Goal: Task Accomplishment & Management: Use online tool/utility

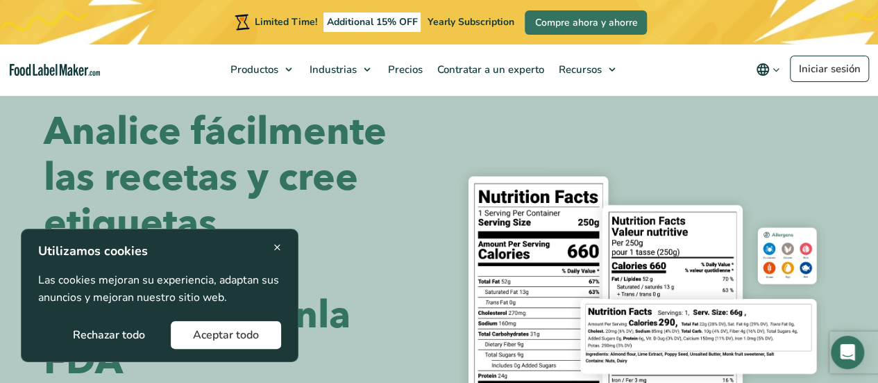
scroll to position [28, 0]
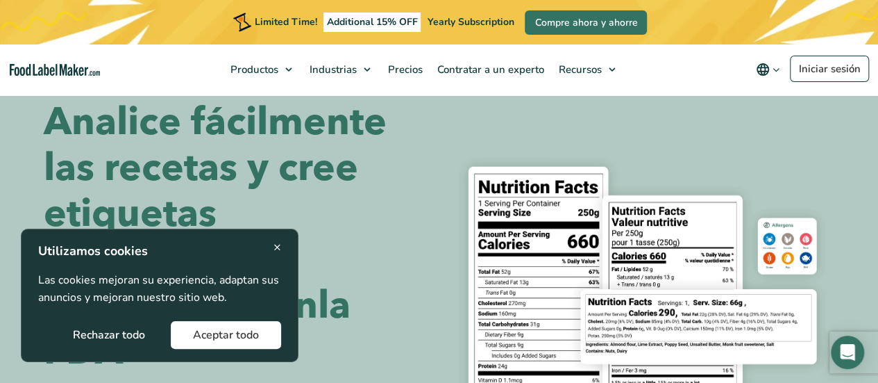
click at [204, 334] on button "Aceptar todo" at bounding box center [226, 335] width 110 height 28
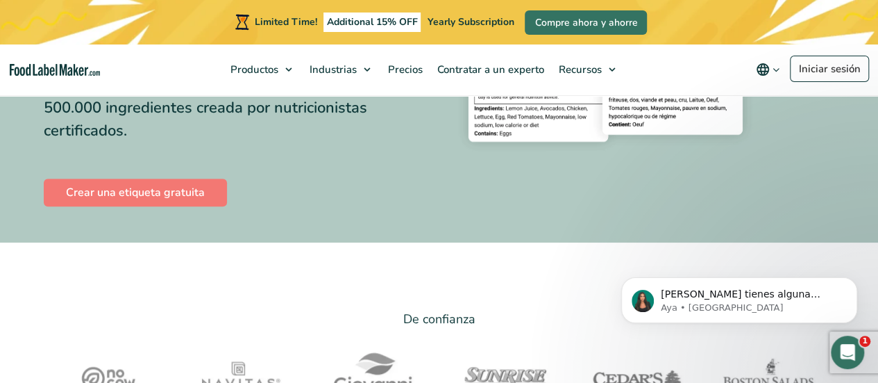
scroll to position [340, 0]
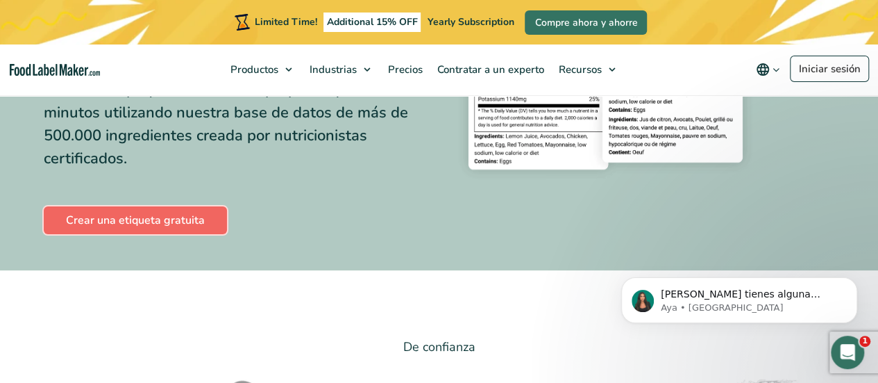
click at [126, 214] on link "Crear una etiqueta gratuita" at bounding box center [135, 220] width 183 height 28
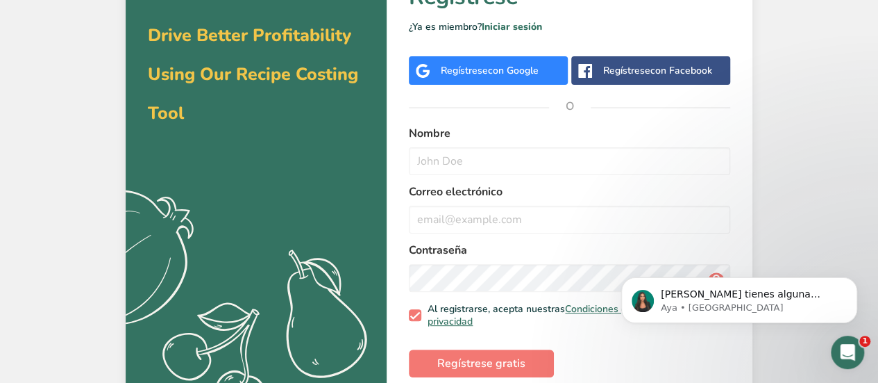
scroll to position [87, 0]
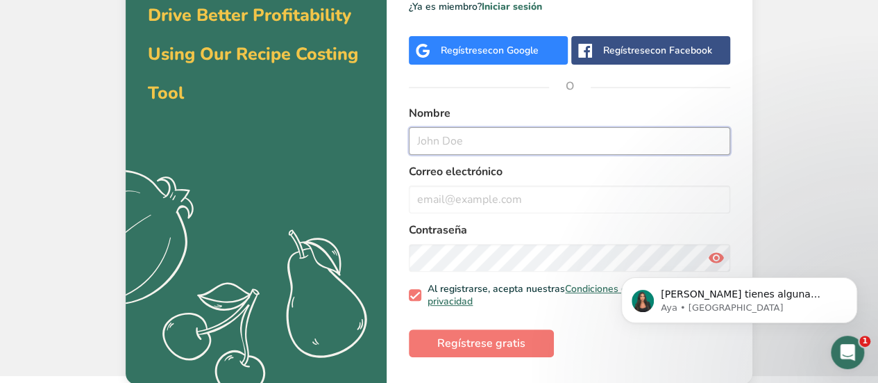
click at [507, 138] on input "text" at bounding box center [570, 141] width 322 height 28
type input "Blanca"
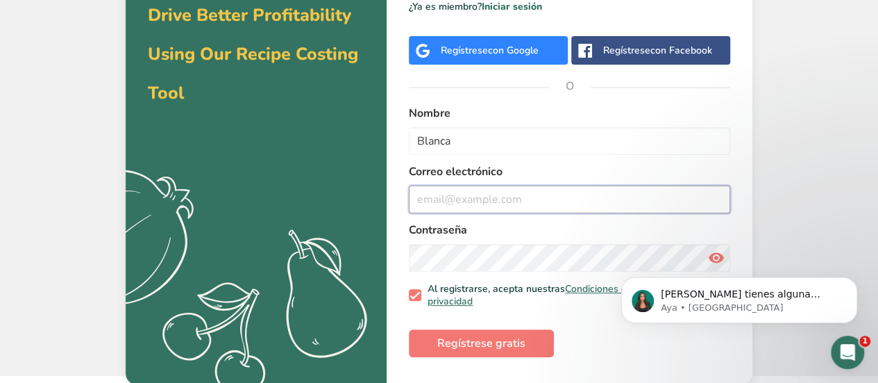
click at [501, 197] on input "email" at bounding box center [570, 199] width 322 height 28
type input "direccion@eat10nutricion.es"
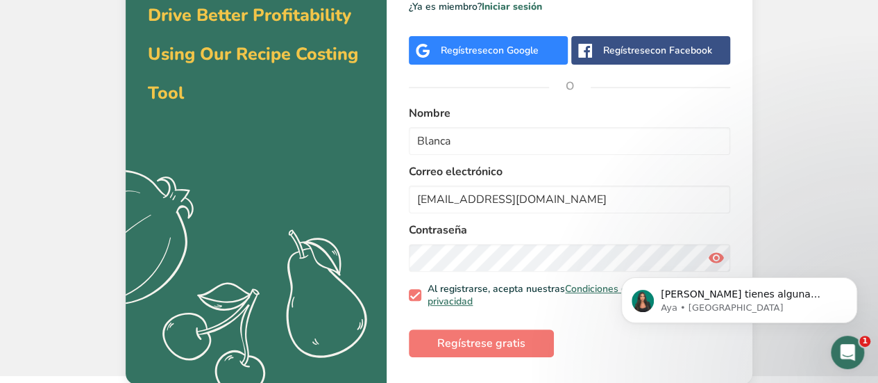
click at [708, 261] on body "Si tienes alguna pregunta no dudes en consultarnos. ¡Estamos aquí para ayudarte…" at bounding box center [739, 296] width 267 height 86
click at [706, 256] on body "Si tienes alguna pregunta no dudes en consultarnos. ¡Estamos aquí para ayudarte…" at bounding box center [739, 296] width 267 height 86
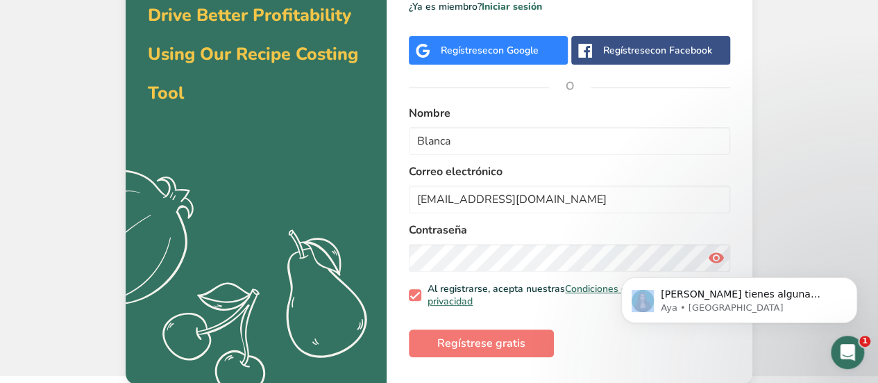
click at [706, 256] on body "Si tienes alguna pregunta no dudes en consultarnos. ¡Estamos aquí para ayudarte…" at bounding box center [739, 296] width 267 height 86
click at [476, 344] on span "Regístrese gratis" at bounding box center [481, 343] width 88 height 17
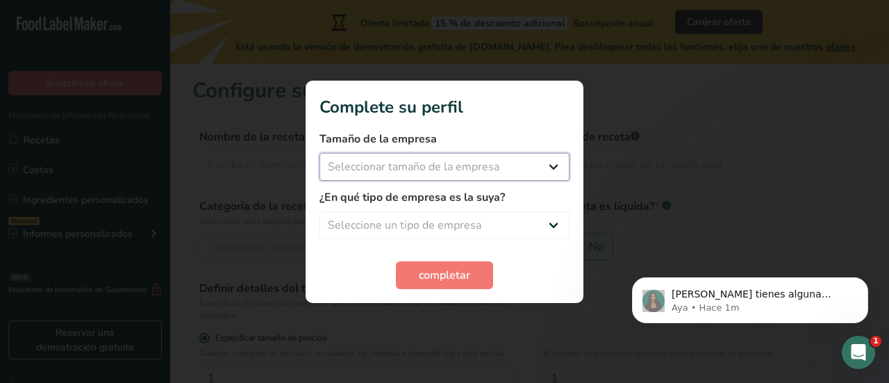
click at [510, 170] on select "Seleccionar tamaño de la empresa Menos de 10 empleados De 10 a 50 empleados De …" at bounding box center [444, 167] width 250 height 28
select select "1"
click at [319, 153] on select "Seleccionar tamaño de la empresa Menos de 10 empleados De 10 a 50 empleados De …" at bounding box center [444, 167] width 250 height 28
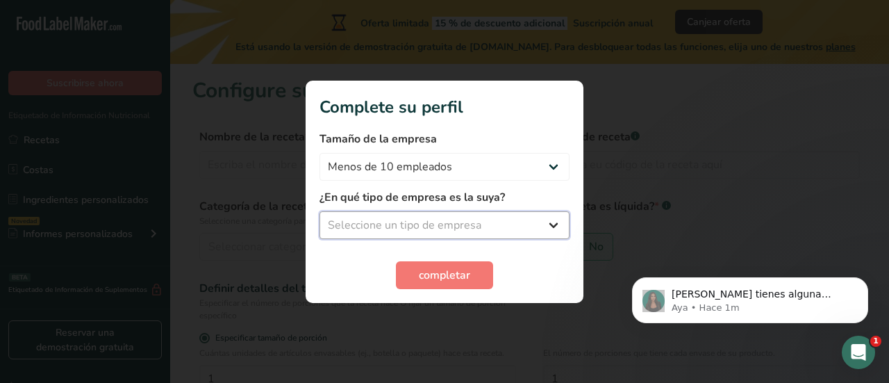
click at [461, 233] on select "Seleccione un tipo de empresa Fabricante de alimentos envasados Restaurante y c…" at bounding box center [444, 225] width 250 height 28
select select "5"
click at [319, 211] on select "Seleccione un tipo de empresa Fabricante de alimentos envasados Restaurante y c…" at bounding box center [444, 225] width 250 height 28
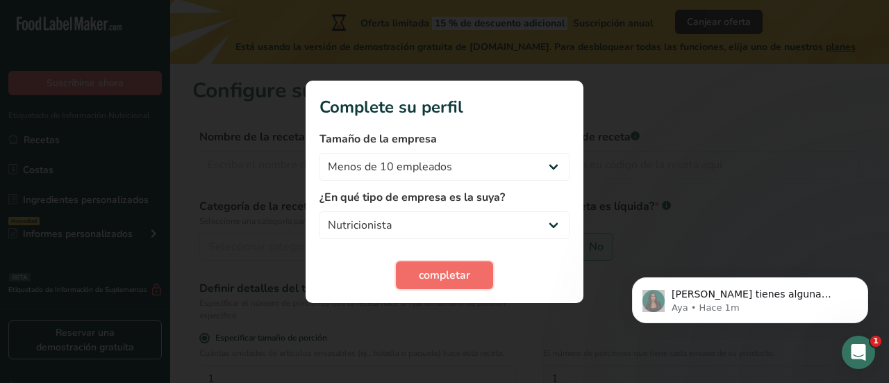
click at [457, 274] on span "completar" at bounding box center [444, 275] width 51 height 17
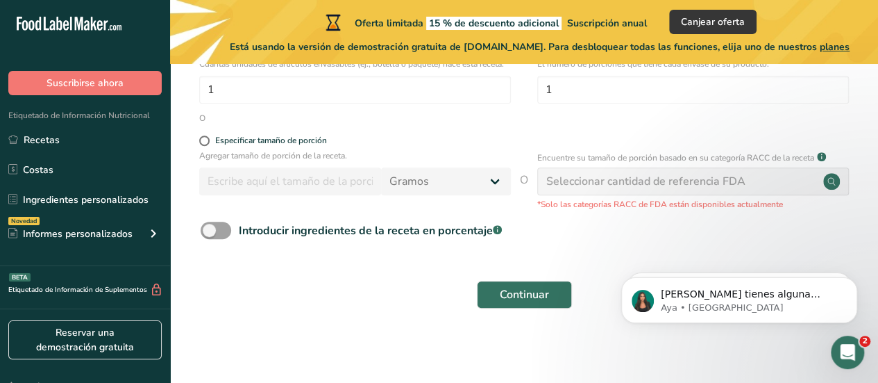
scroll to position [289, 0]
click at [219, 232] on span at bounding box center [216, 230] width 31 height 17
click at [210, 232] on input "Introducir ingredientes de la receta en porcentaje .a-a{fill:#347362;}.b-a{fill…" at bounding box center [205, 230] width 9 height 9
checkbox input "true"
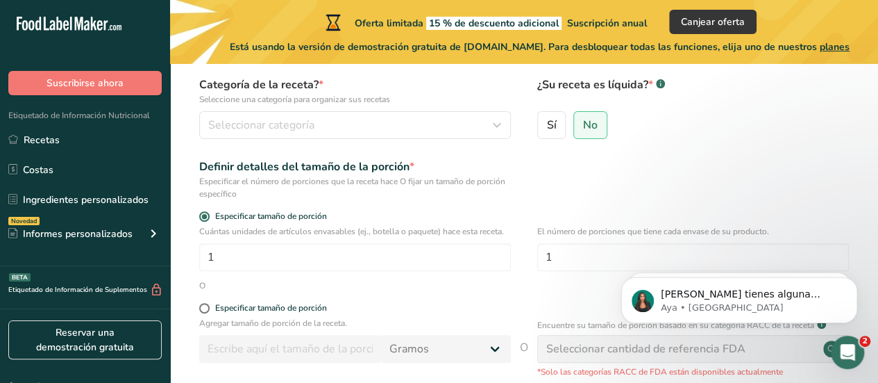
scroll to position [0, 0]
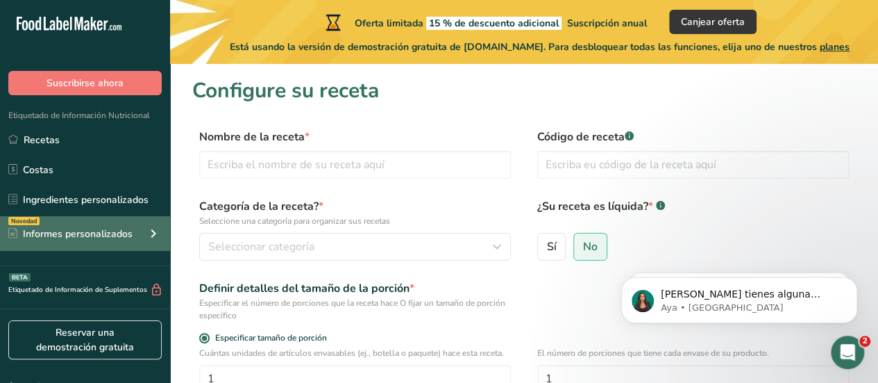
click at [135, 231] on div "Novedad Informes personalizados" at bounding box center [85, 233] width 170 height 35
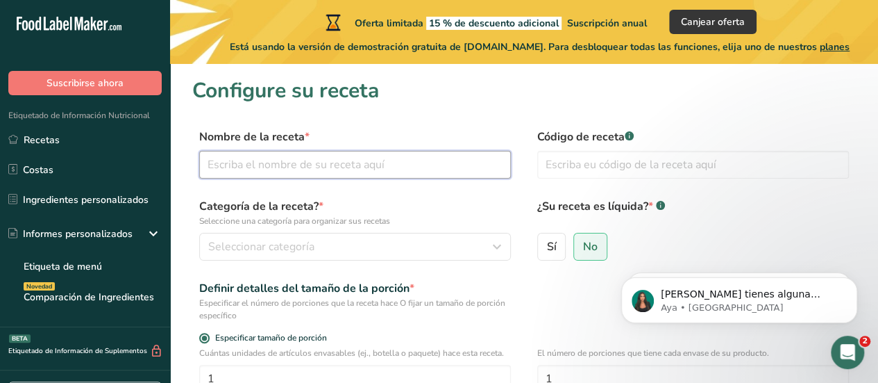
click at [253, 169] on input "text" at bounding box center [355, 165] width 312 height 28
type input "Estofado de garbanzos y calabaza"
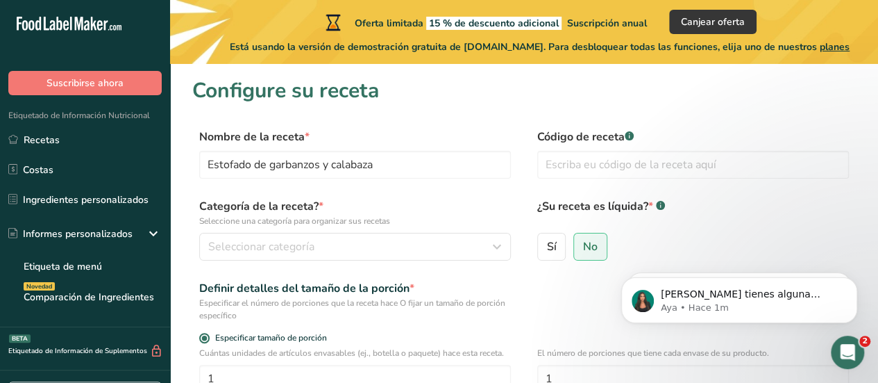
click at [641, 137] on label "Código de receta .a-a{fill:#347362;}.b-a{fill:#fff;}" at bounding box center [693, 136] width 312 height 17
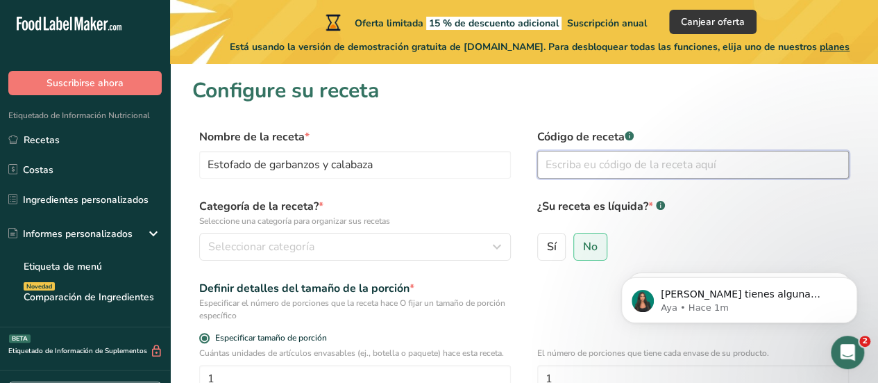
click at [634, 163] on input "text" at bounding box center [693, 165] width 312 height 28
type input "001"
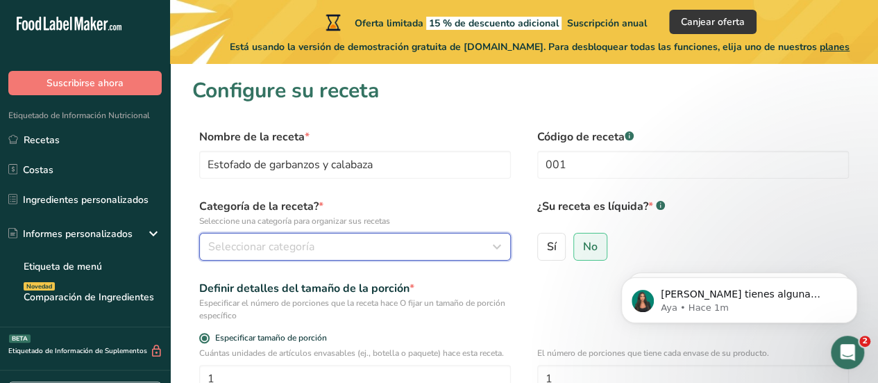
click at [394, 242] on div "Seleccionar categoría" at bounding box center [350, 246] width 285 height 17
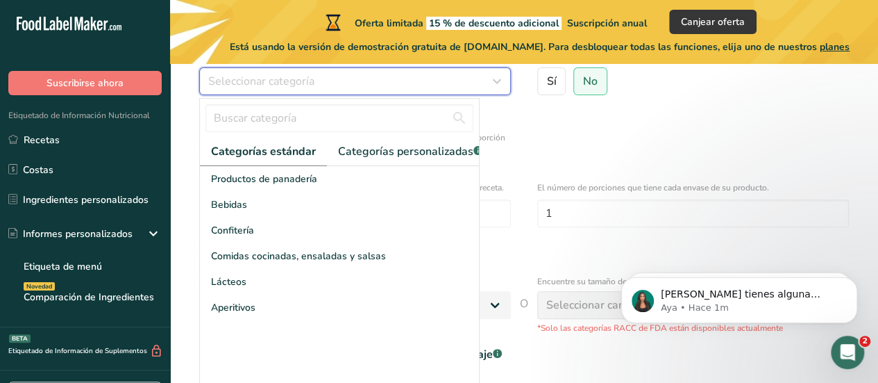
scroll to position [175, 0]
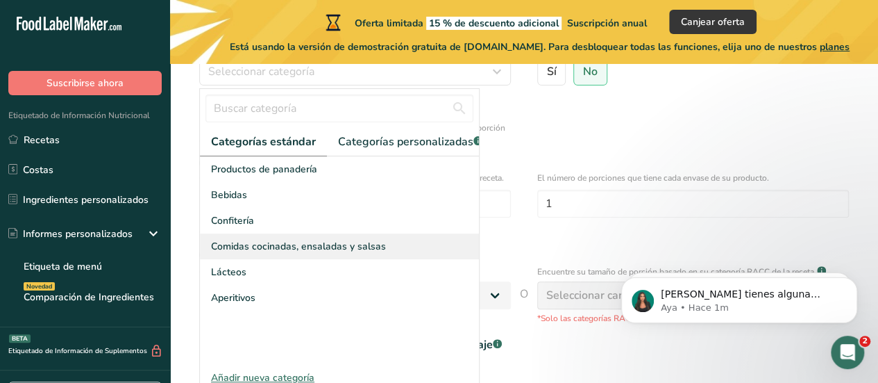
click at [306, 253] on span "Comidas cocinadas, ensaladas y salsas" at bounding box center [298, 246] width 175 height 15
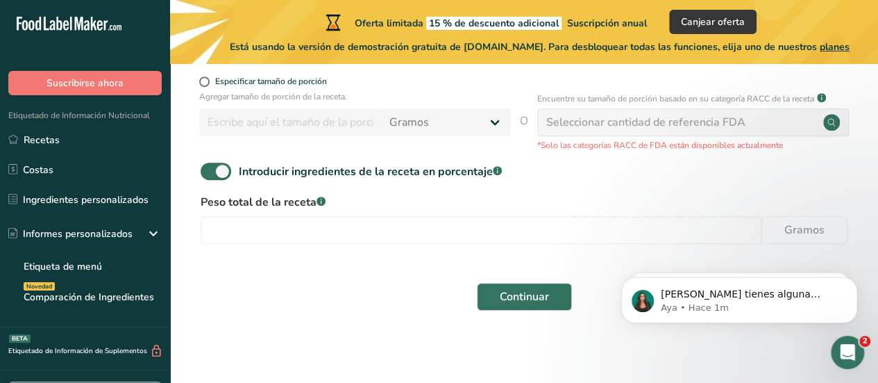
scroll to position [350, 0]
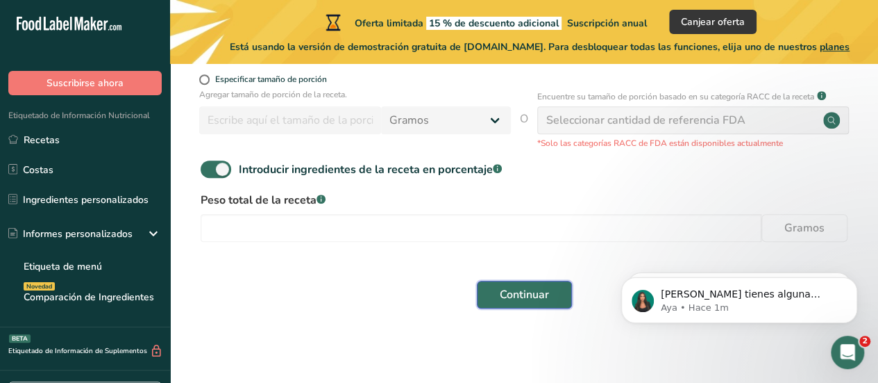
click at [514, 294] on span "Continuar" at bounding box center [524, 294] width 49 height 17
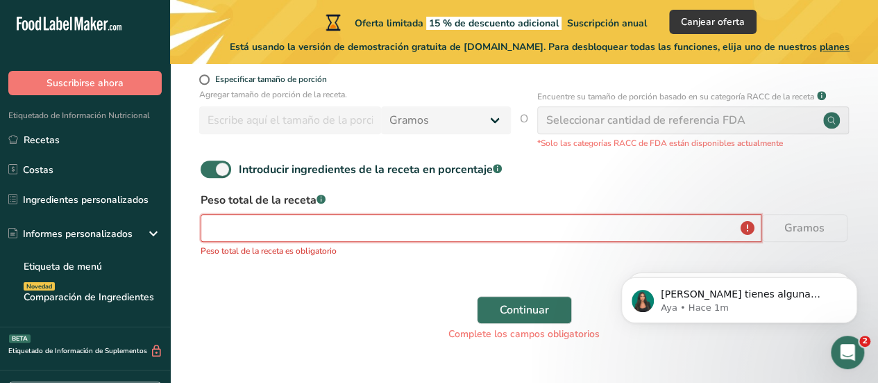
click at [330, 226] on input "number" at bounding box center [481, 228] width 561 height 28
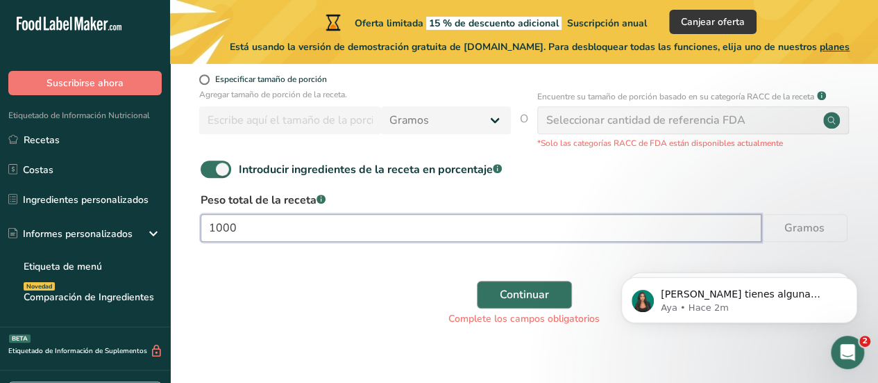
type input "1000"
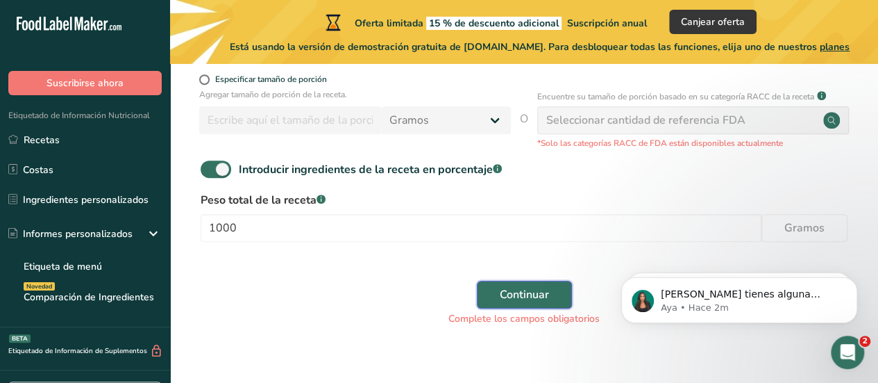
click at [524, 290] on span "Continuar" at bounding box center [524, 294] width 49 height 17
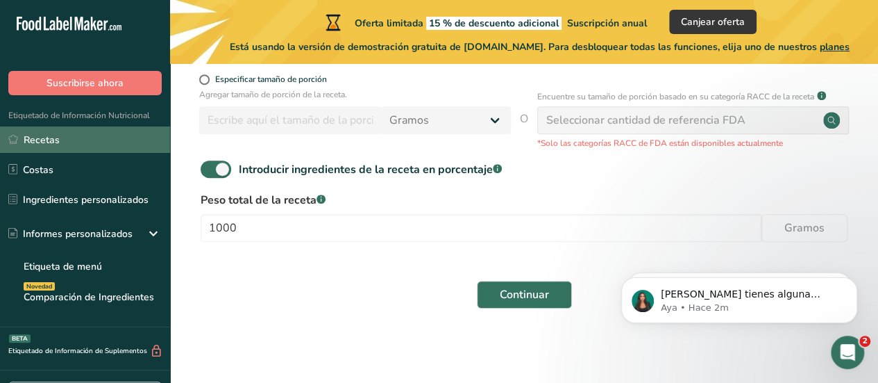
click at [47, 145] on link "Recetas" at bounding box center [85, 139] width 170 height 26
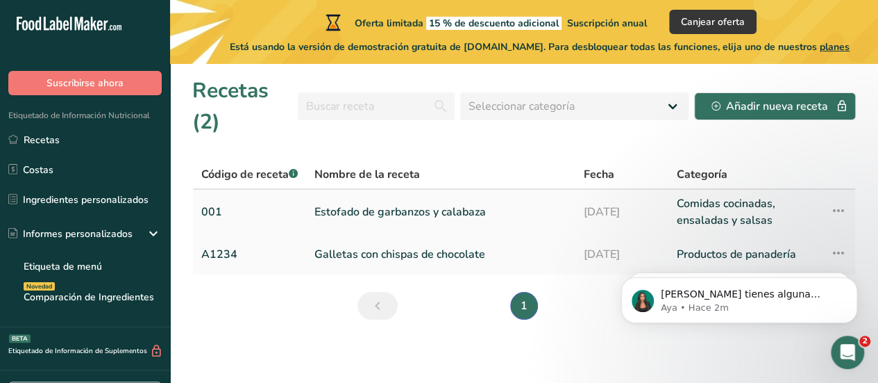
click at [383, 213] on link "Estofado de garbanzos y calabaza" at bounding box center [441, 211] width 253 height 33
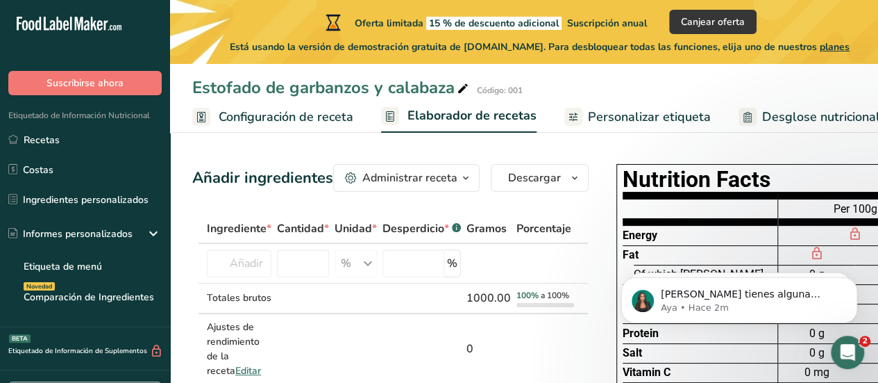
click at [475, 180] on button "Administrar receta" at bounding box center [406, 178] width 147 height 28
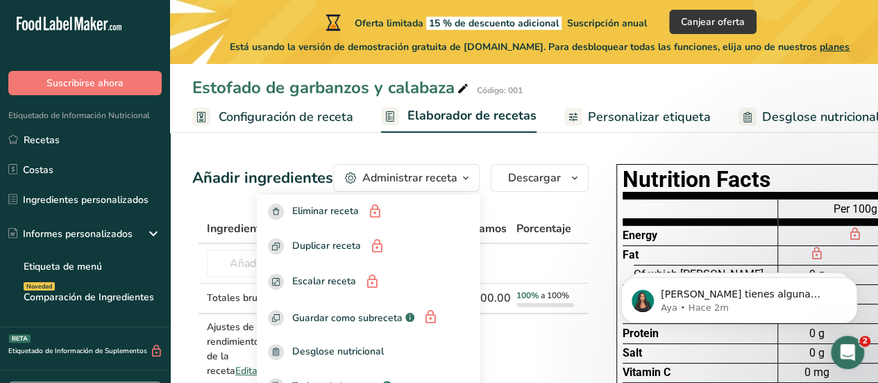
click at [475, 180] on button "Administrar receta" at bounding box center [406, 178] width 147 height 28
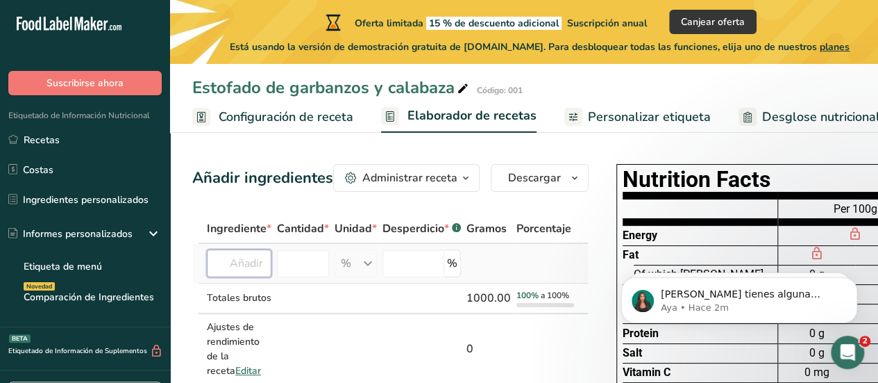
click at [240, 269] on input "text" at bounding box center [239, 263] width 65 height 28
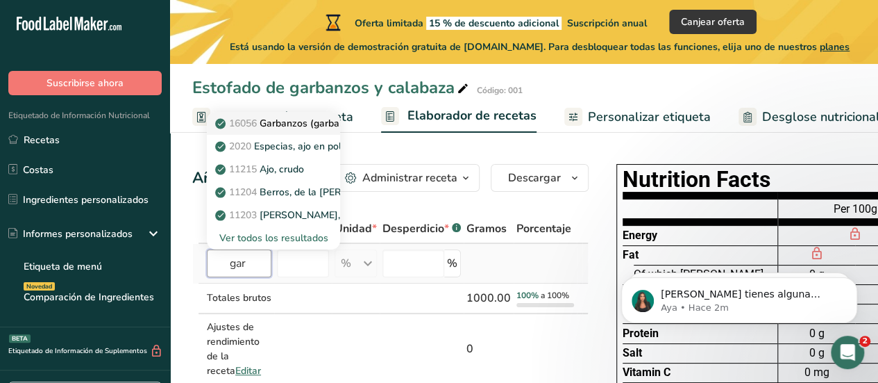
type input "gar"
click at [301, 127] on p "16056 Garbanzos (garbanzos, gramo de bengala), semillas maduras, crudos" at bounding box center [393, 123] width 350 height 15
type input "Chickpeas (garbanzo beans, bengal gram), mature seeds, raw"
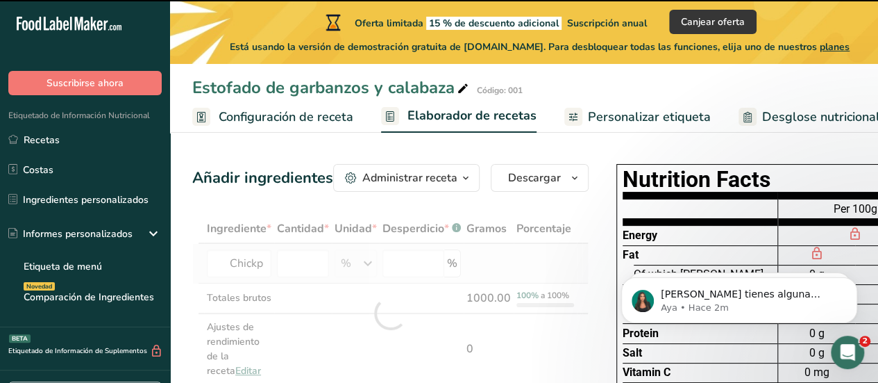
type input "0"
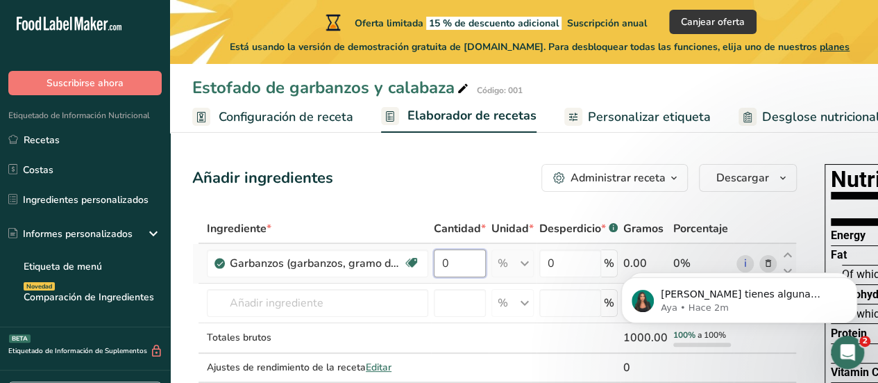
click at [466, 262] on input "0" at bounding box center [460, 263] width 52 height 28
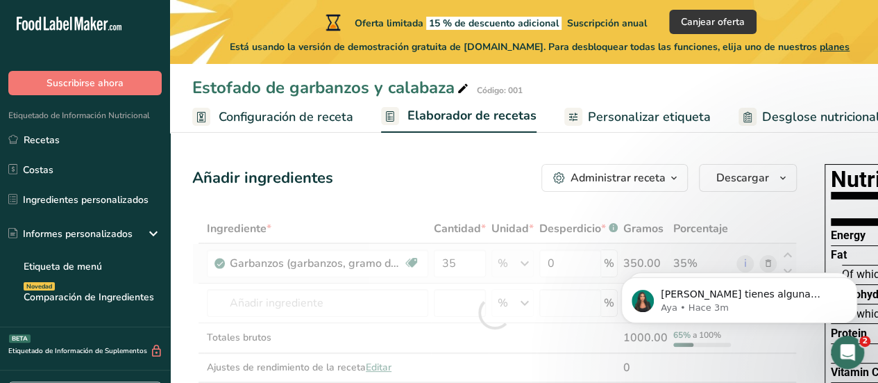
click at [521, 260] on div "Ingrediente * Cantidad * Unidad * Desperdicio * .a-a{fill:#347362;}.b-a{fill:#f…" at bounding box center [494, 312] width 605 height 197
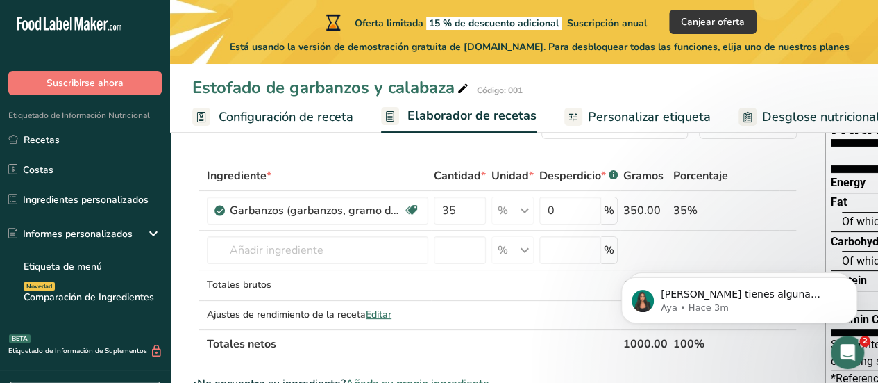
scroll to position [21, 0]
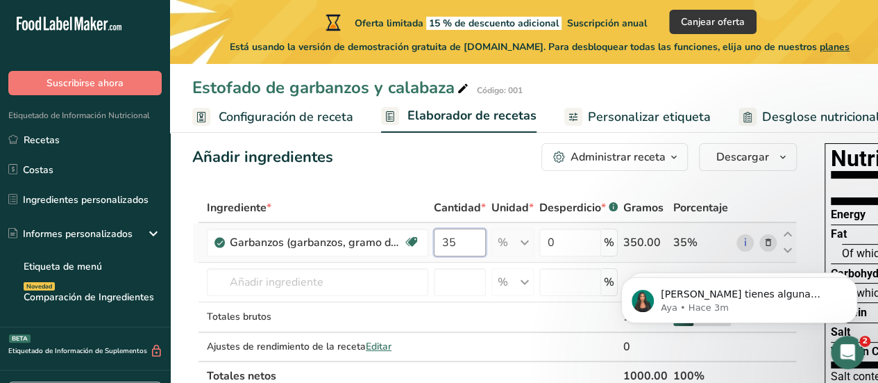
click at [454, 245] on input "35" at bounding box center [460, 242] width 52 height 28
type input "3.5"
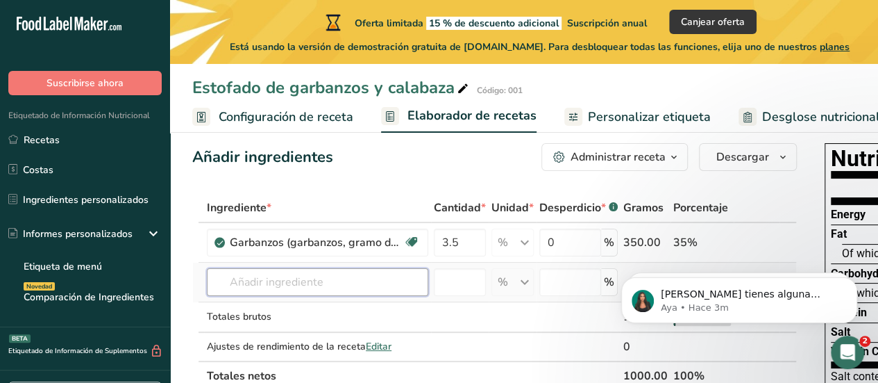
click at [365, 284] on div "Ingrediente * Cantidad * Unidad * Desperdicio * .a-a{fill:#347362;}.b-a{fill:#f…" at bounding box center [494, 291] width 605 height 197
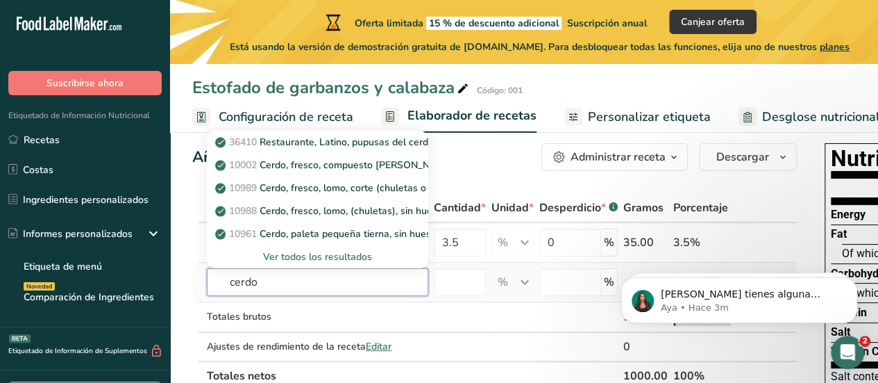
type input "cerdo"
click at [301, 257] on div "Ver todos los resultados" at bounding box center [317, 256] width 199 height 15
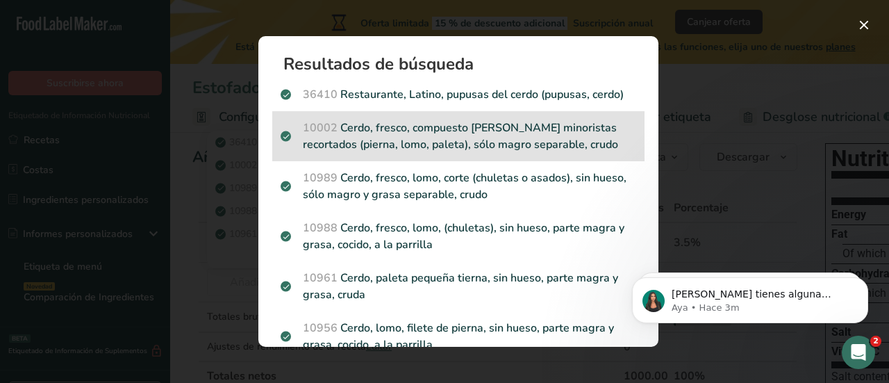
click at [532, 133] on p "10002 Cerdo, fresco, compuesto de cortes minoristas recortados (pierna, lomo, p…" at bounding box center [459, 135] width 356 height 33
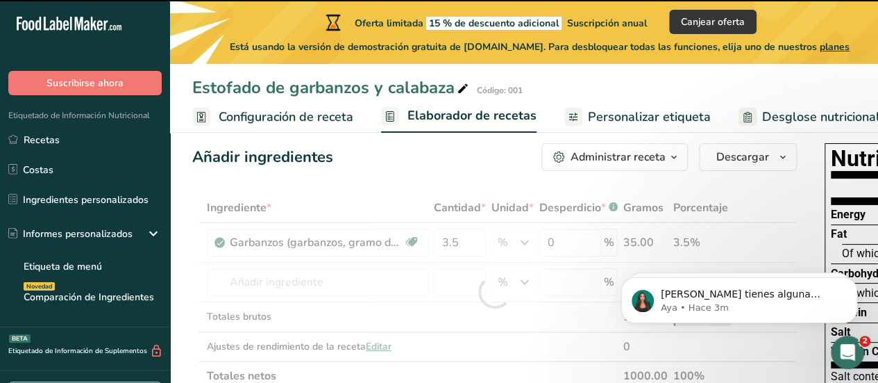
type input "0"
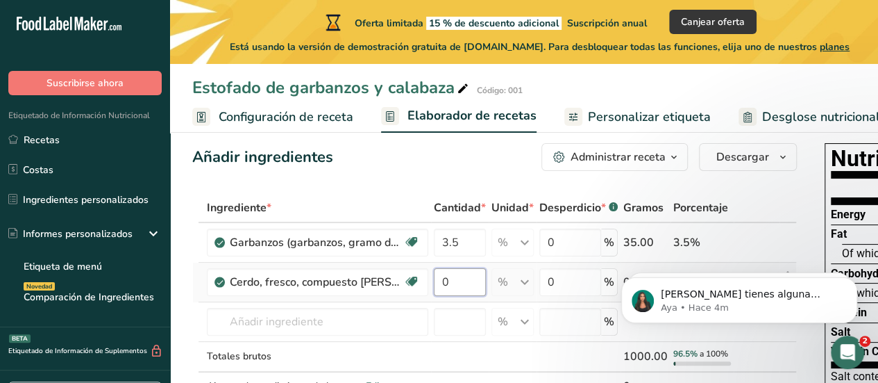
click at [461, 276] on input "0" at bounding box center [460, 282] width 52 height 28
type input "9"
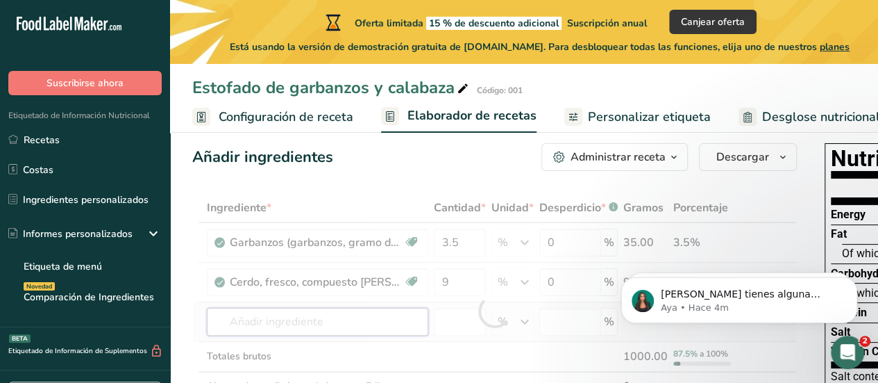
click at [329, 317] on div "Ingrediente * Cantidad * Unidad * Desperdicio * .a-a{fill:#347362;}.b-a{fill:#f…" at bounding box center [494, 311] width 605 height 237
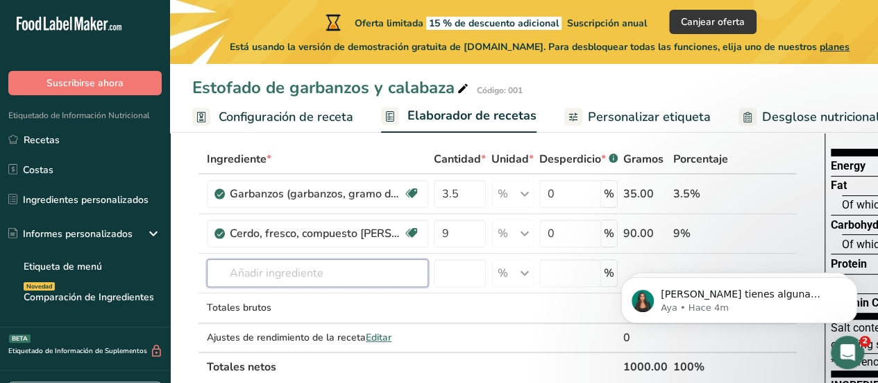
scroll to position [66, 0]
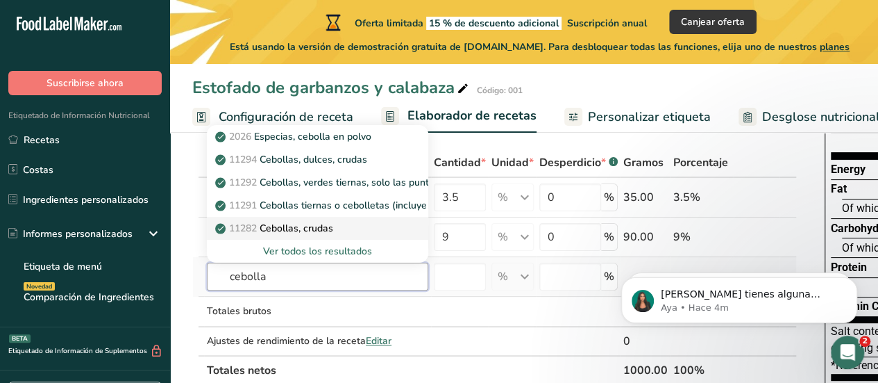
type input "cebolla"
click at [320, 224] on p "11282 Cebollas, crudas" at bounding box center [275, 228] width 115 height 15
type input "Onions, raw"
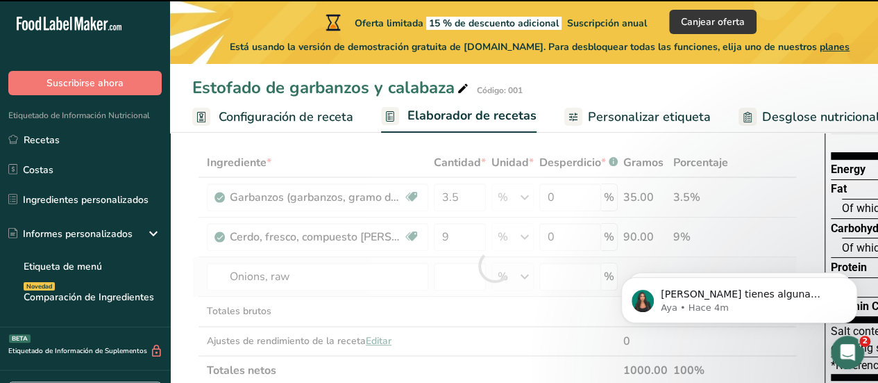
type input "0"
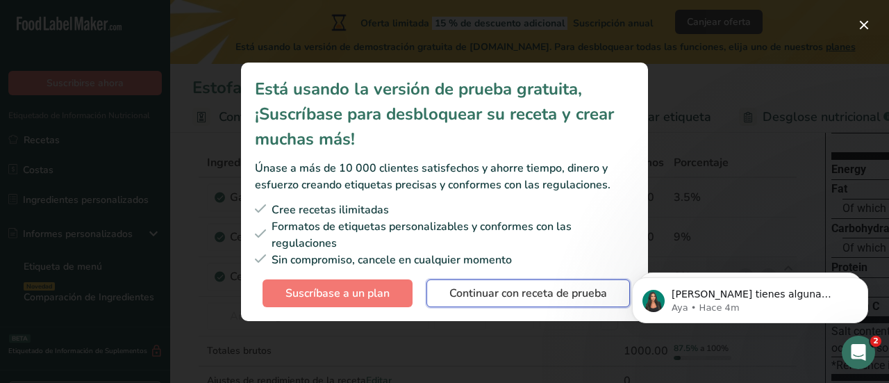
click at [494, 301] on span "Continuar con receta de prueba" at bounding box center [528, 293] width 158 height 17
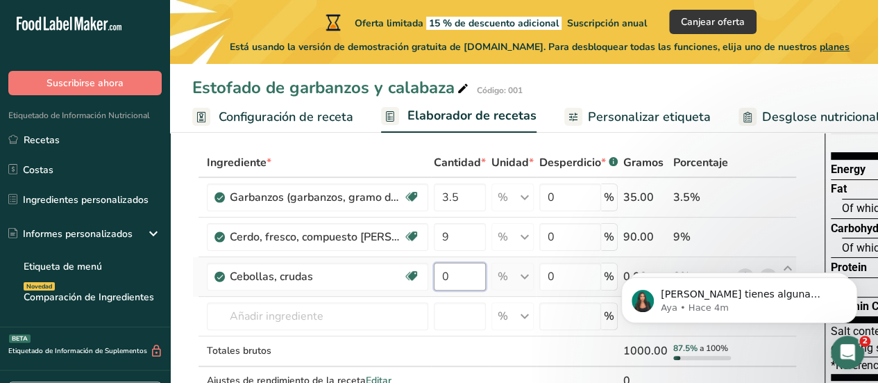
click at [460, 274] on input "0" at bounding box center [460, 276] width 52 height 28
type input "1"
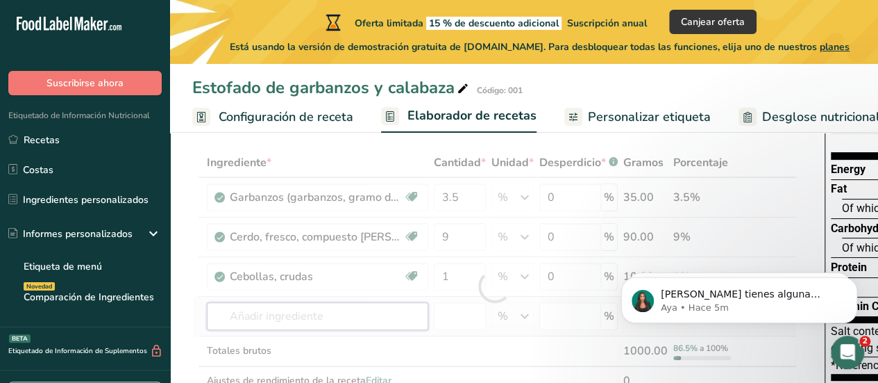
click at [374, 324] on div "Ingrediente * Cantidad * Unidad * Desperdicio * .a-a{fill:#347362;}.b-a{fill:#f…" at bounding box center [494, 286] width 605 height 276
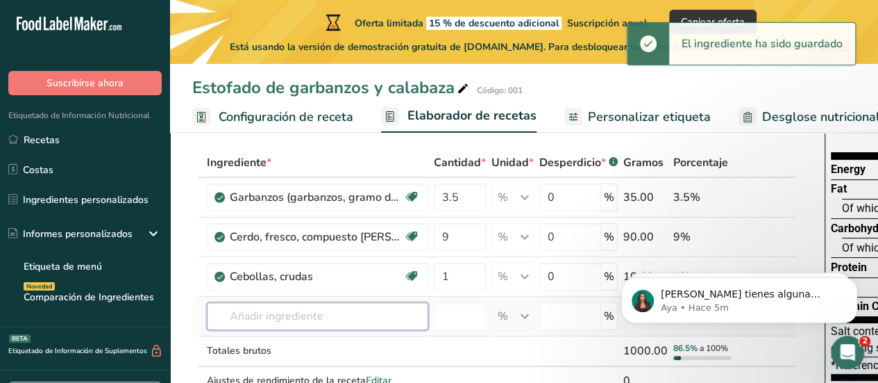
click at [365, 323] on input "text" at bounding box center [318, 316] width 222 height 28
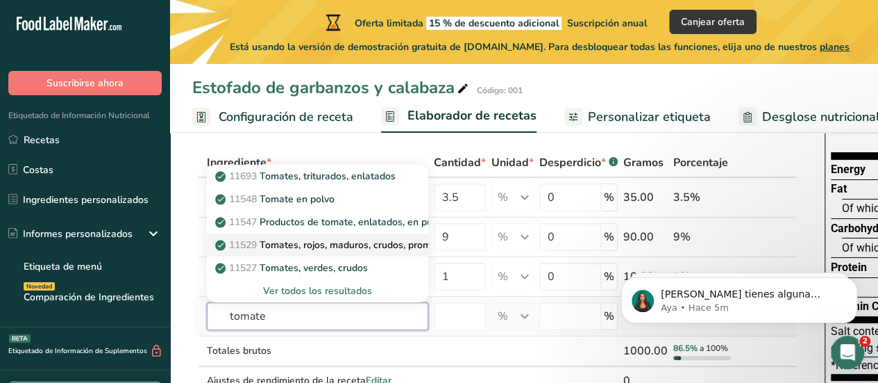
type input "tomate"
click at [335, 247] on p "11529 Tomates, rojos, maduros, crudos, promedio durante todo el año" at bounding box center [379, 244] width 323 height 15
type input "Tomatoes, red, ripe, raw, year round average"
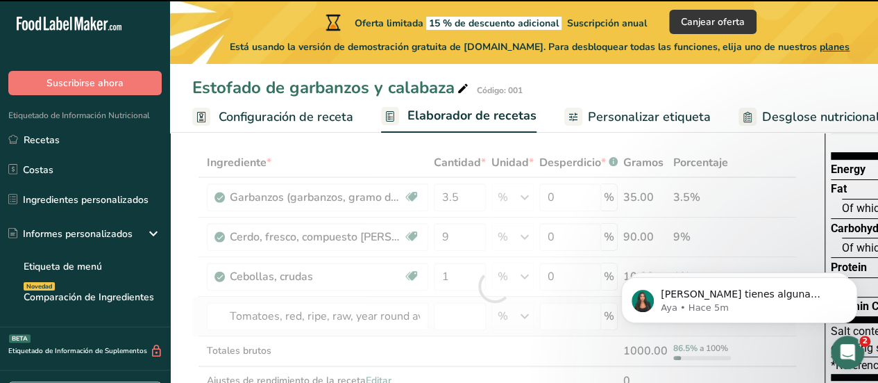
type input "0"
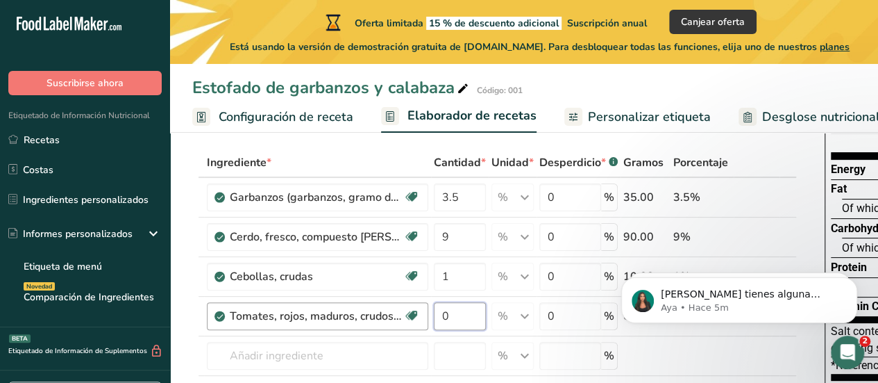
drag, startPoint x: 451, startPoint y: 309, endPoint x: 422, endPoint y: 307, distance: 29.9
click at [422, 307] on tr "Tomates, rojos, maduros, crudos, promedio durante todo el año Fuente de antioxi…" at bounding box center [494, 317] width 603 height 40
type input "1.5"
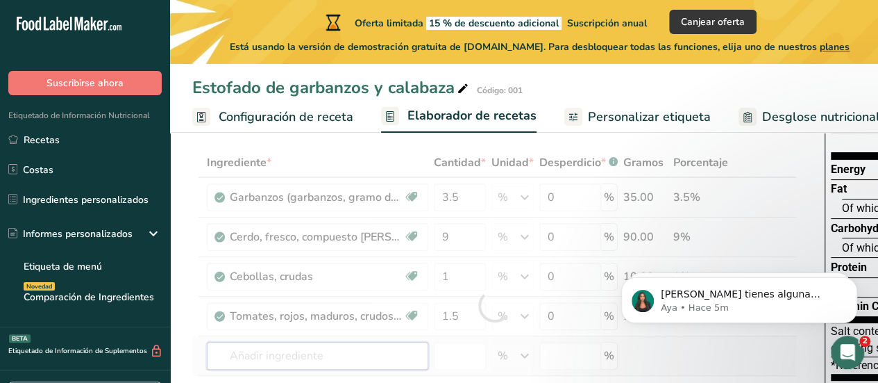
click at [363, 347] on div "Ingrediente * Cantidad * Unidad * Desperdicio * .a-a{fill:#347362;}.b-a{fill:#f…" at bounding box center [494, 306] width 605 height 316
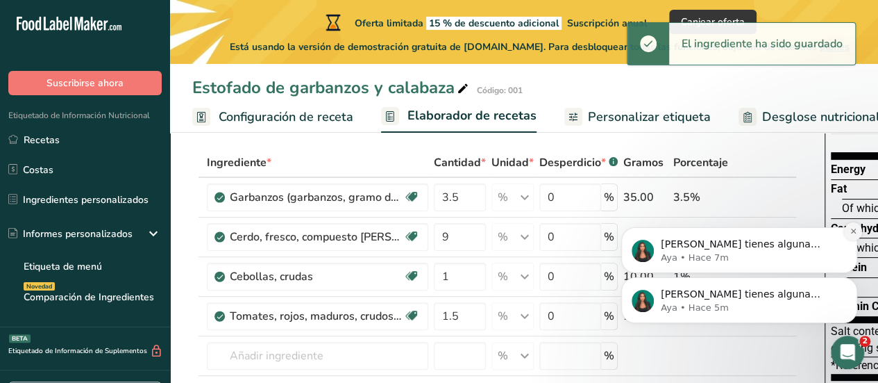
click at [855, 229] on icon "Dismiss notification" at bounding box center [853, 230] width 5 height 5
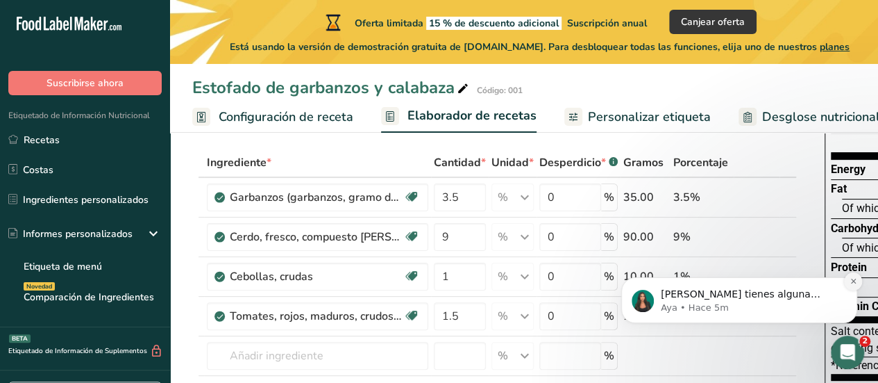
click at [852, 281] on icon "Dismiss notification" at bounding box center [854, 281] width 8 height 8
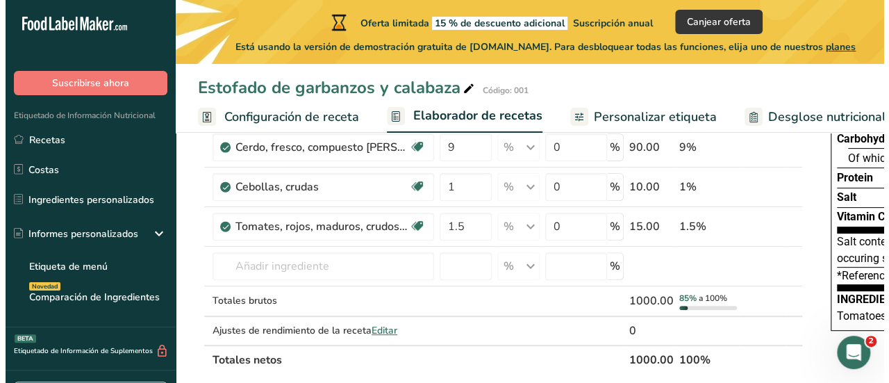
scroll to position [160, 0]
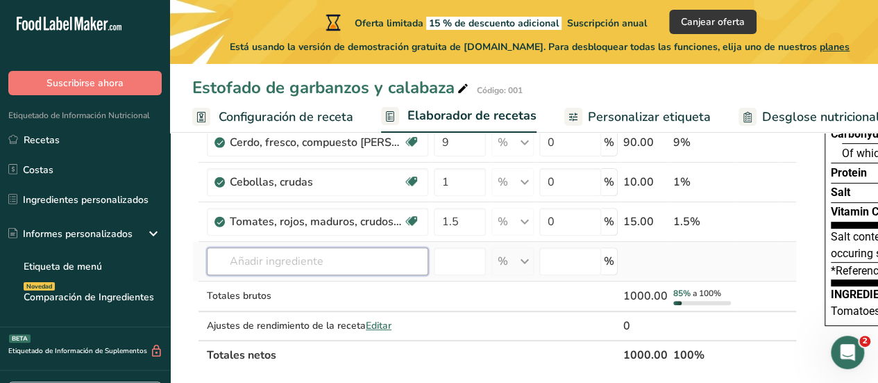
click at [358, 263] on input "text" at bounding box center [318, 261] width 222 height 28
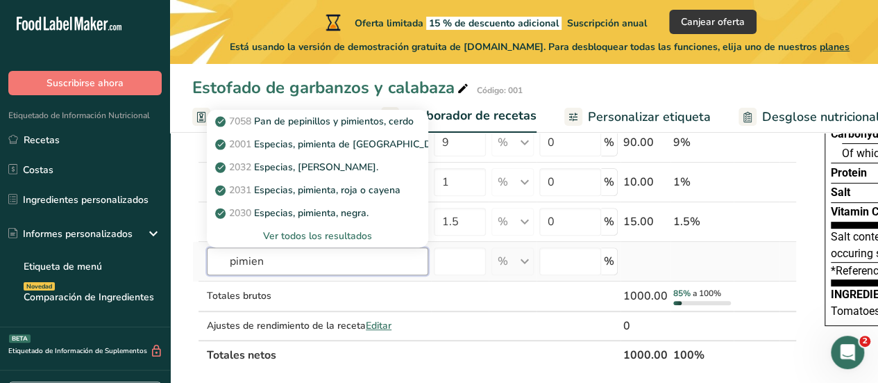
type input "pimien"
click at [316, 234] on div "Ver todos los resultados" at bounding box center [317, 235] width 199 height 15
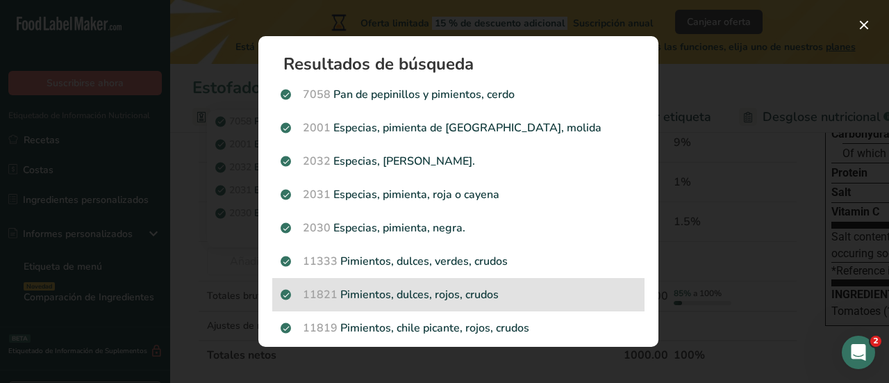
click at [477, 292] on p "11821 Pimientos, dulces, rojos, crudos" at bounding box center [459, 294] width 356 height 17
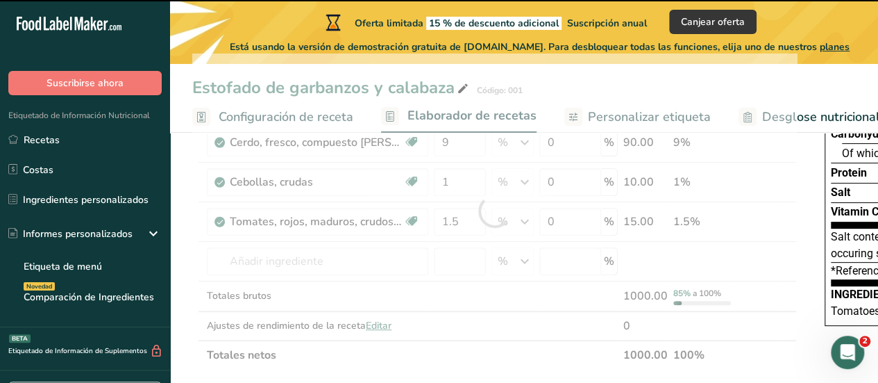
type input "0"
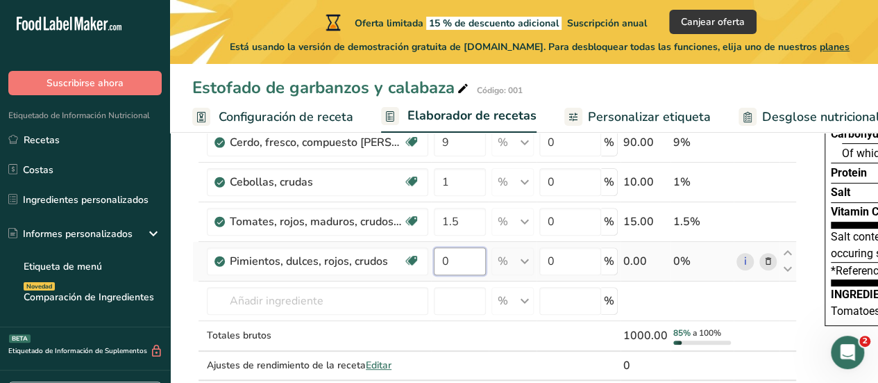
click at [478, 265] on input "0" at bounding box center [460, 261] width 52 height 28
type input "1.5"
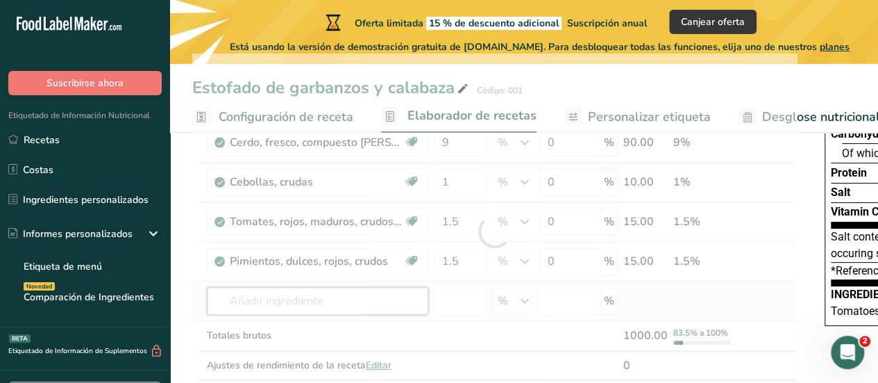
click at [250, 310] on div "Ingrediente * Cantidad * Unidad * Desperdicio * .a-a{fill:#347362;}.b-a{fill:#f…" at bounding box center [494, 231] width 605 height 356
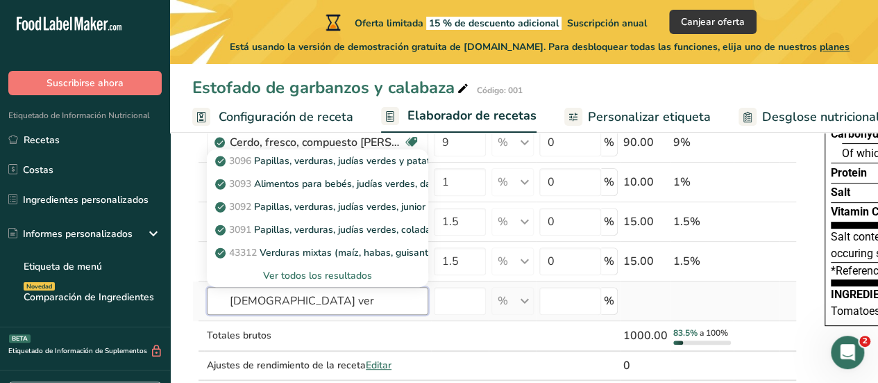
type input "judias ver"
click at [292, 278] on div "Ver todos los resultados" at bounding box center [317, 275] width 199 height 15
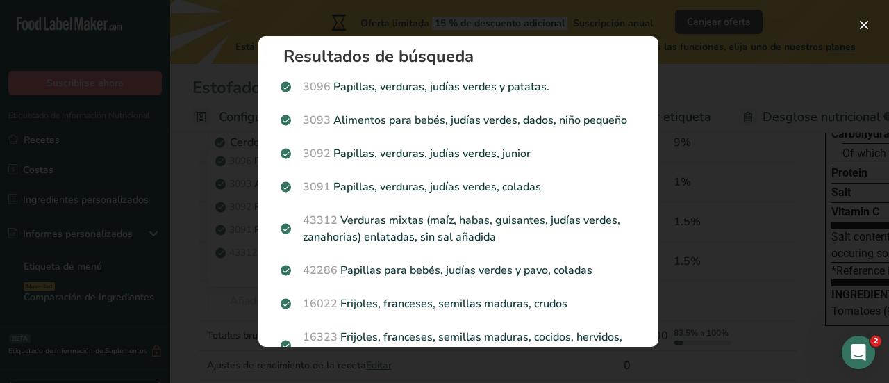
scroll to position [0, 0]
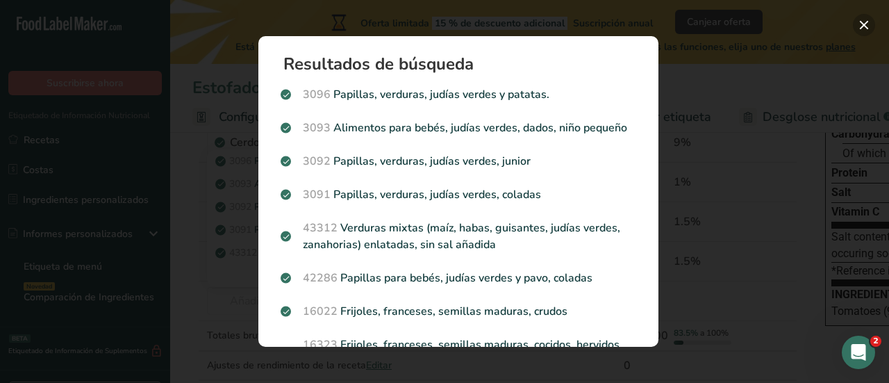
click at [862, 24] on button "Search results modal" at bounding box center [864, 25] width 22 height 22
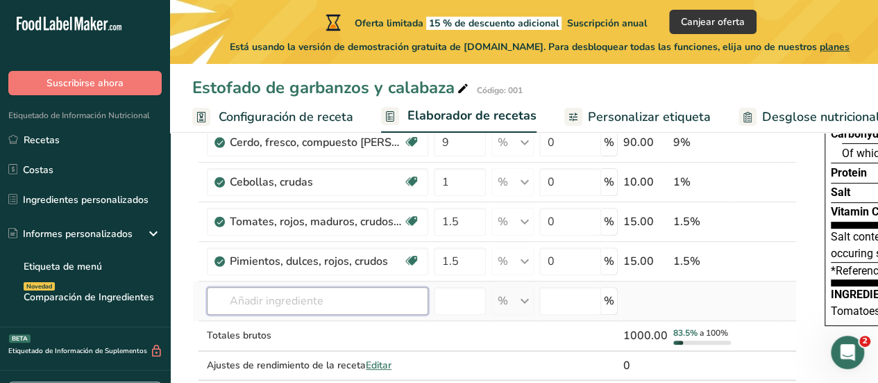
click at [326, 303] on input "text" at bounding box center [318, 301] width 222 height 28
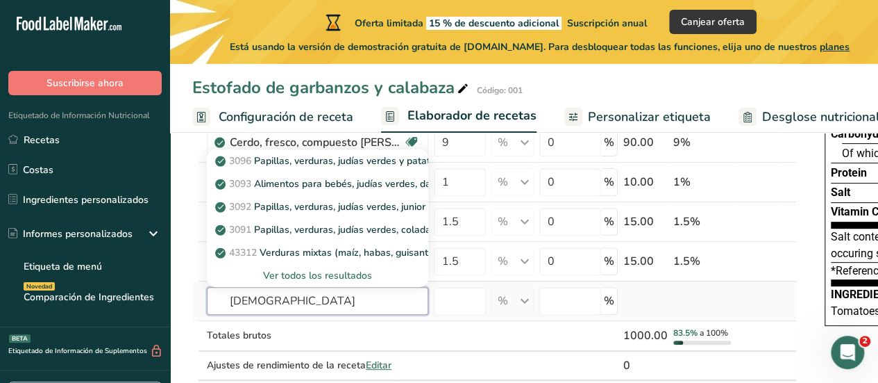
type input "judias"
click at [281, 268] on div "Ver todos los resultados" at bounding box center [317, 275] width 199 height 15
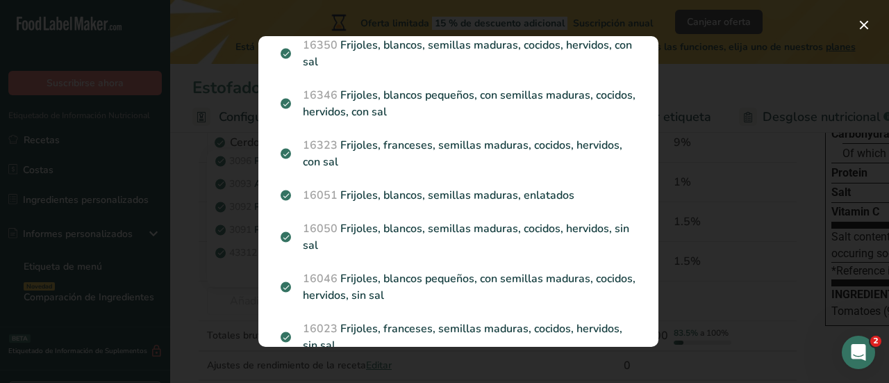
scroll to position [378, 0]
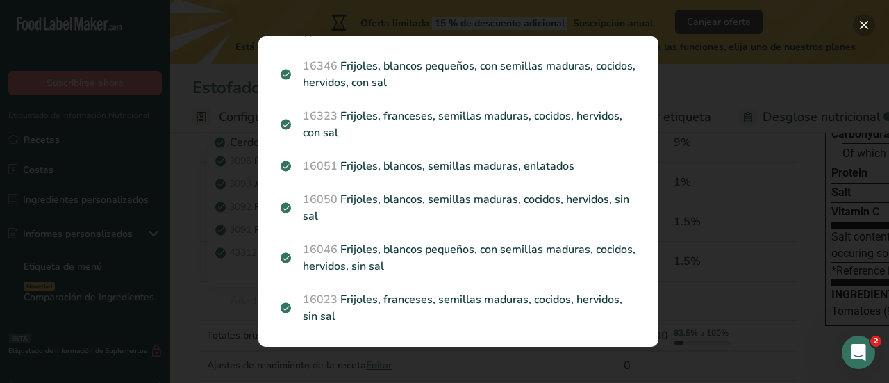
click at [870, 17] on button "Search results modal" at bounding box center [864, 25] width 22 height 22
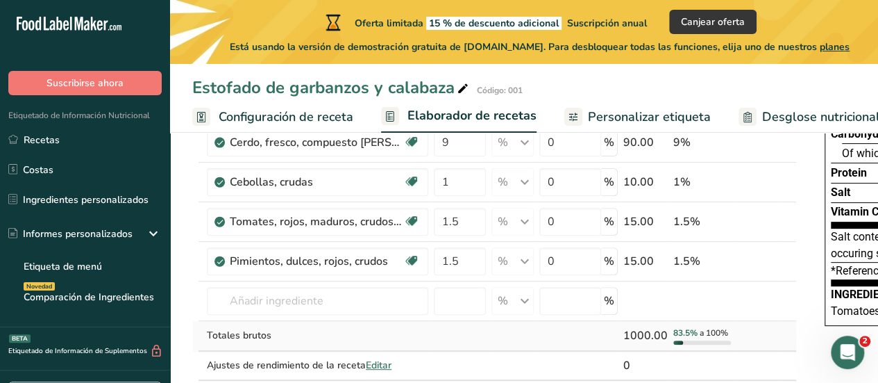
click at [314, 337] on div "Totales brutos" at bounding box center [318, 335] width 222 height 15
click at [276, 301] on input "text" at bounding box center [318, 301] width 222 height 28
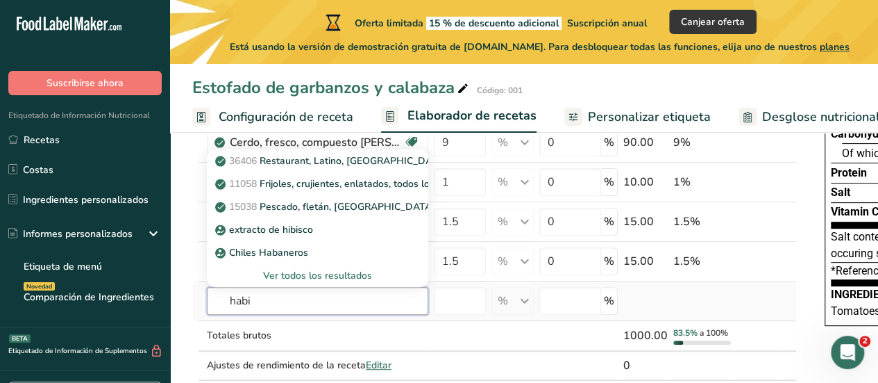
type input "habi"
click at [329, 276] on div "Ver todos los resultados" at bounding box center [317, 275] width 199 height 15
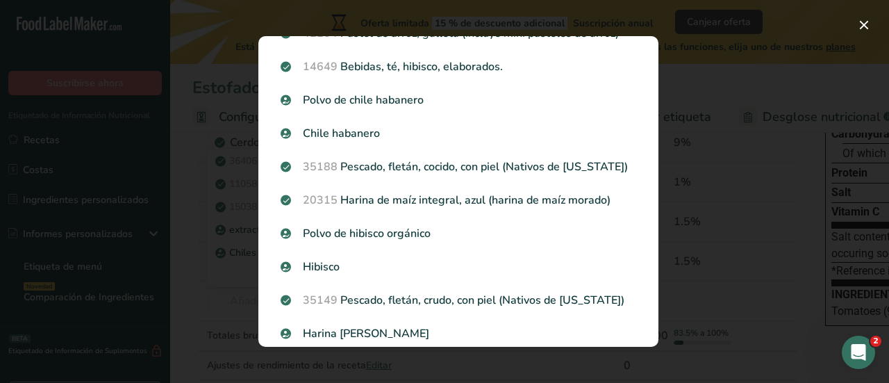
scroll to position [364, 0]
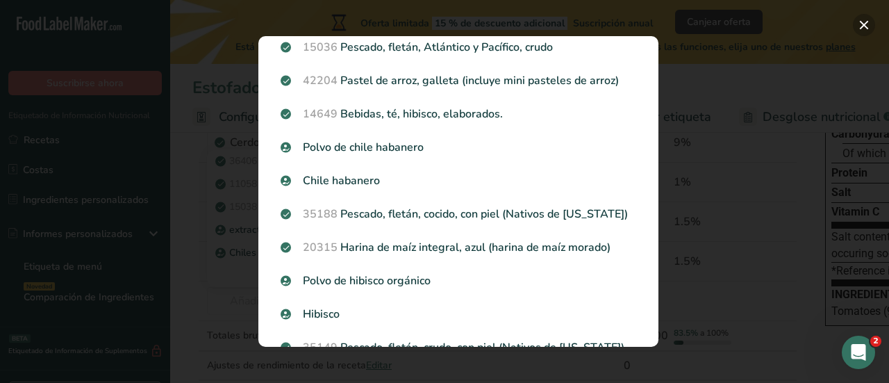
click at [858, 27] on button "Search results modal" at bounding box center [864, 25] width 22 height 22
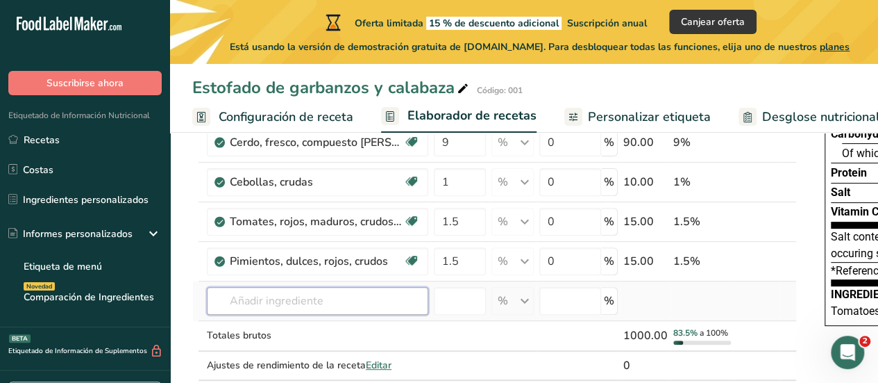
click at [299, 303] on input "text" at bounding box center [318, 301] width 222 height 28
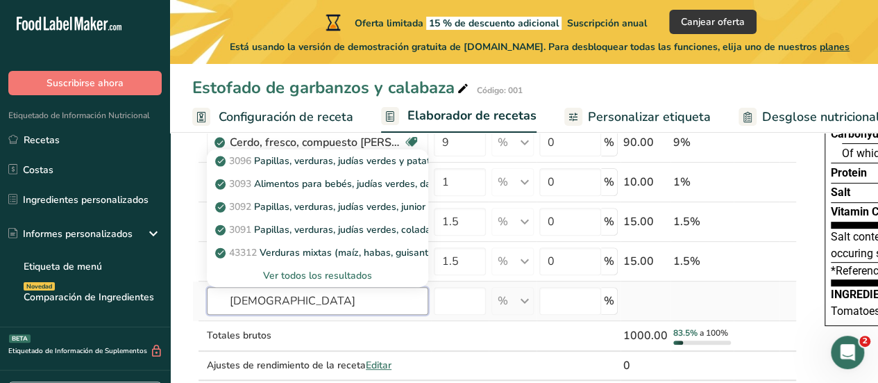
type input "judia"
click at [299, 276] on div "Ver todos los resultados" at bounding box center [317, 275] width 199 height 15
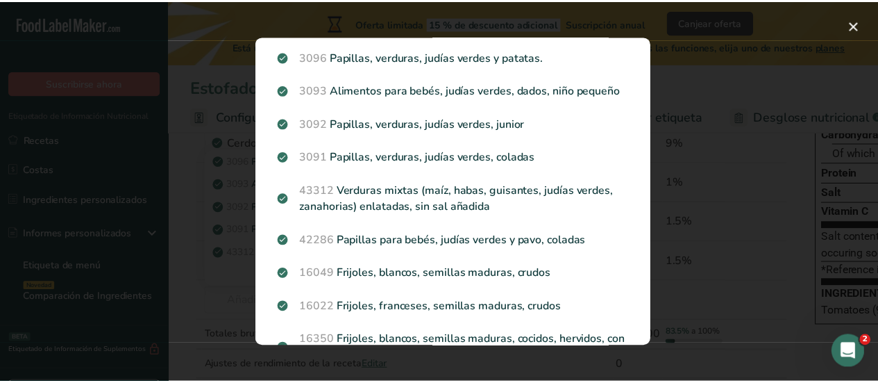
scroll to position [0, 0]
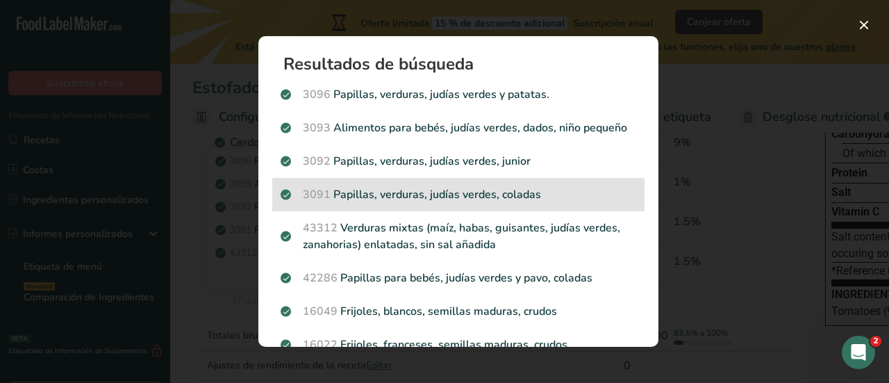
click at [454, 200] on div "3091 Papillas, verduras, judías verdes, coladas" at bounding box center [458, 194] width 372 height 33
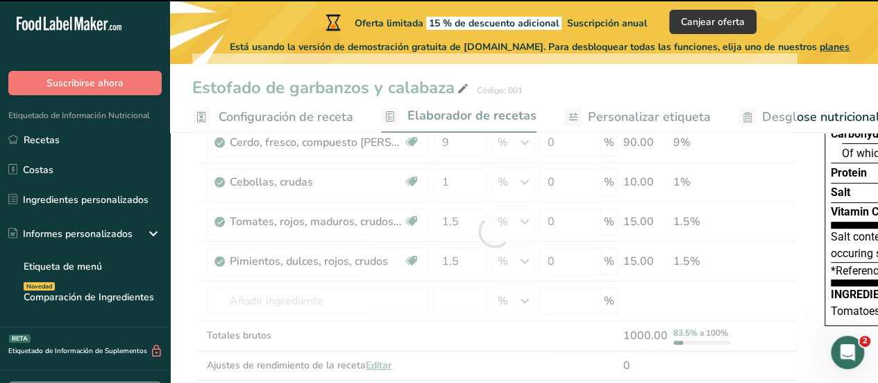
type input "0"
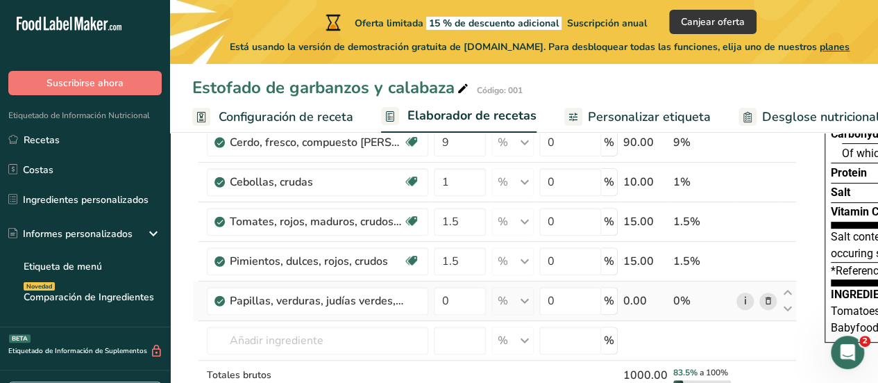
click at [742, 296] on link "i" at bounding box center [745, 300] width 17 height 17
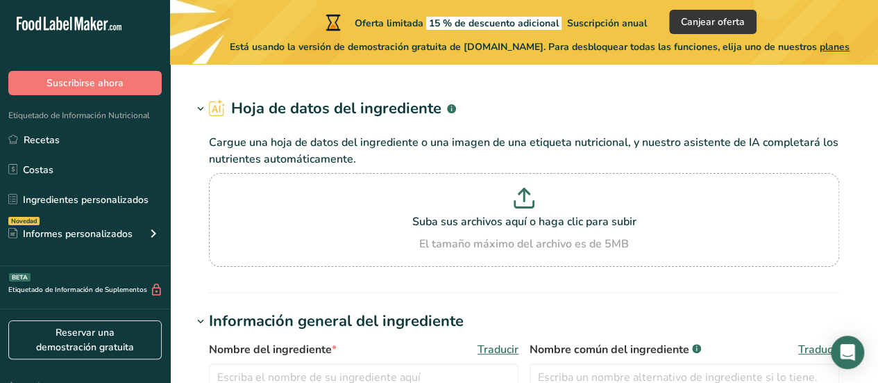
type input "Babyfood, vegetables, green beans, strained"
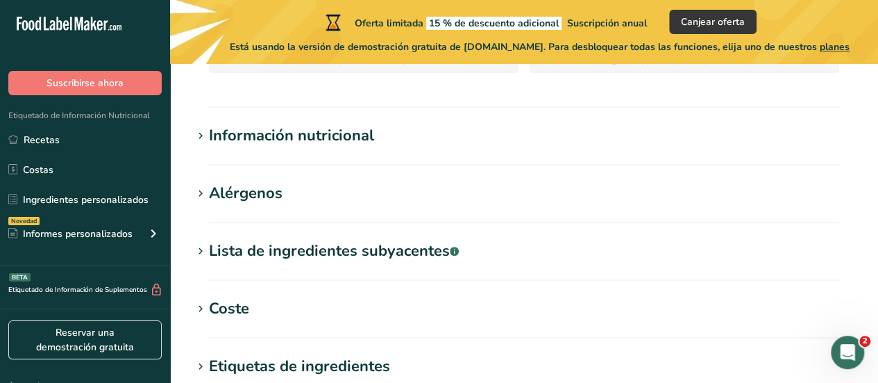
scroll to position [368, 0]
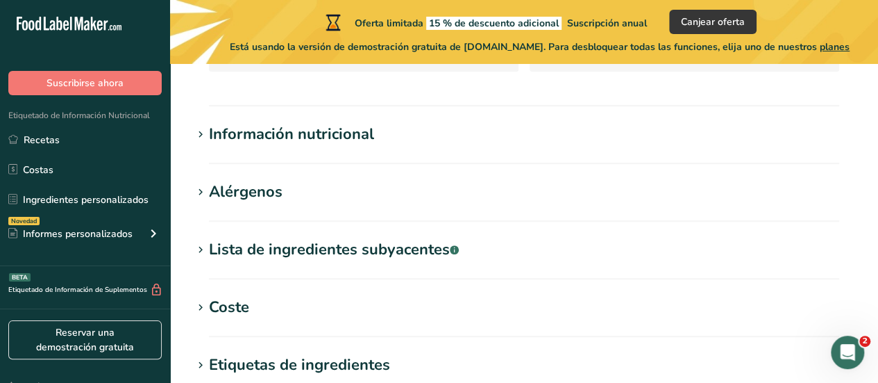
click at [199, 135] on icon at bounding box center [200, 134] width 12 height 19
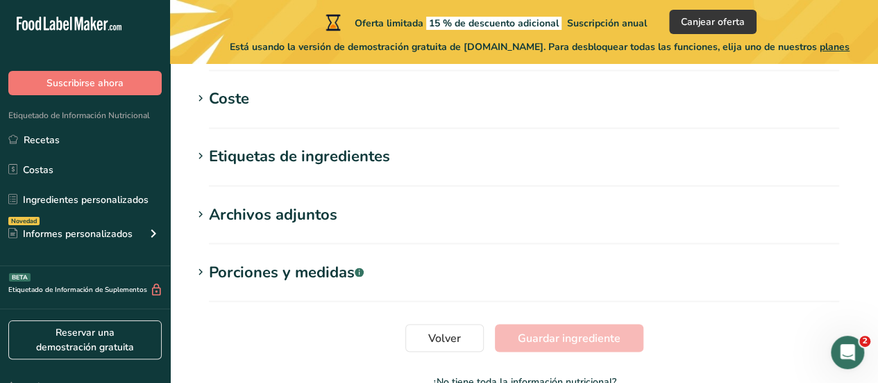
scroll to position [1160, 0]
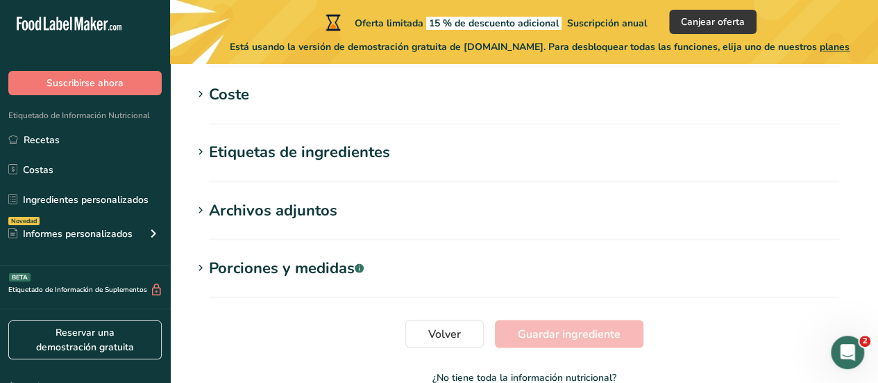
click at [193, 144] on span at bounding box center [200, 152] width 17 height 17
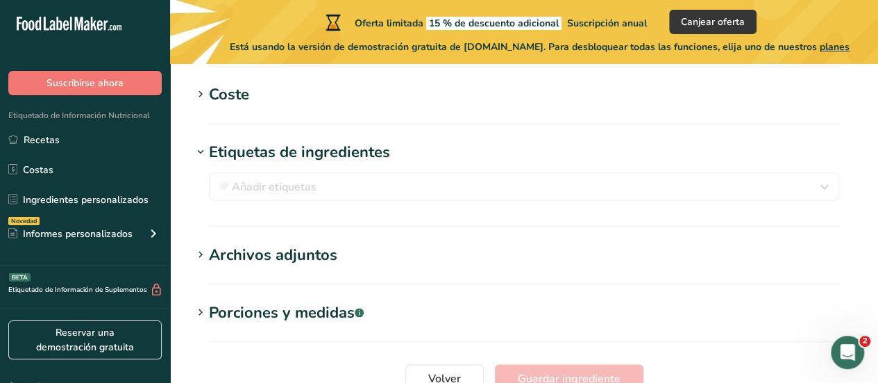
click at [204, 244] on icon at bounding box center [200, 253] width 12 height 19
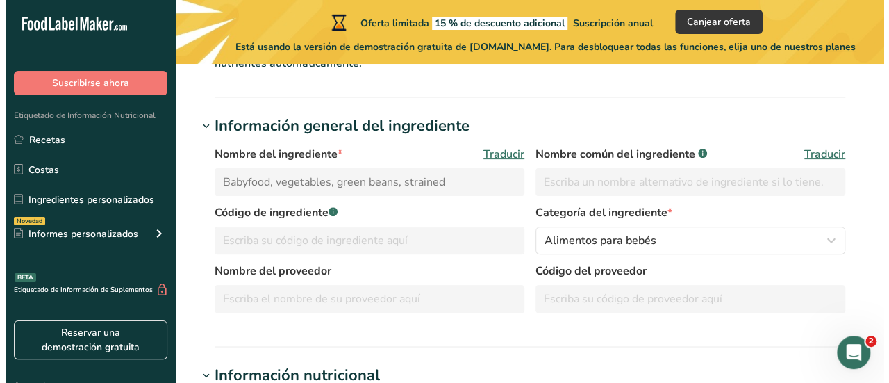
scroll to position [106, 0]
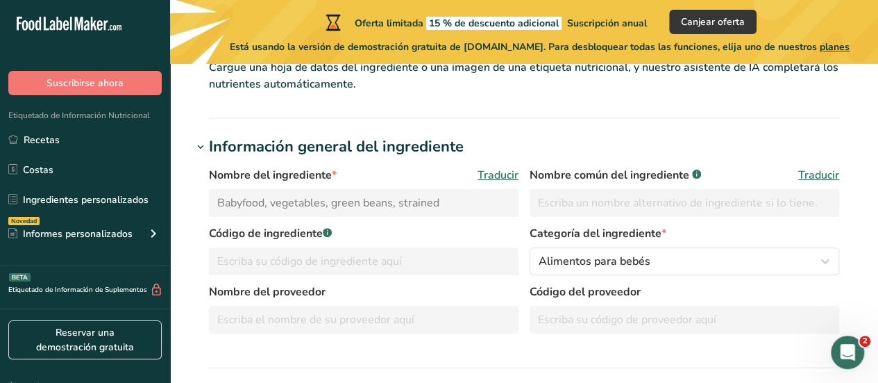
click at [488, 175] on span "Traducir" at bounding box center [498, 175] width 41 height 17
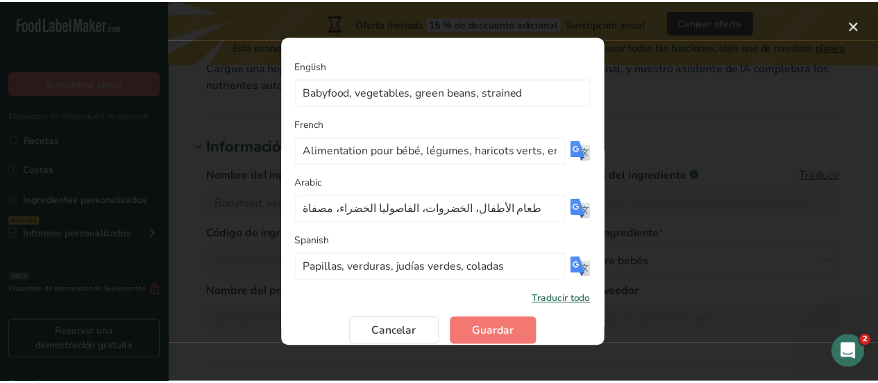
scroll to position [93, 0]
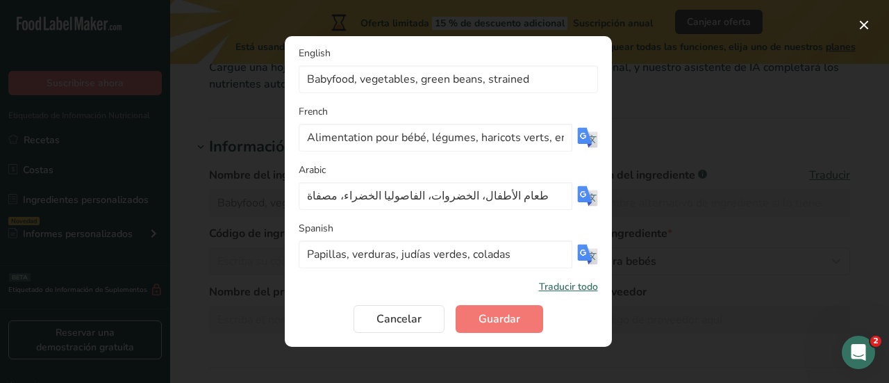
click at [577, 248] on img "Translation Modal" at bounding box center [587, 254] width 21 height 21
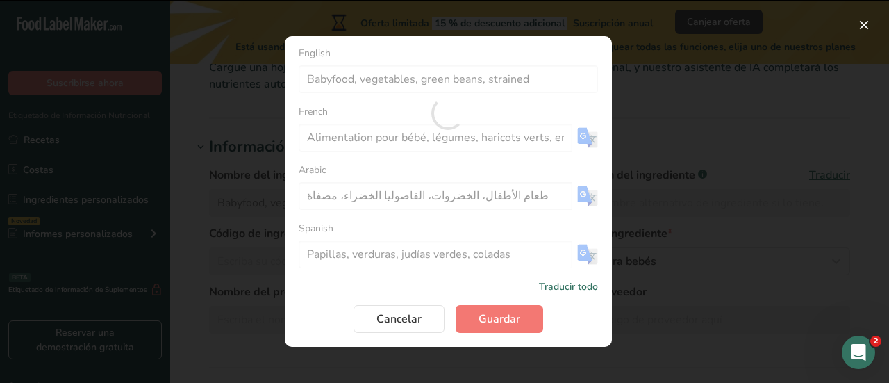
type input "Comida para bebés, verduras, judías verdes, coladas."
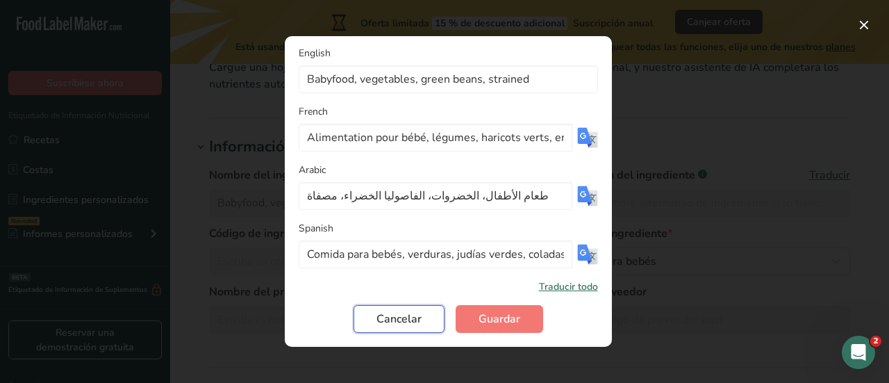
click at [410, 320] on span "Cancelar" at bounding box center [398, 318] width 45 height 17
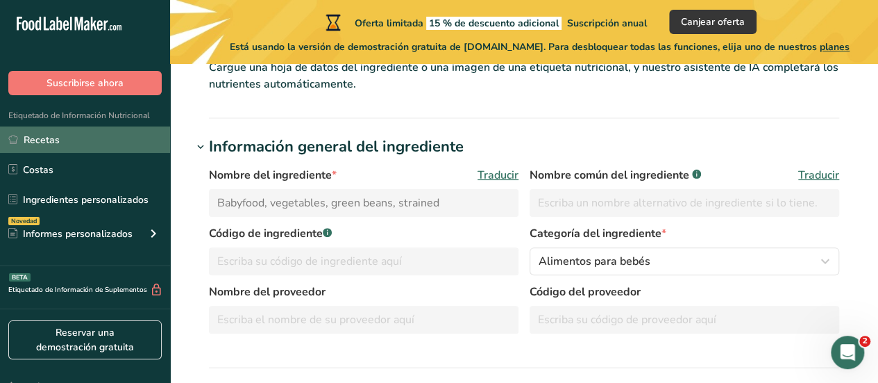
click at [53, 132] on link "Recetas" at bounding box center [85, 139] width 170 height 26
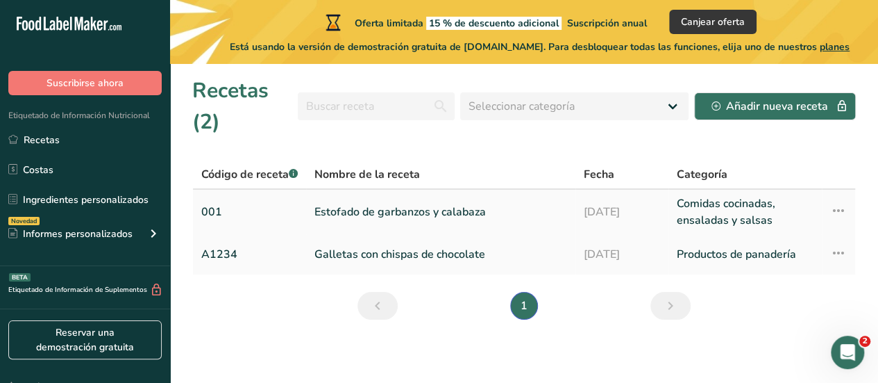
click at [372, 202] on link "Estofado de garbanzos y calabaza" at bounding box center [441, 211] width 253 height 33
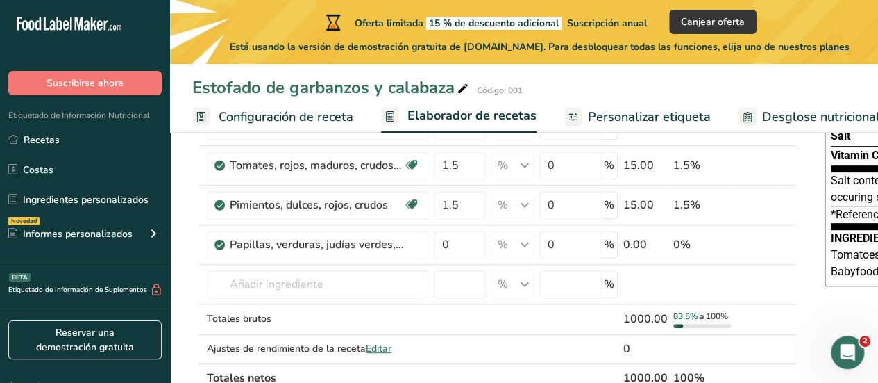
scroll to position [222, 0]
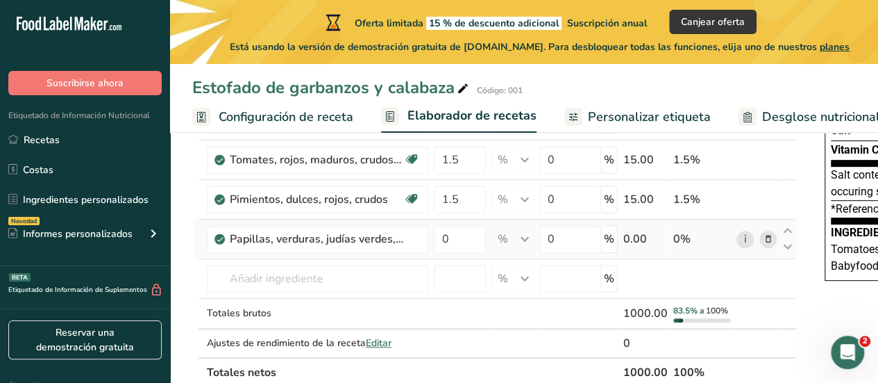
click at [764, 234] on icon at bounding box center [769, 239] width 10 height 15
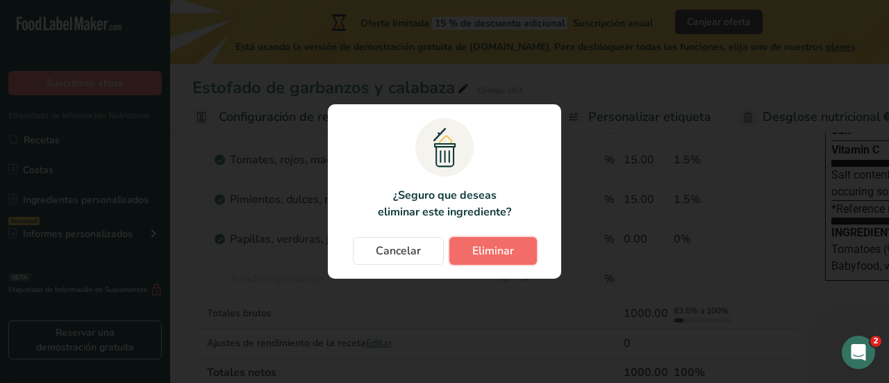
click at [512, 254] on span "Eliminar" at bounding box center [493, 250] width 42 height 17
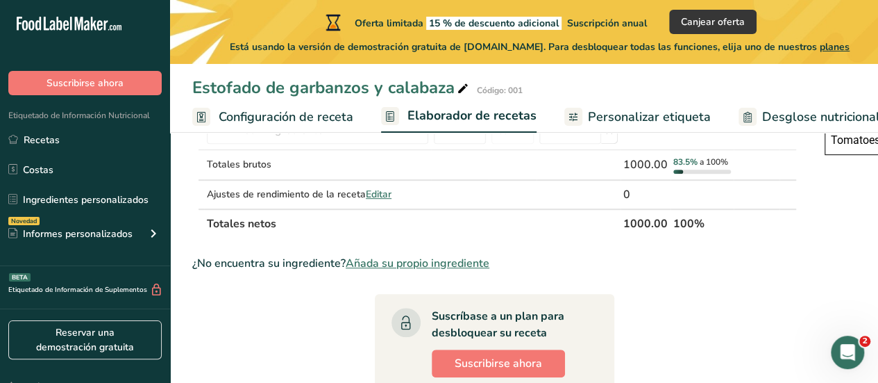
scroll to position [351, 0]
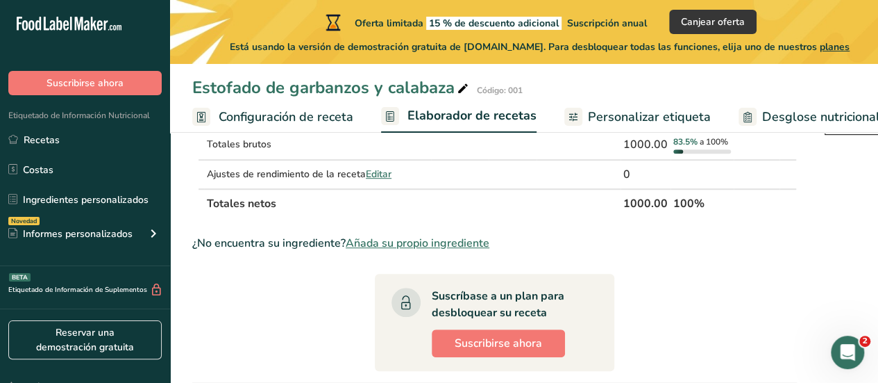
click at [385, 242] on span "Añada su propio ingrediente" at bounding box center [418, 243] width 144 height 17
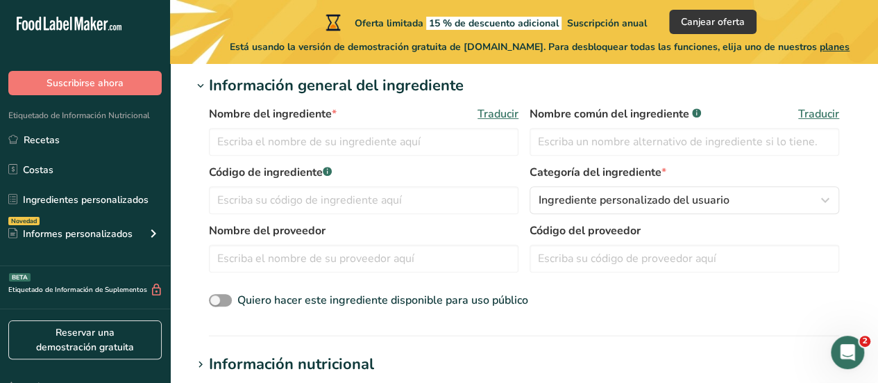
scroll to position [280, 0]
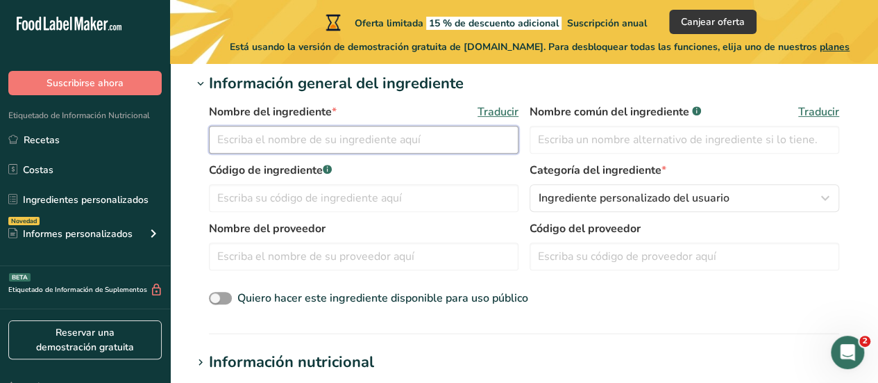
click at [346, 144] on input "text" at bounding box center [364, 140] width 310 height 28
type input "[DEMOGRAPHIC_DATA] verdes"
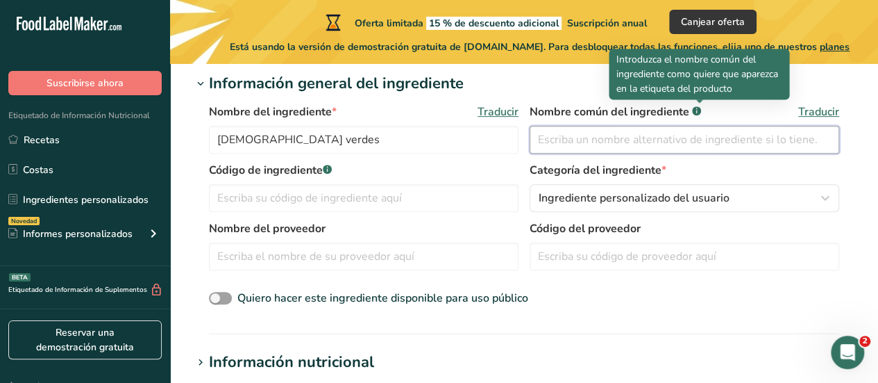
click at [565, 126] on input "text" at bounding box center [685, 140] width 310 height 28
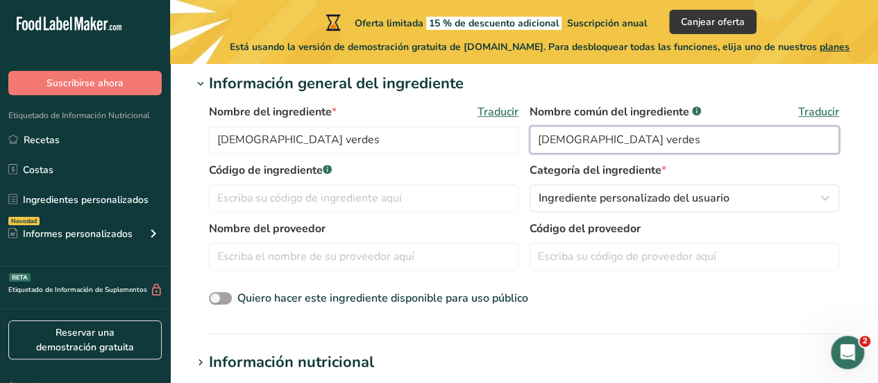
type input "[DEMOGRAPHIC_DATA] verdes"
click at [361, 212] on div "Código de ingrediente .a-a{fill:#347362;}.b-a{fill:#fff;} Categoría del ingredi…" at bounding box center [524, 191] width 631 height 58
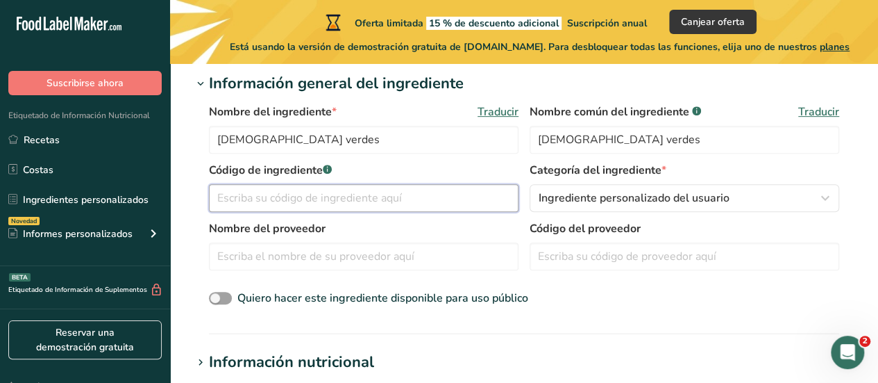
click at [357, 195] on input "text" at bounding box center [364, 198] width 310 height 28
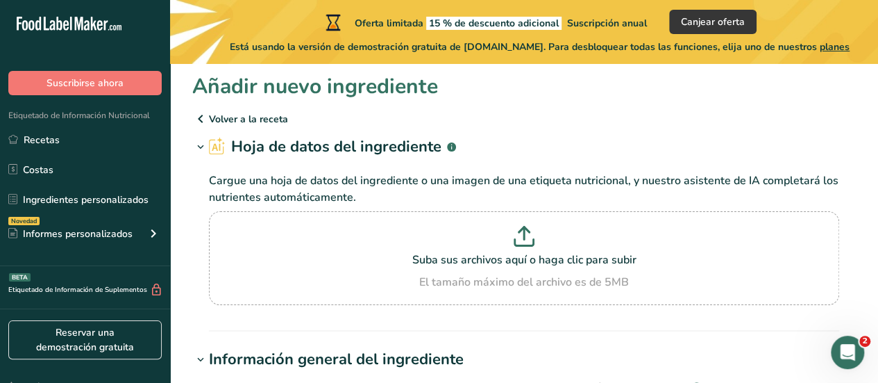
scroll to position [0, 0]
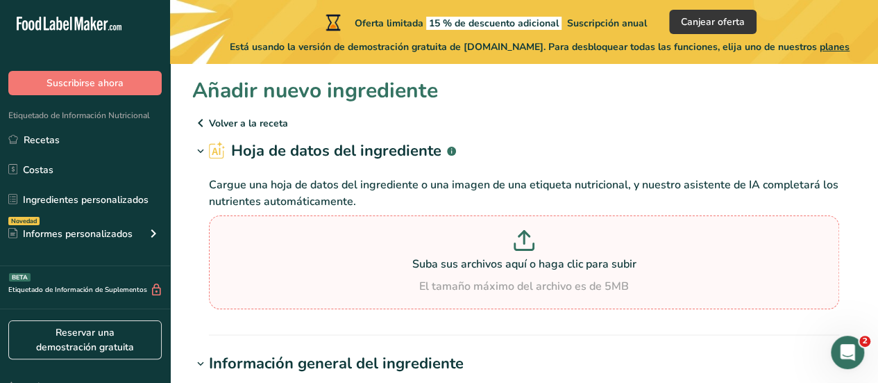
click at [525, 238] on icon at bounding box center [524, 240] width 21 height 21
click at [525, 238] on input "Suba sus archivos aquí o haga clic para subir El tamaño máximo del archivo es d…" at bounding box center [524, 262] width 631 height 94
type input "C:\fakepath\judia verde.jpg"
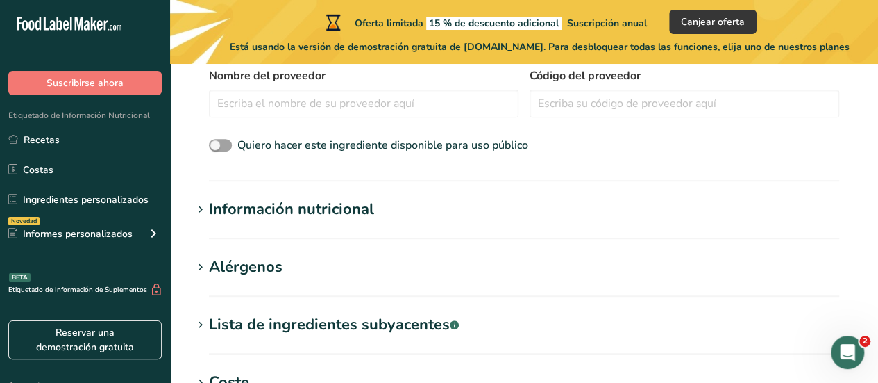
scroll to position [411, 0]
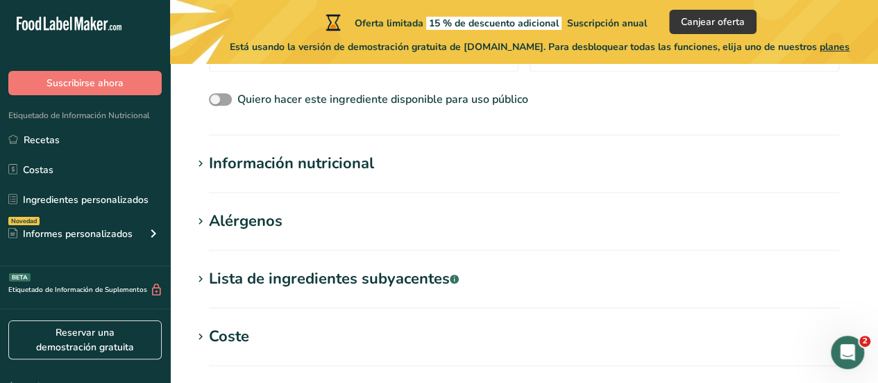
click at [208, 158] on span at bounding box center [200, 164] width 17 height 17
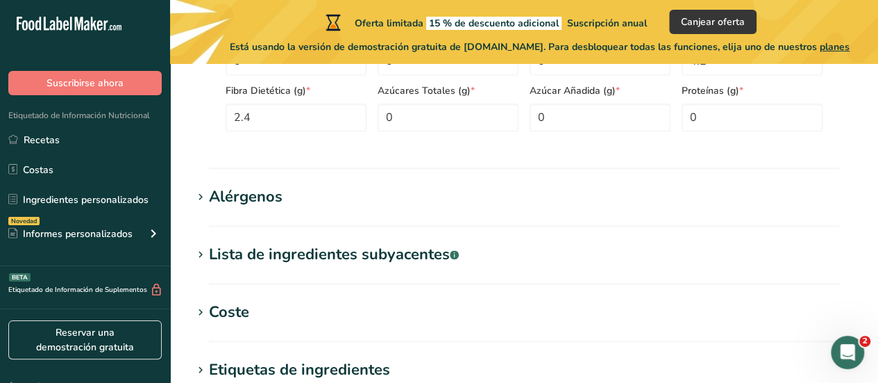
scroll to position [1059, 0]
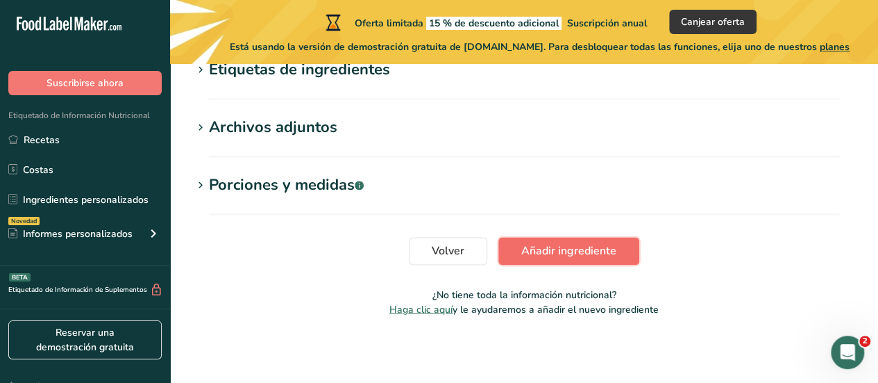
click at [585, 249] on span "Añadir ingrediente" at bounding box center [568, 250] width 95 height 17
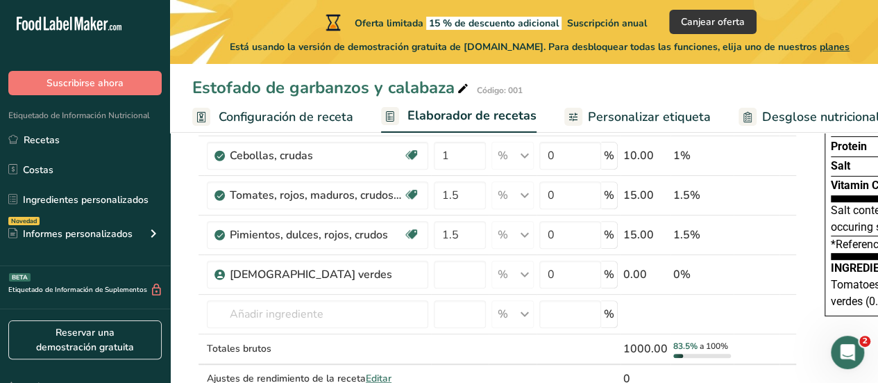
scroll to position [193, 0]
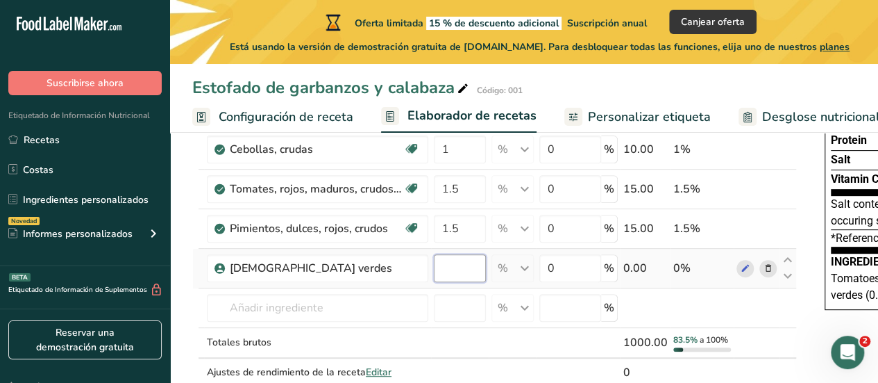
click at [468, 259] on input "number" at bounding box center [460, 268] width 52 height 28
type input "1"
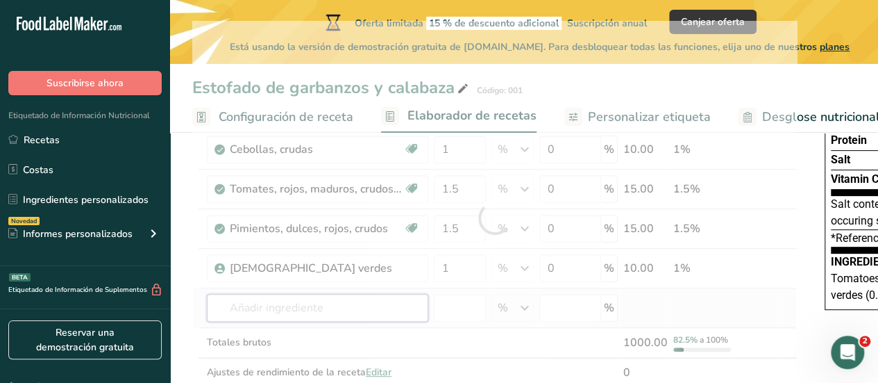
click at [381, 298] on div "Ingrediente * Cantidad * Unidad * Desperdicio * .a-a{fill:#347362;}.b-a{fill:#f…" at bounding box center [494, 218] width 605 height 395
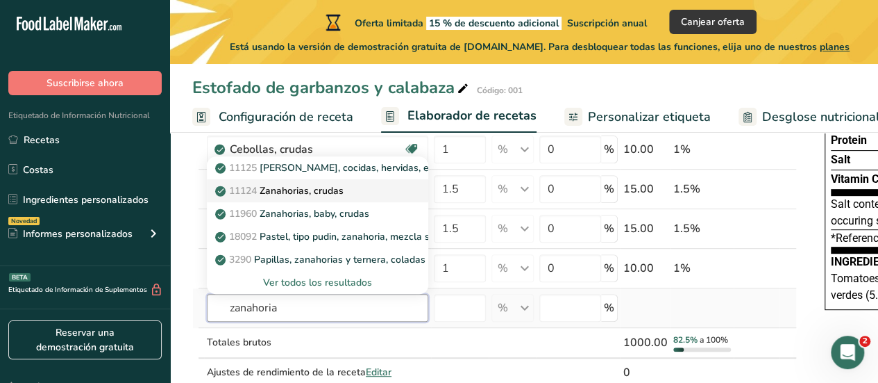
type input "zanahoria"
click at [342, 194] on p "11124 Zanahorias, crudas" at bounding box center [281, 190] width 126 height 15
type input "Carrots, raw"
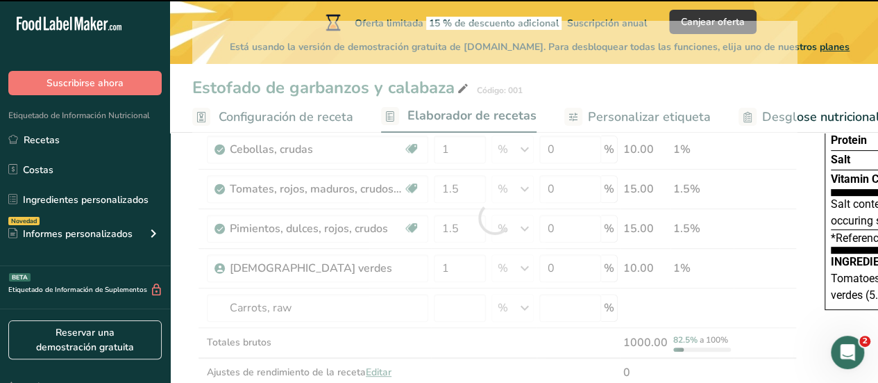
type input "0"
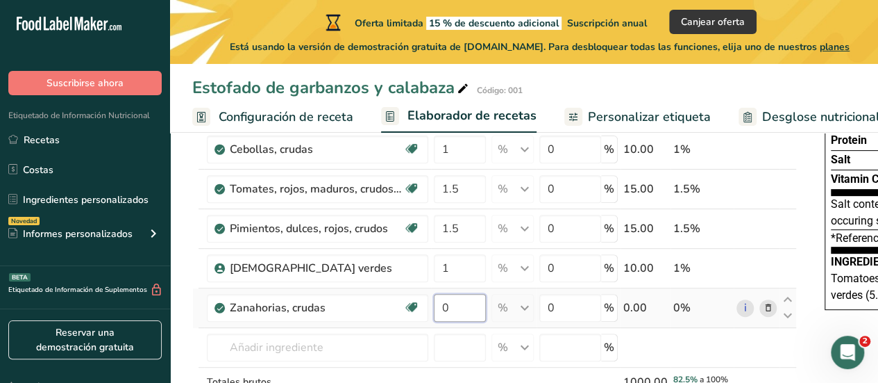
drag, startPoint x: 457, startPoint y: 308, endPoint x: 428, endPoint y: 302, distance: 29.7
click at [428, 302] on tr "Zanahorias, crudas Libre de lácteos Libre de gluten Vegano Vegetariano Libre de…" at bounding box center [494, 308] width 603 height 40
type input "1.5"
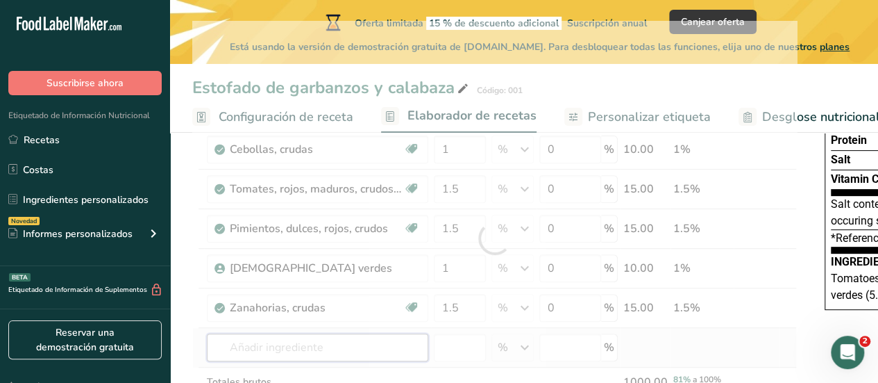
click at [283, 340] on div "Ingrediente * Cantidad * Unidad * Desperdicio * .a-a{fill:#347362;}.b-a{fill:#f…" at bounding box center [494, 238] width 605 height 435
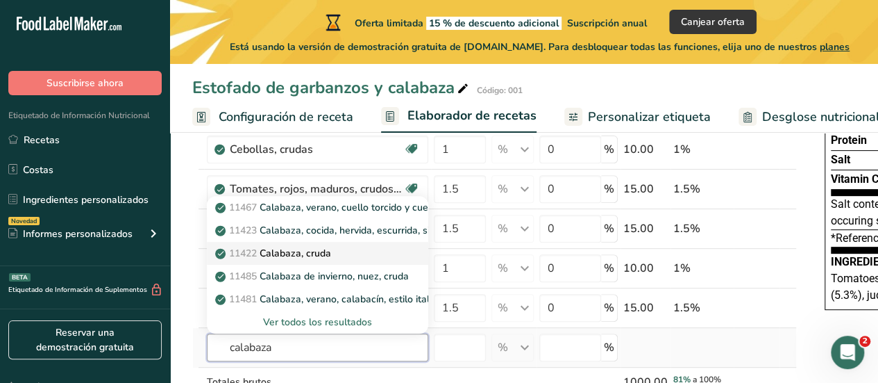
type input "calabaza"
click at [305, 248] on p "11422 Calabaza, cruda" at bounding box center [274, 253] width 113 height 15
type input "Pumpkin, raw"
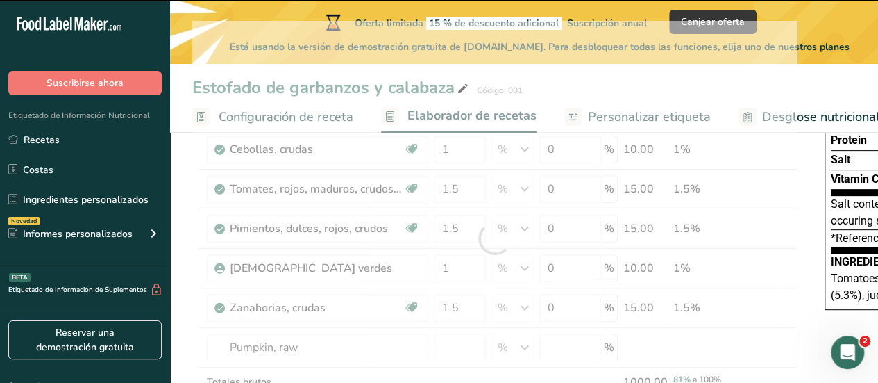
type input "0"
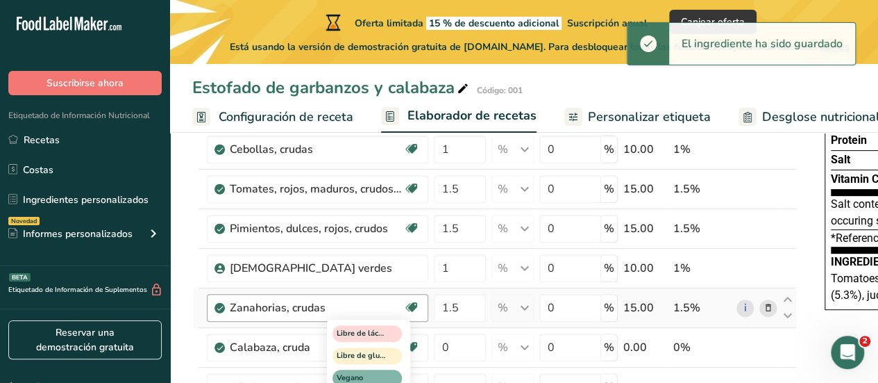
click at [458, 351] on div "Libre de lácteos Libre de gluten Vegano Vegetariano Libre de soja" at bounding box center [393, 376] width 133 height 119
click at [458, 350] on div "Libre de lácteos Libre de gluten Vegano Vegetariano Libre de soja" at bounding box center [393, 376] width 133 height 119
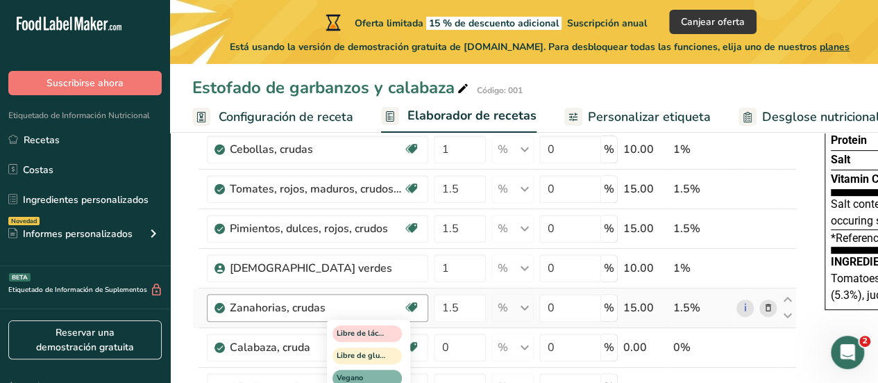
click at [458, 342] on div "Libre de lácteos Libre de gluten Vegano Vegetariano Libre de soja" at bounding box center [393, 376] width 133 height 119
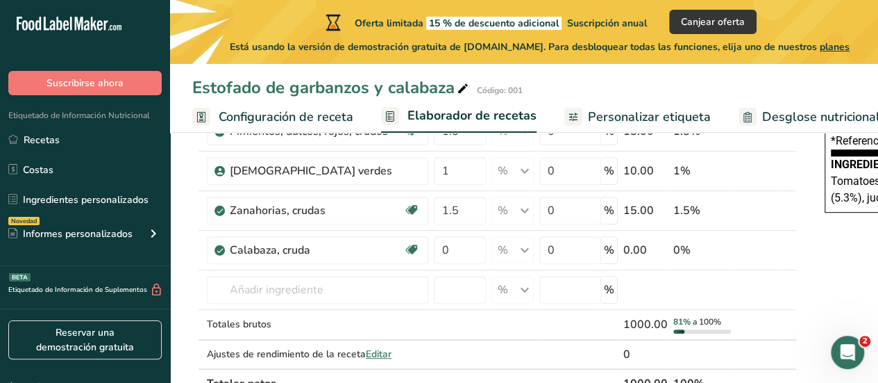
scroll to position [292, 0]
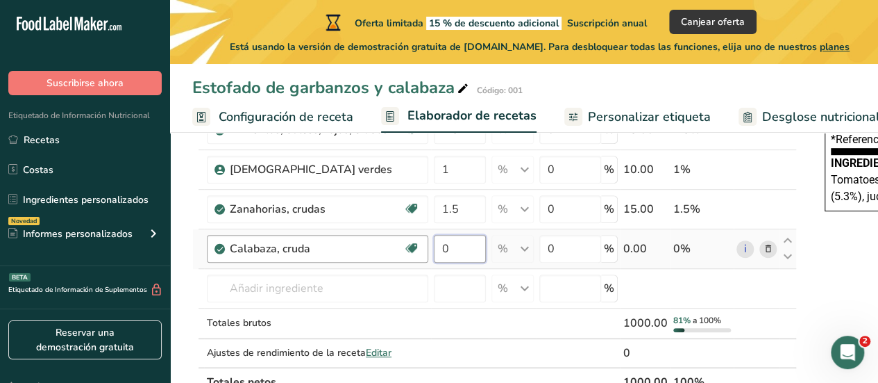
drag, startPoint x: 460, startPoint y: 253, endPoint x: 424, endPoint y: 248, distance: 36.5
click at [424, 248] on tr "Calabaza, cruda Fuente de antioxidantes Libre de lácteos Libre de gluten Vegano…" at bounding box center [494, 249] width 603 height 40
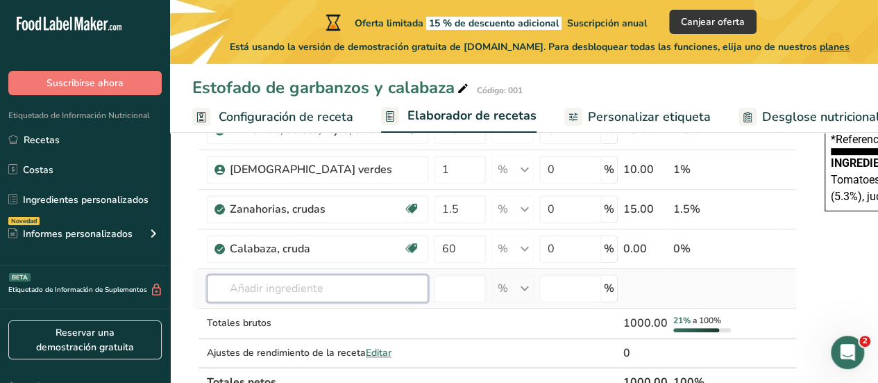
click at [372, 280] on div "Ingrediente * Cantidad * Unidad * Desperdicio * .a-a{fill:#347362;}.b-a{fill:#f…" at bounding box center [494, 159] width 605 height 474
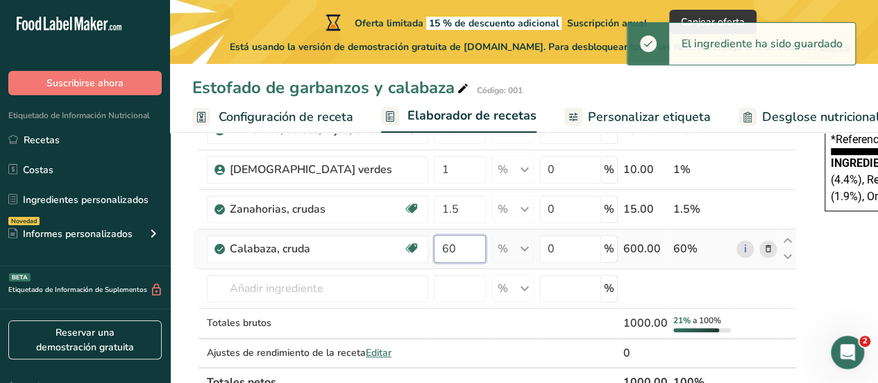
click at [461, 248] on input "60" at bounding box center [460, 249] width 52 height 28
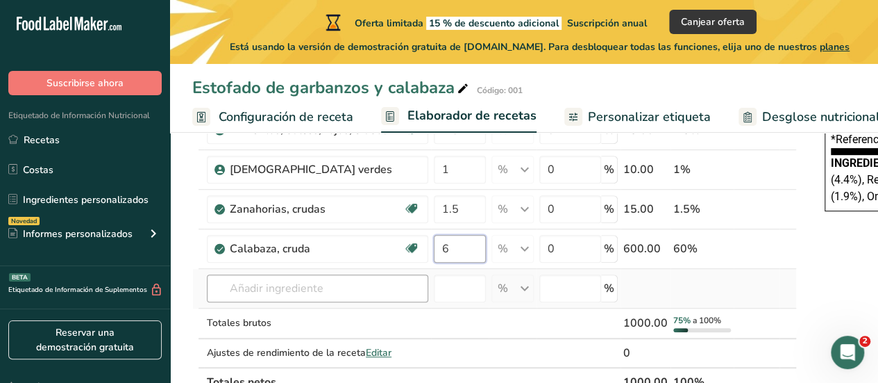
type input "6"
click at [335, 284] on div "Ingrediente * Cantidad * Unidad * Desperdicio * .a-a{fill:#347362;}.b-a{fill:#f…" at bounding box center [494, 159] width 605 height 474
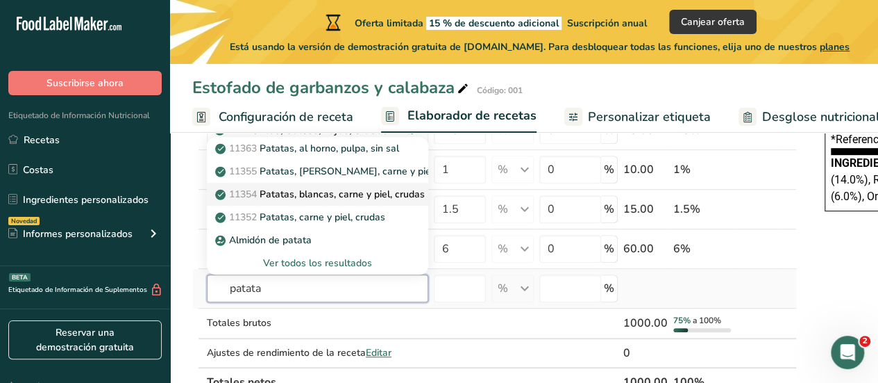
type input "patata"
click at [321, 195] on p "11354 Patatas, blancas, carne y piel, crudas" at bounding box center [321, 194] width 207 height 15
type input "Potatoes, white, flesh and skin, raw"
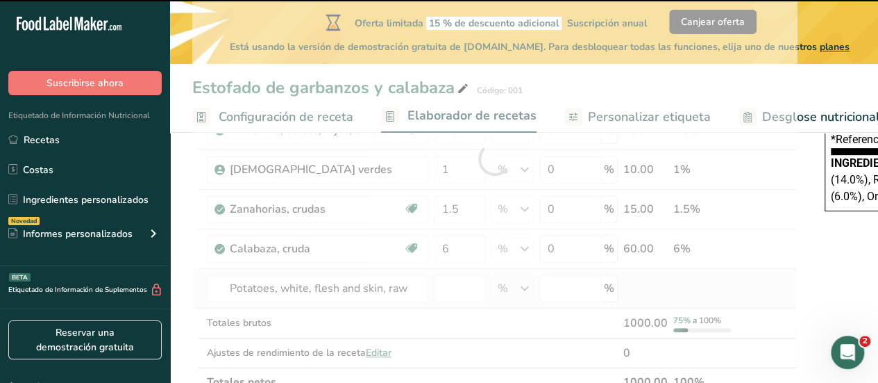
type input "0"
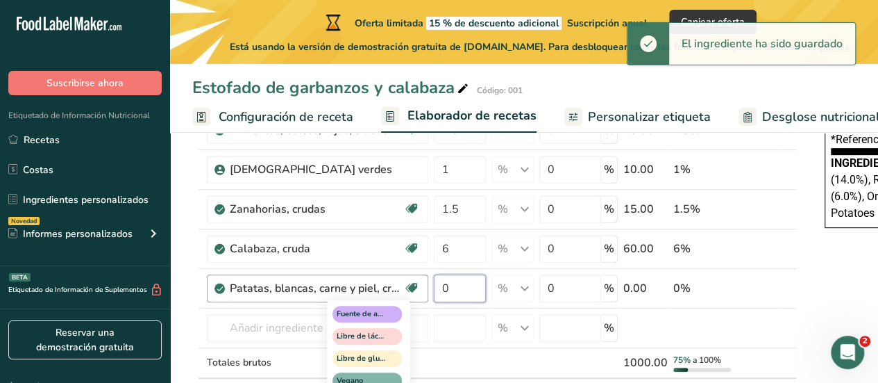
drag, startPoint x: 455, startPoint y: 283, endPoint x: 406, endPoint y: 274, distance: 50.0
click at [406, 274] on tr "Patatas, blancas, carne y piel, crudas Fuente de antioxidantes Libre de lácteos…" at bounding box center [494, 289] width 603 height 40
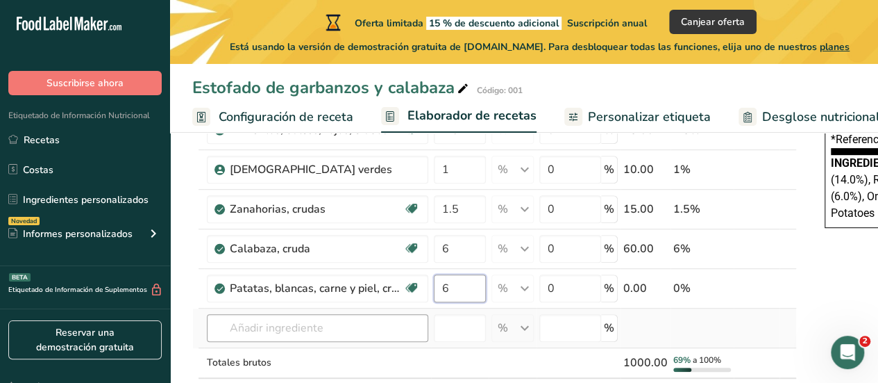
type input "6"
click at [299, 328] on div "Ingrediente * Cantidad * Unidad * Desperdicio * .a-a{fill:#347362;}.b-a{fill:#f…" at bounding box center [494, 179] width 605 height 514
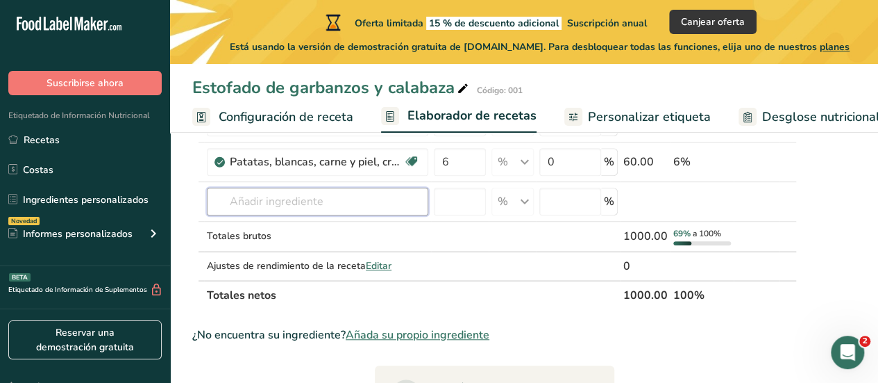
scroll to position [423, 0]
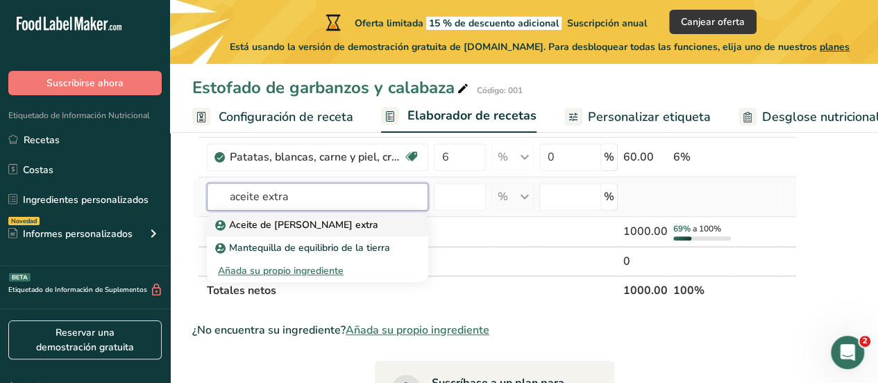
type input "aceite extra"
click at [307, 219] on p "Aceite de [PERSON_NAME] extra" at bounding box center [298, 224] width 160 height 15
type input "Extra Virgin Olive Oil"
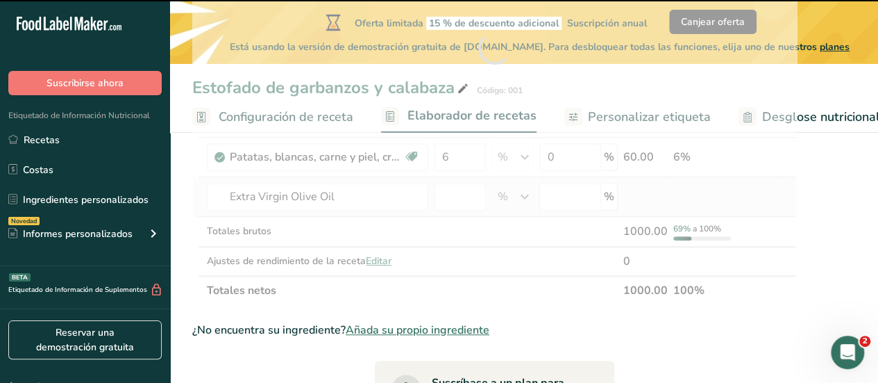
type input "0"
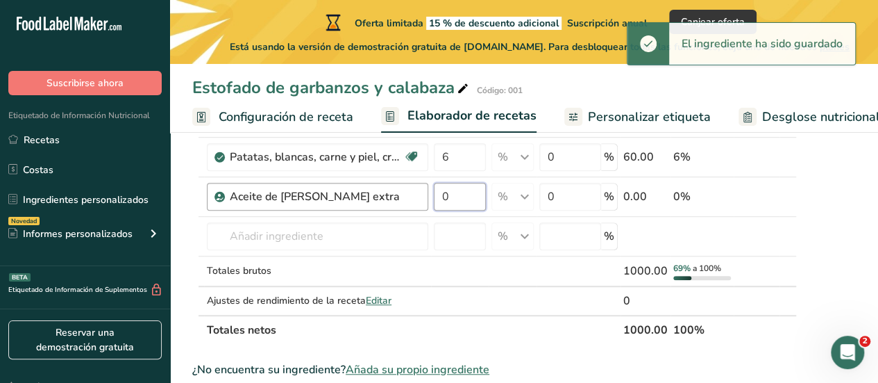
drag, startPoint x: 464, startPoint y: 195, endPoint x: 404, endPoint y: 203, distance: 60.2
click at [404, 203] on tr "Aceite de oliva virgen extra 0 % Unidades de peso g kg mg Ver más Unidades de v…" at bounding box center [494, 197] width 603 height 40
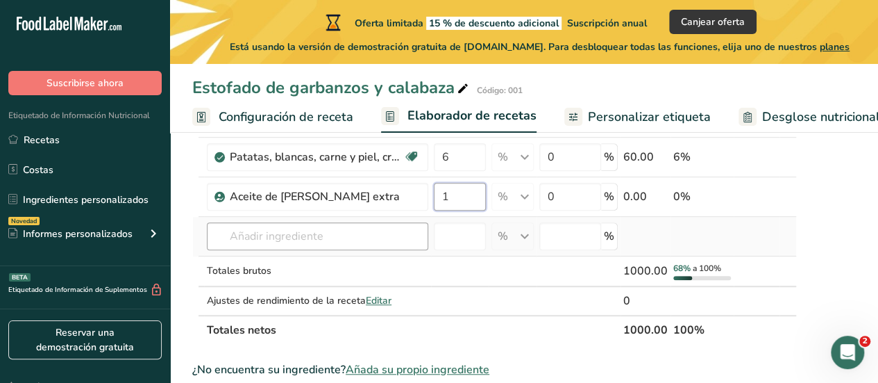
type input "1"
click at [399, 240] on div "Ingrediente * Cantidad * Unidad * Desperdicio * .a-a{fill:#347362;}.b-a{fill:#f…" at bounding box center [494, 67] width 605 height 553
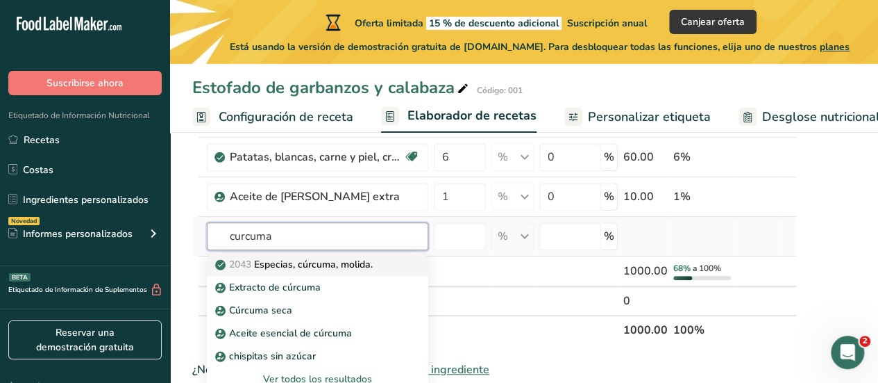
type input "curcuma"
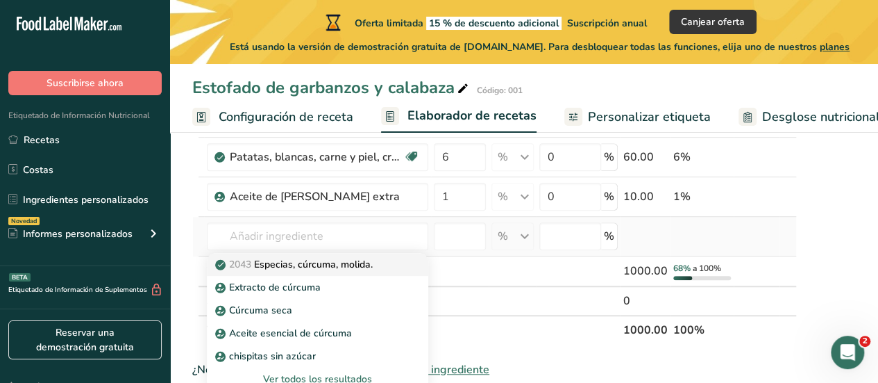
click at [356, 257] on p "2043 Especias, cúrcuma, molida." at bounding box center [295, 264] width 155 height 15
type input "Spices, turmeric, ground"
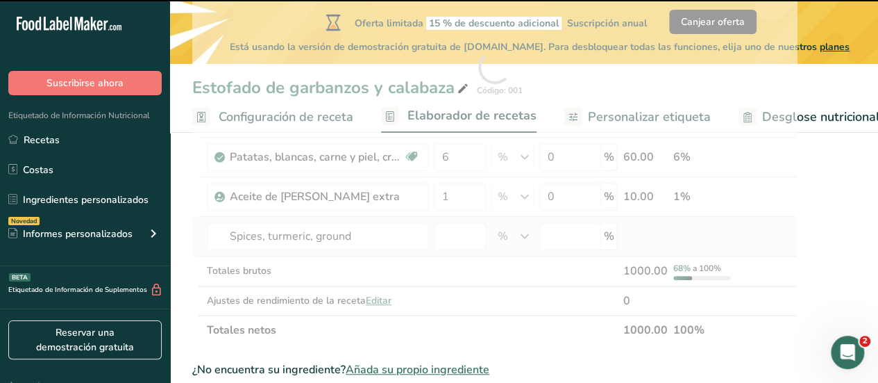
type input "0"
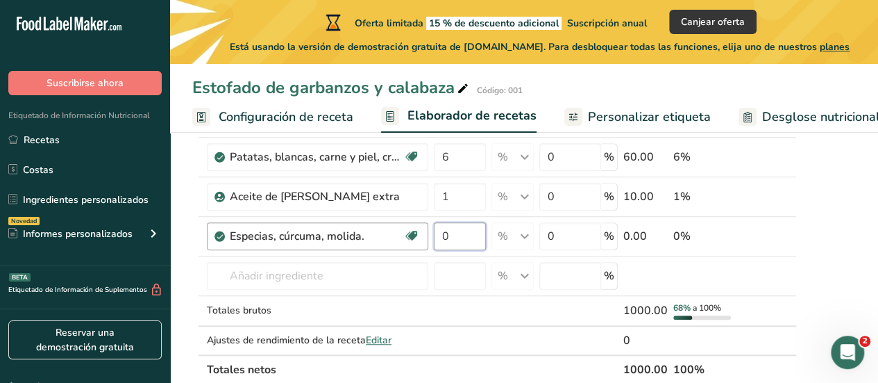
drag, startPoint x: 460, startPoint y: 226, endPoint x: 404, endPoint y: 241, distance: 57.6
click at [404, 241] on tr "Especias, cúrcuma, molida. Fuente de antioxidantes Libre de lácteos Libre de gl…" at bounding box center [494, 237] width 603 height 40
type input "0.3"
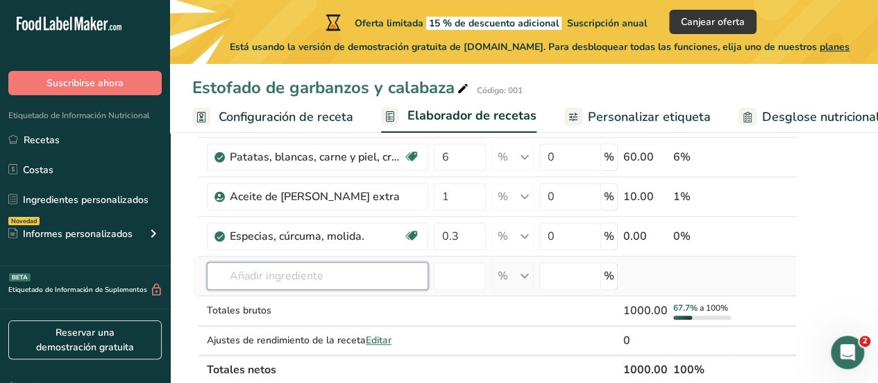
click at [288, 274] on div "Ingrediente * Cantidad * Unidad * Desperdicio * .a-a{fill:#347362;}.b-a{fill:#f…" at bounding box center [494, 87] width 605 height 593
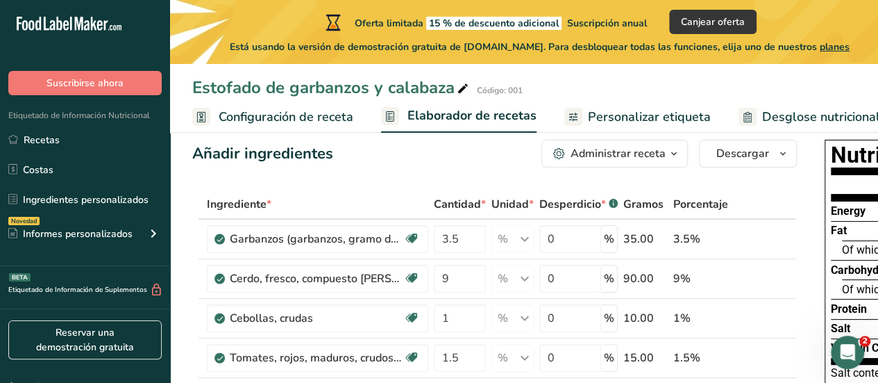
scroll to position [6, 0]
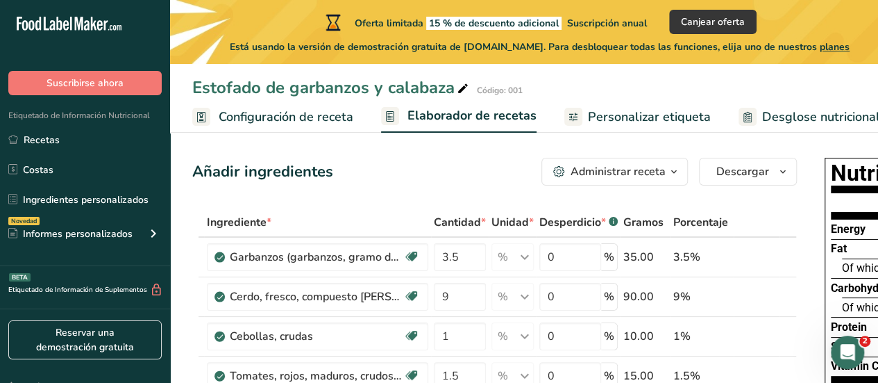
click at [645, 113] on span "Personalizar etiqueta" at bounding box center [649, 117] width 123 height 19
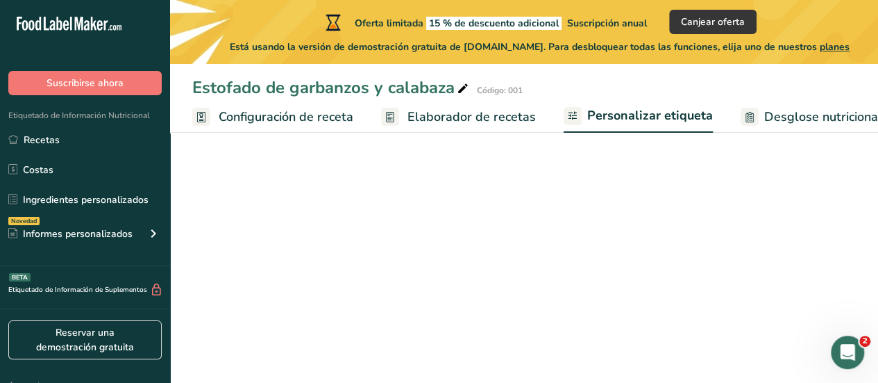
scroll to position [0, 192]
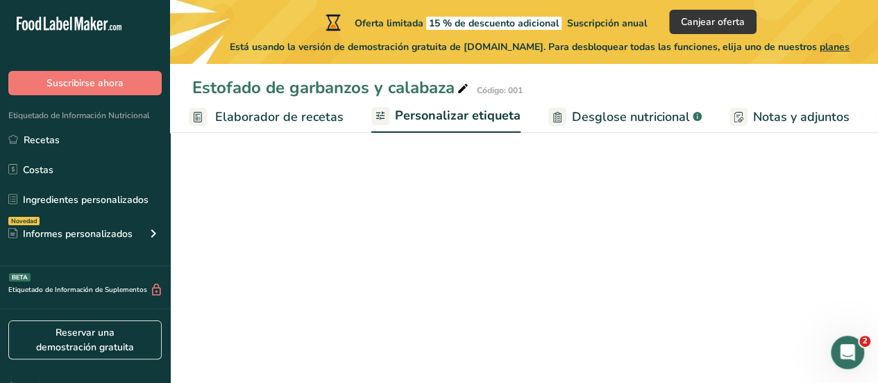
click at [645, 113] on ul "Configuración de receta Elaborador de recetas Personalizar etiqueta Desglose nu…" at bounding box center [510, 116] width 1065 height 33
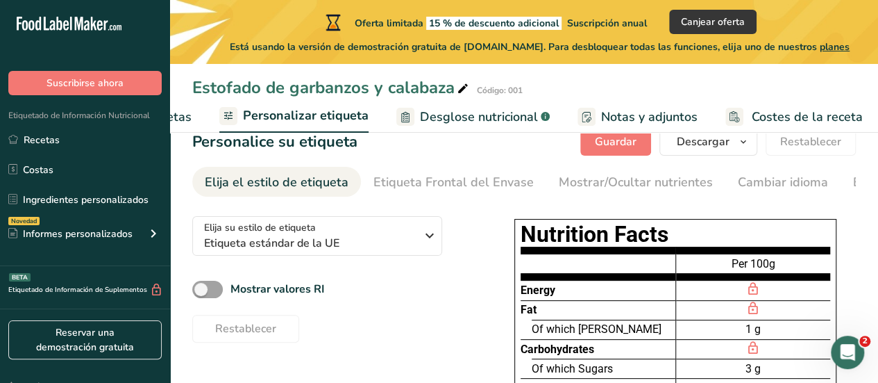
scroll to position [35, 0]
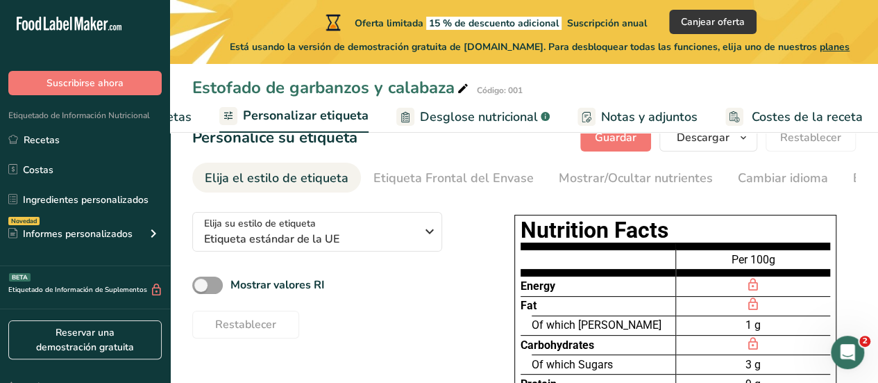
click at [466, 117] on span "Desglose nutricional" at bounding box center [479, 117] width 118 height 19
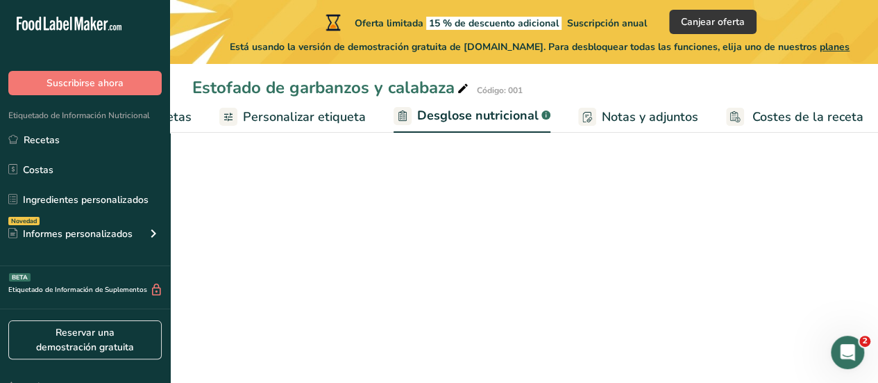
select select "Calories"
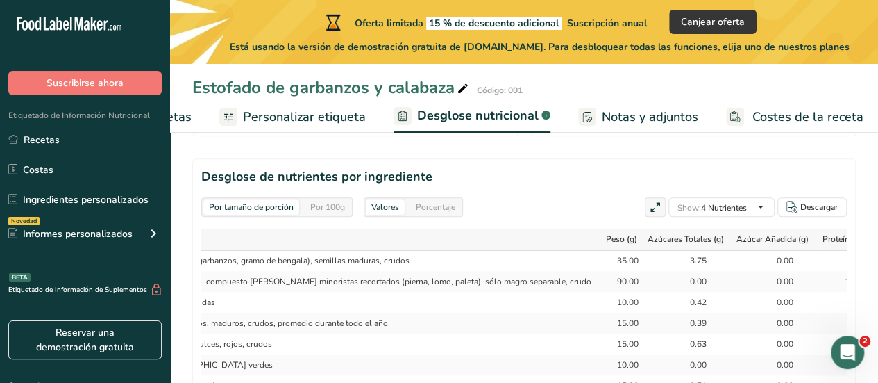
scroll to position [669, 0]
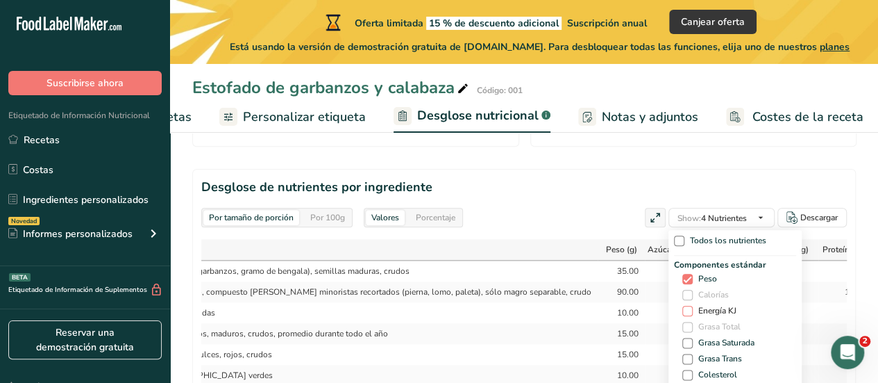
click at [685, 306] on span at bounding box center [688, 311] width 10 height 10
click at [685, 306] on input "Energía KJ" at bounding box center [687, 310] width 9 height 9
checkbox input "true"
click at [686, 340] on span at bounding box center [688, 342] width 10 height 10
click at [686, 340] on input "Grasa Saturada" at bounding box center [687, 342] width 9 height 9
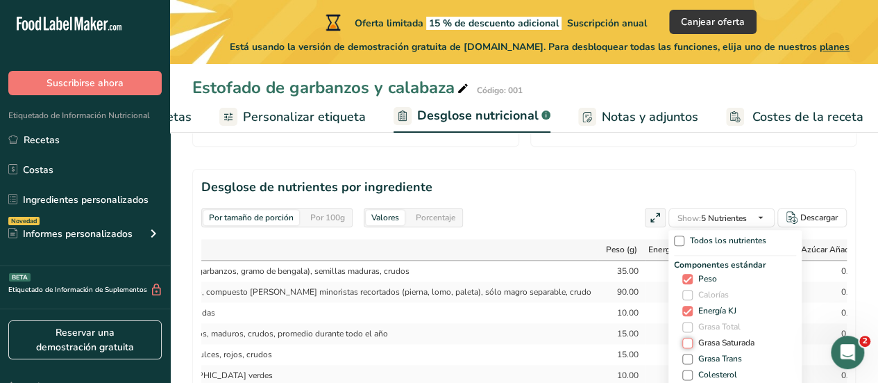
checkbox input "true"
click at [686, 353] on span at bounding box center [688, 358] width 10 height 10
click at [686, 354] on input "Grasa Trans" at bounding box center [687, 358] width 9 height 9
checkbox input "true"
click at [756, 215] on icon "button" at bounding box center [761, 217] width 11 height 17
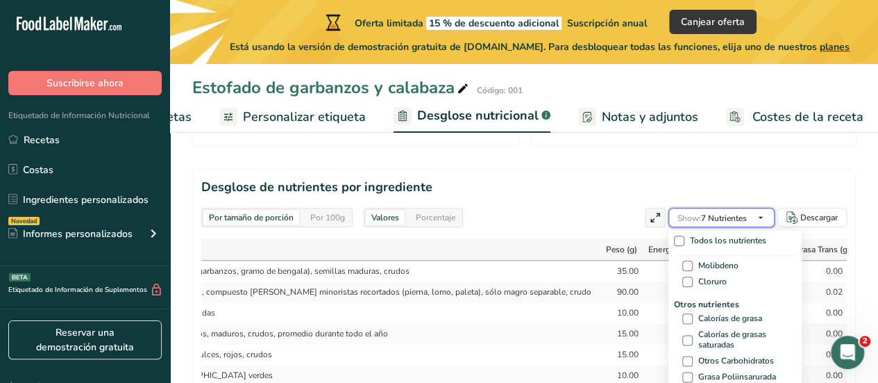
scroll to position [0, 0]
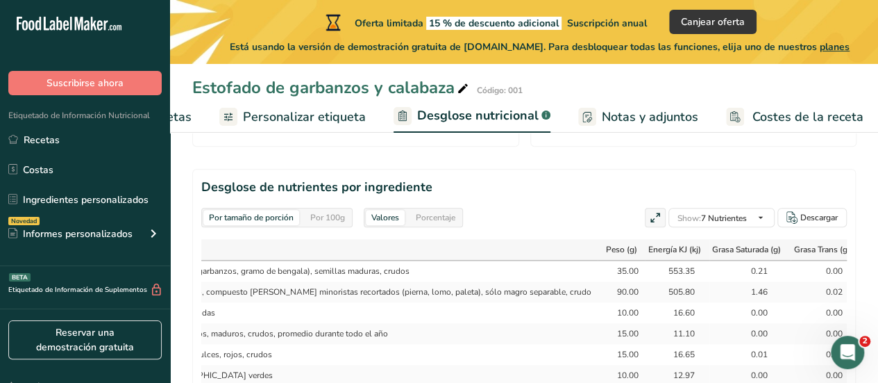
click at [793, 158] on div "Por tamaño de porción Por 100g Descargar Calorías totales Carbohidratos totales…" at bounding box center [524, 167] width 664 height 1355
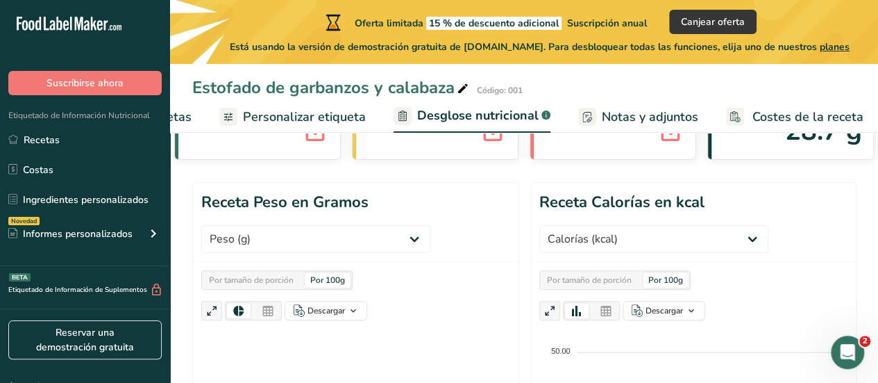
scroll to position [148, 0]
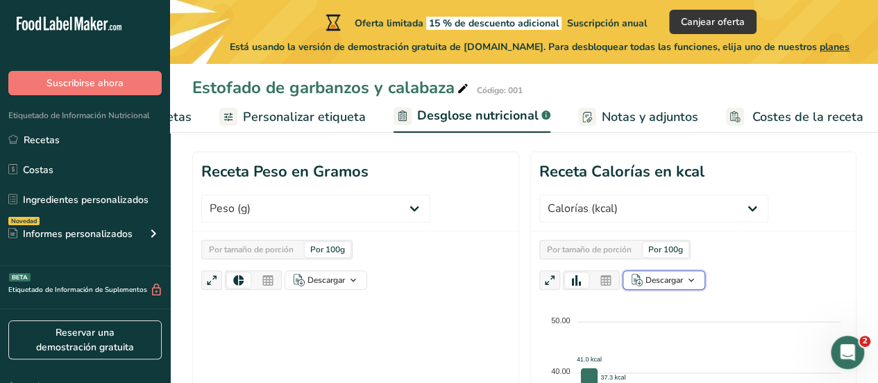
click at [686, 272] on icon "button" at bounding box center [691, 280] width 11 height 17
click at [780, 242] on div "Por tamaño de porción Por 100g Descargar Como imagen (.png) Como tabla (.xlsx)" at bounding box center [694, 265] width 308 height 50
click at [308, 110] on span "Personalizar etiqueta" at bounding box center [304, 117] width 123 height 19
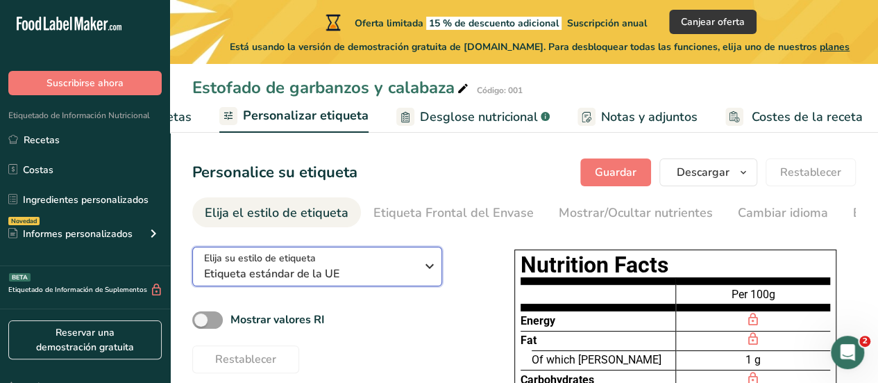
click at [435, 277] on icon "button" at bounding box center [430, 265] width 17 height 25
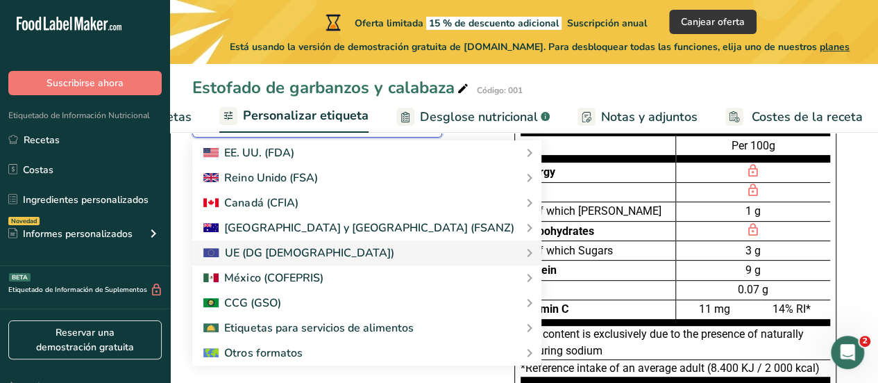
scroll to position [153, 0]
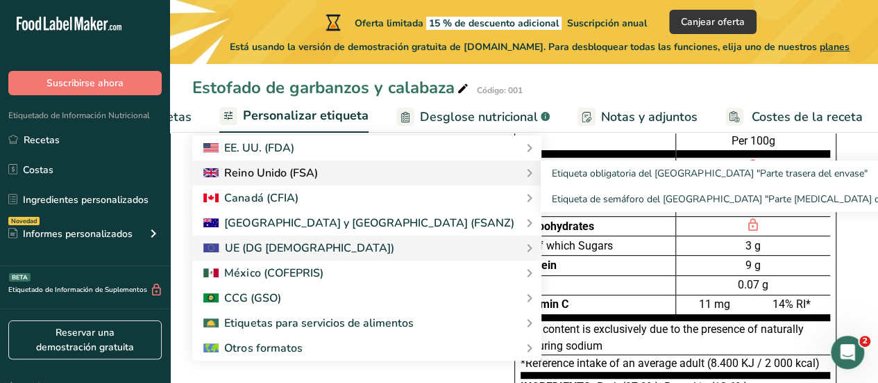
click at [521, 176] on icon at bounding box center [529, 172] width 17 height 25
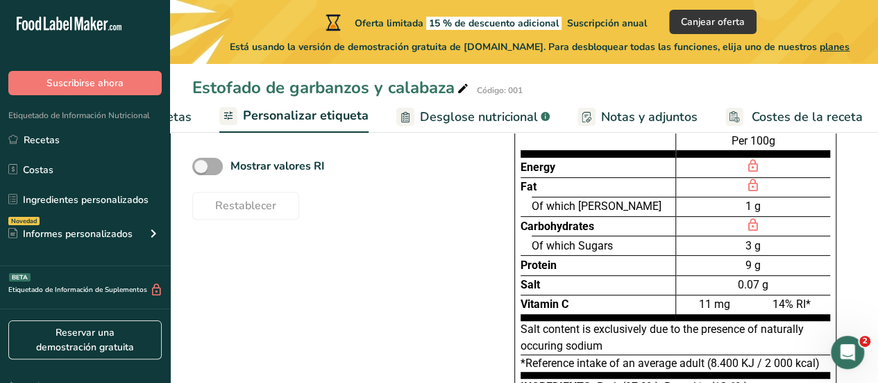
click at [207, 172] on span at bounding box center [207, 166] width 31 height 17
click at [201, 171] on input "Mostrar valores RI" at bounding box center [196, 166] width 9 height 9
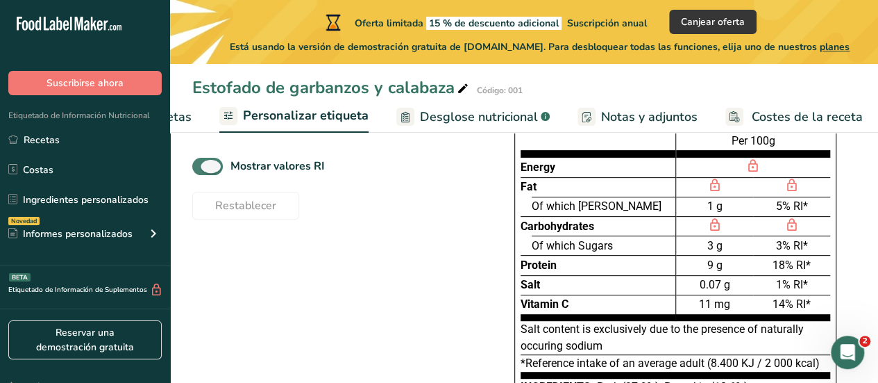
click at [207, 172] on span at bounding box center [207, 166] width 31 height 17
click at [201, 171] on input "Mostrar valores RI" at bounding box center [196, 166] width 9 height 9
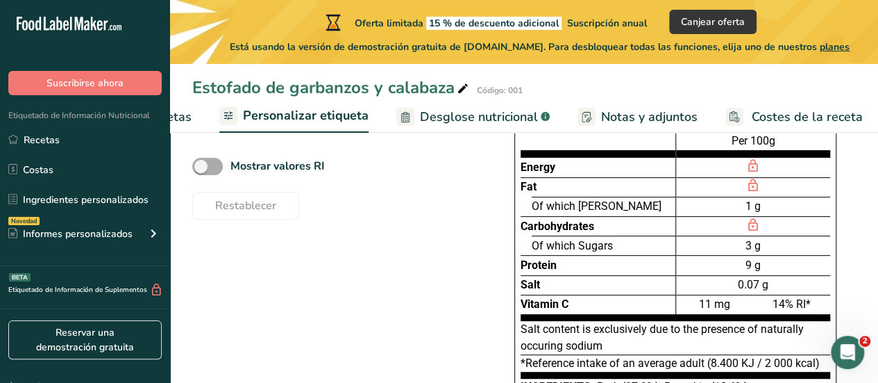
click at [207, 172] on span at bounding box center [207, 166] width 31 height 17
click at [201, 171] on input "Mostrar valores RI" at bounding box center [196, 166] width 9 height 9
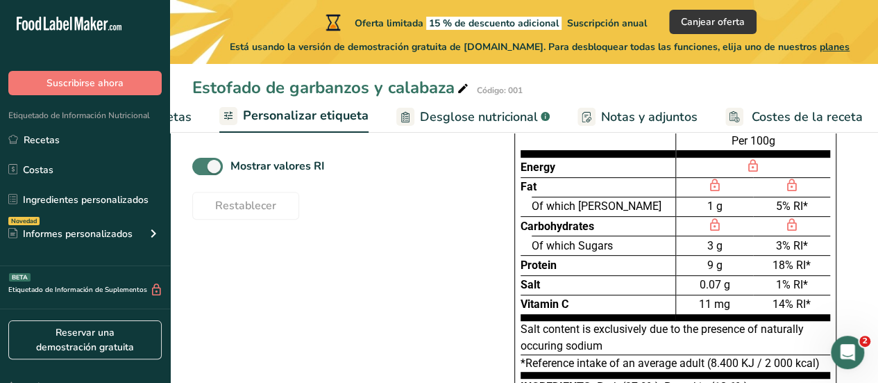
click at [207, 172] on span at bounding box center [207, 166] width 31 height 17
click at [201, 171] on input "Mostrar valores RI" at bounding box center [196, 166] width 9 height 9
checkbox input "false"
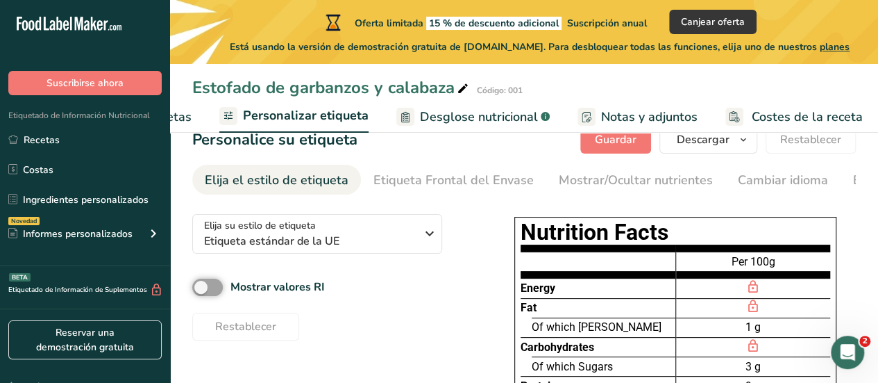
scroll to position [42, 0]
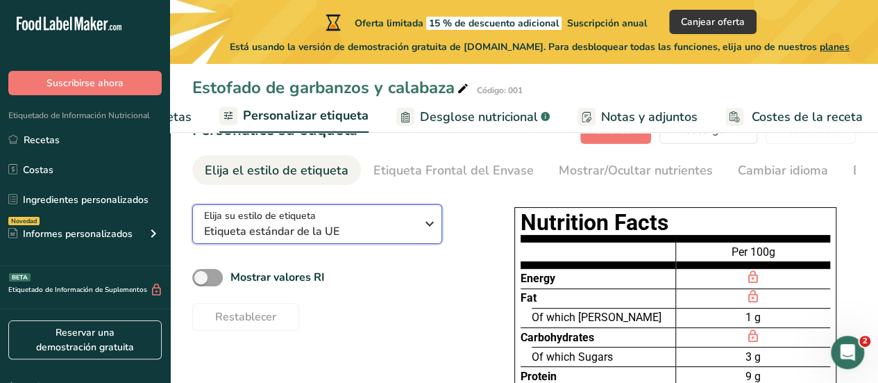
click at [426, 232] on icon "button" at bounding box center [430, 223] width 17 height 25
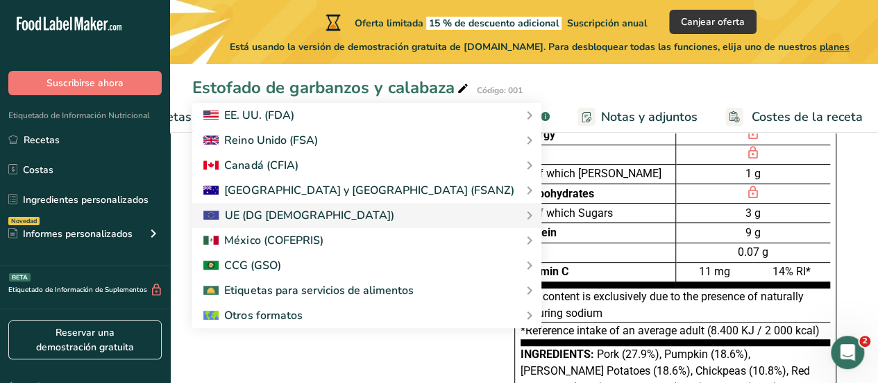
scroll to position [191, 0]
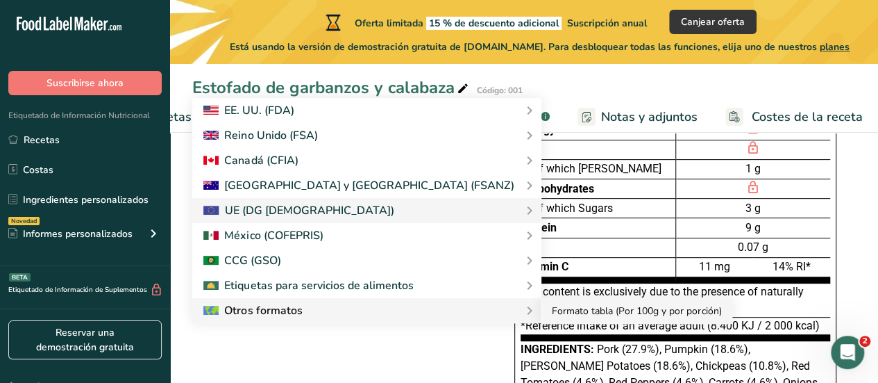
click at [541, 316] on link "Formato tabla (Por 100g y por porción)" at bounding box center [637, 311] width 192 height 26
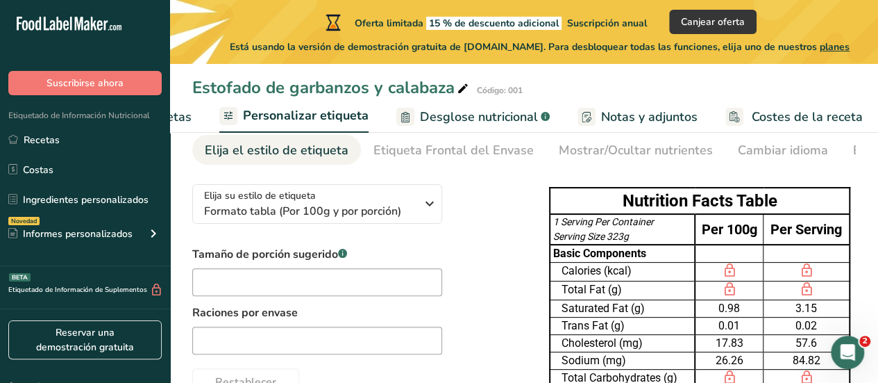
scroll to position [62, 0]
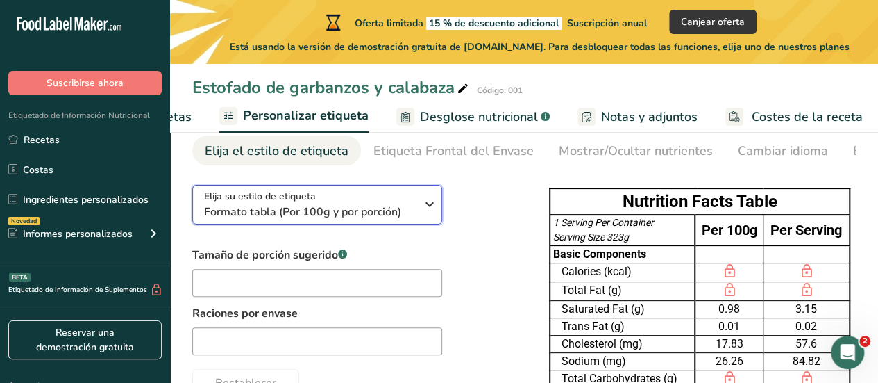
click at [437, 203] on icon "button" at bounding box center [430, 204] width 17 height 25
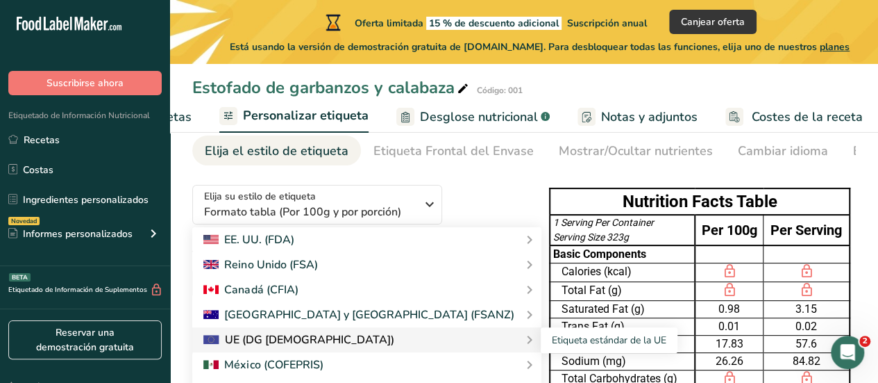
click at [334, 335] on div "UE (DG [DEMOGRAPHIC_DATA])" at bounding box center [366, 339] width 327 height 17
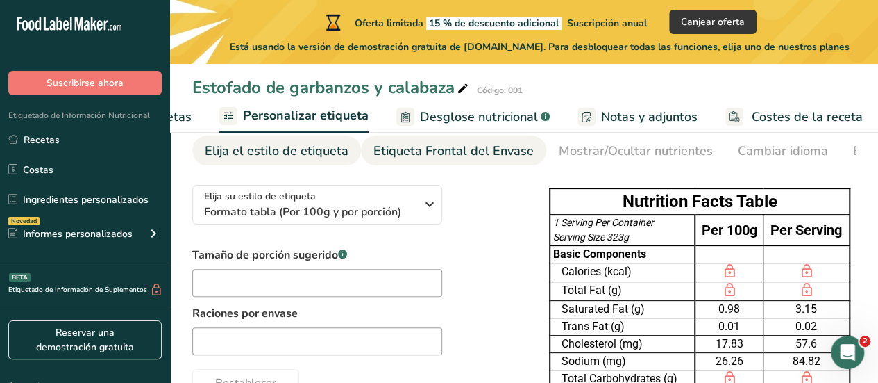
click at [499, 156] on div "Etiqueta Frontal del Envase" at bounding box center [454, 151] width 160 height 19
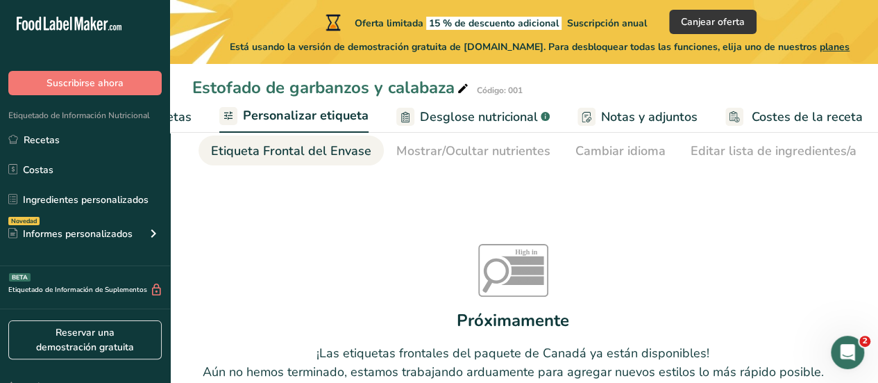
scroll to position [0, 165]
click at [599, 147] on div "Cambiar idioma" at bounding box center [618, 151] width 90 height 19
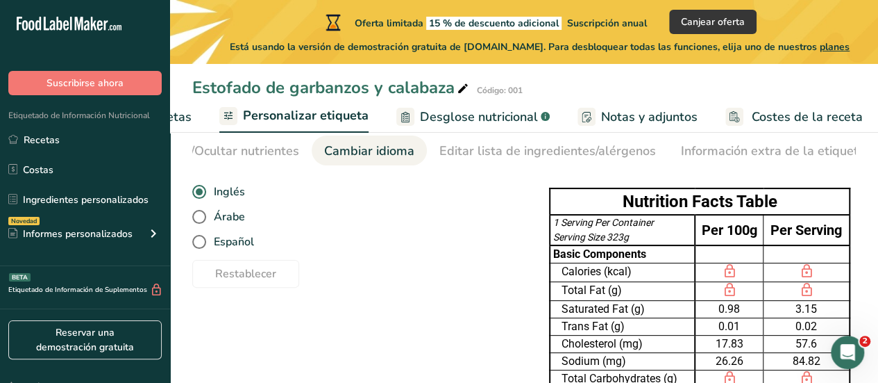
scroll to position [0, 415]
click at [201, 244] on span at bounding box center [199, 242] width 14 height 14
click at [201, 244] on input "Español" at bounding box center [196, 241] width 9 height 9
radio input "true"
radio input "false"
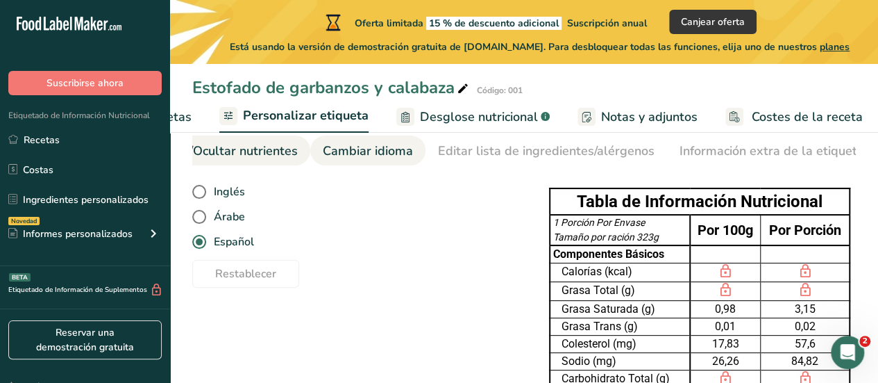
click at [240, 152] on div "Mostrar/Ocultar nutrientes" at bounding box center [221, 151] width 154 height 19
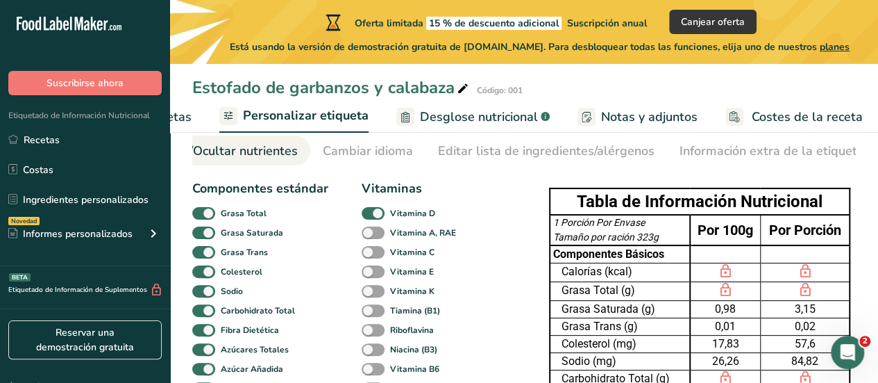
scroll to position [0, 347]
click at [240, 152] on div "Mostrar/Ocultar nutrientes" at bounding box center [289, 151] width 154 height 19
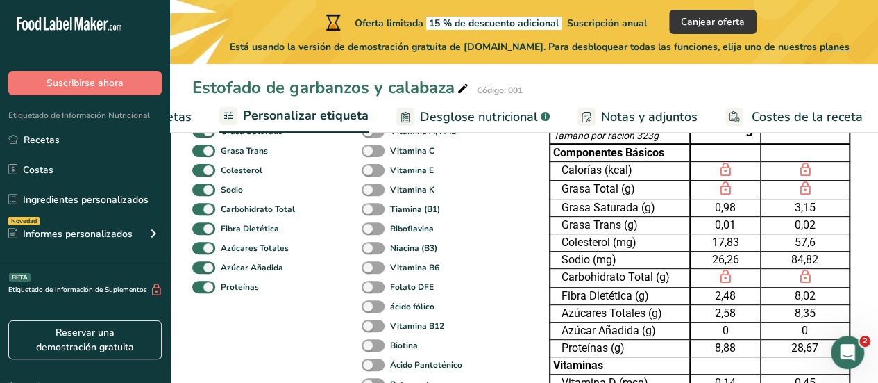
scroll to position [156, 0]
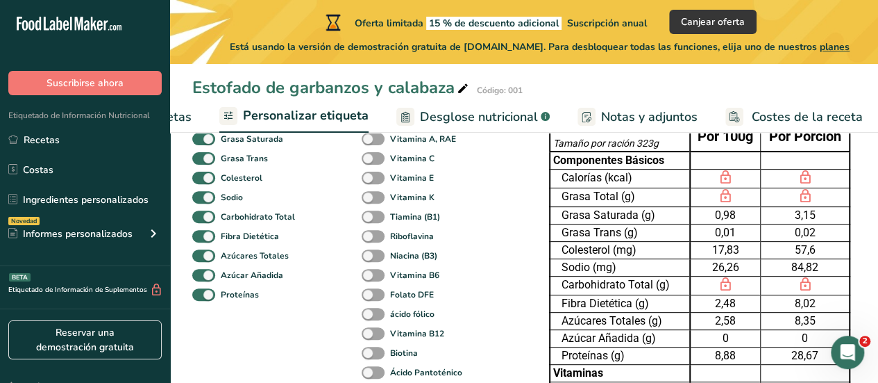
click at [842, 47] on span "planes" at bounding box center [835, 46] width 30 height 13
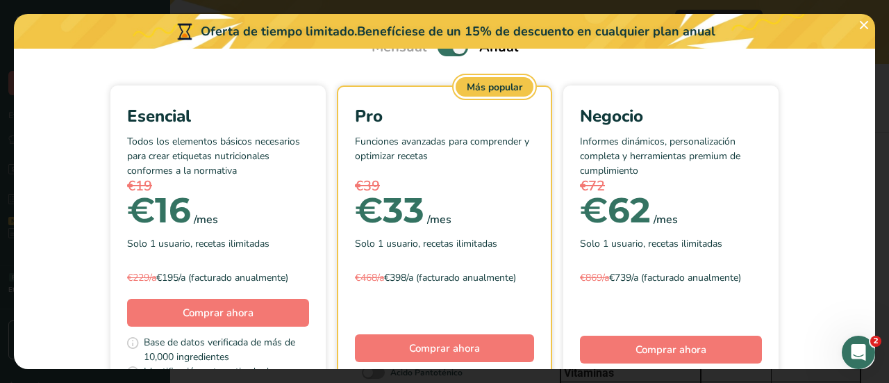
scroll to position [0, 0]
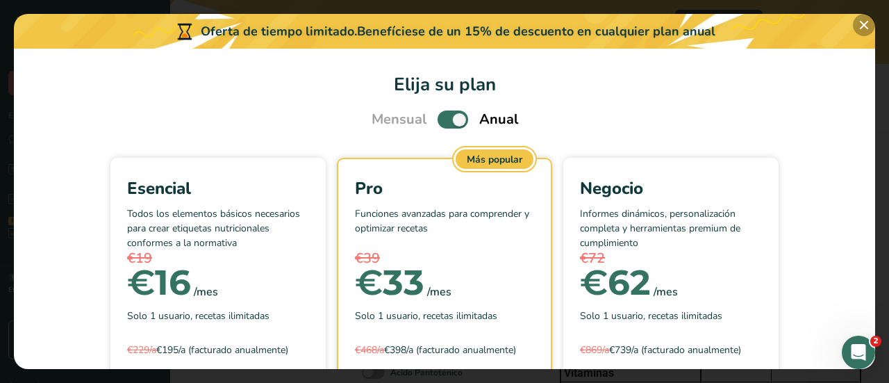
click at [855, 30] on button "Pick Your Pricing Plan Modal" at bounding box center [864, 25] width 22 height 22
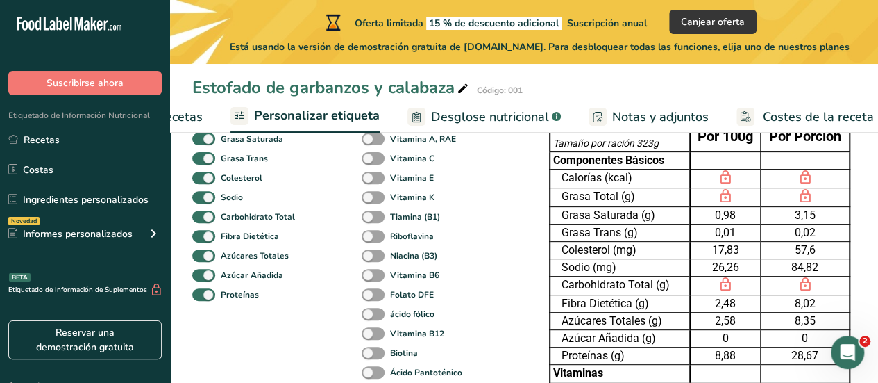
click at [480, 124] on span "Desglose nutricional" at bounding box center [490, 117] width 118 height 19
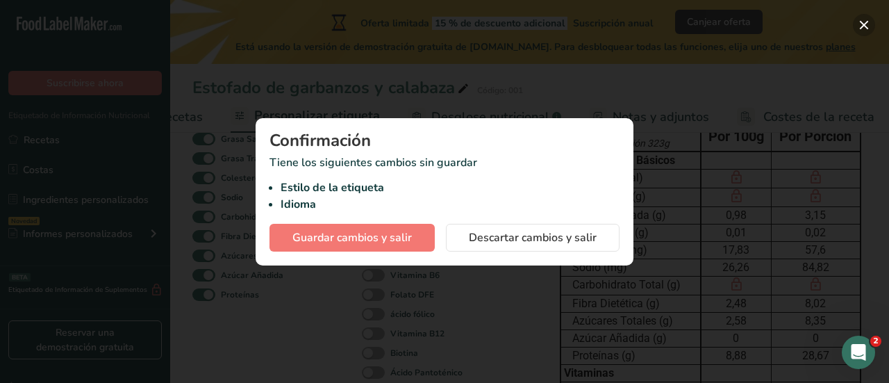
click at [860, 25] on button "button" at bounding box center [864, 25] width 22 height 22
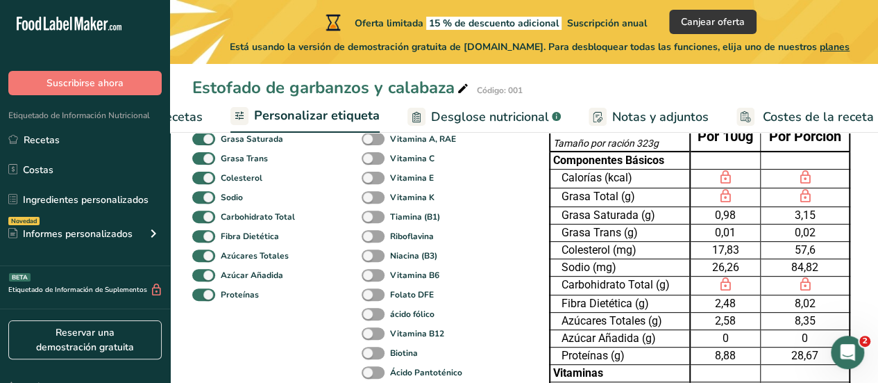
click at [845, 45] on span "planes" at bounding box center [835, 46] width 30 height 13
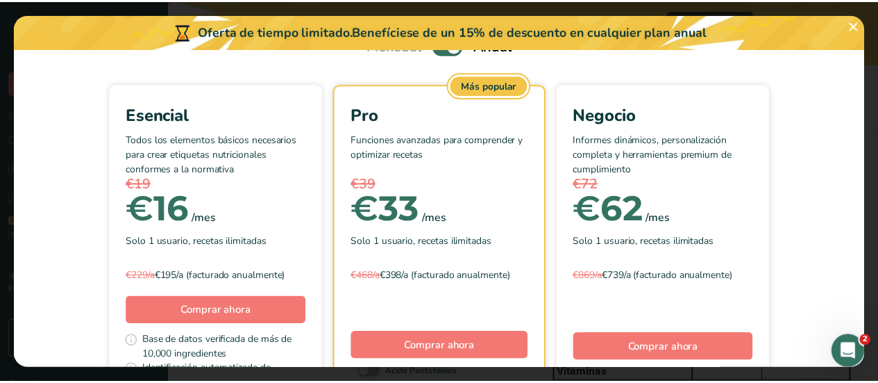
scroll to position [92, 0]
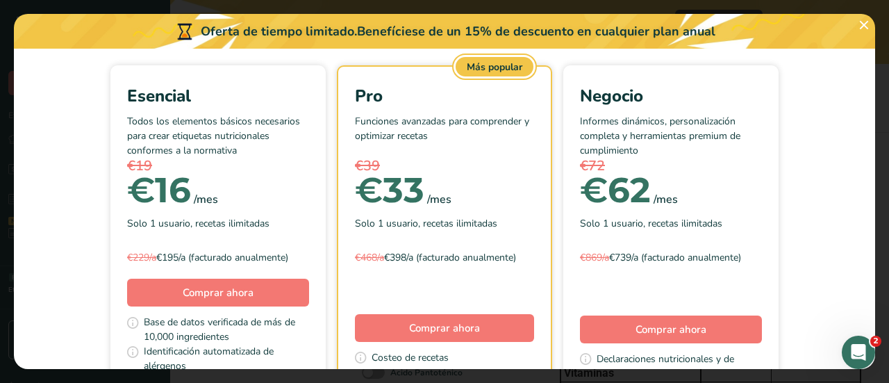
drag, startPoint x: 888, startPoint y: 127, endPoint x: 888, endPoint y: 161, distance: 34.0
click at [878, 161] on div "Pick Your Pricing Plan Modal" at bounding box center [444, 191] width 889 height 383
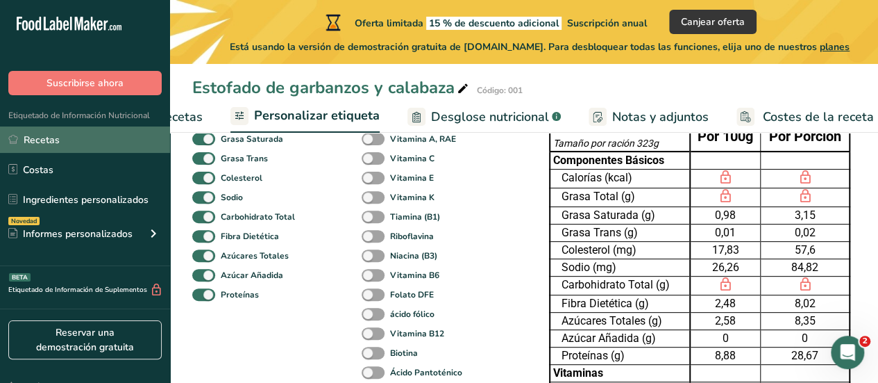
click at [69, 145] on link "Recetas" at bounding box center [85, 139] width 170 height 26
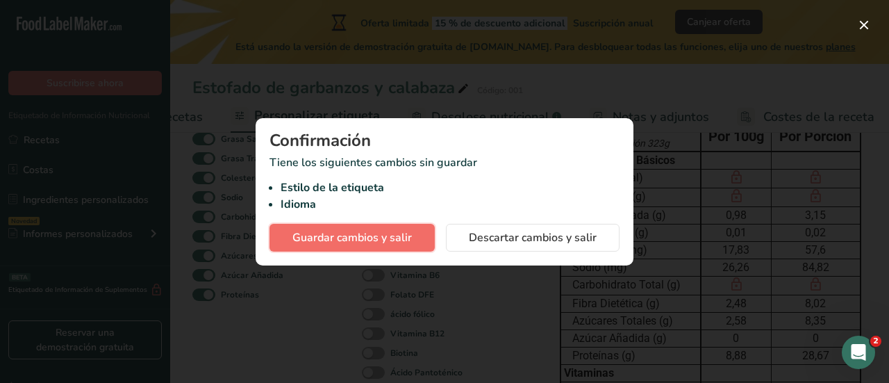
click at [379, 234] on span "Guardar cambios y salir" at bounding box center [351, 237] width 119 height 17
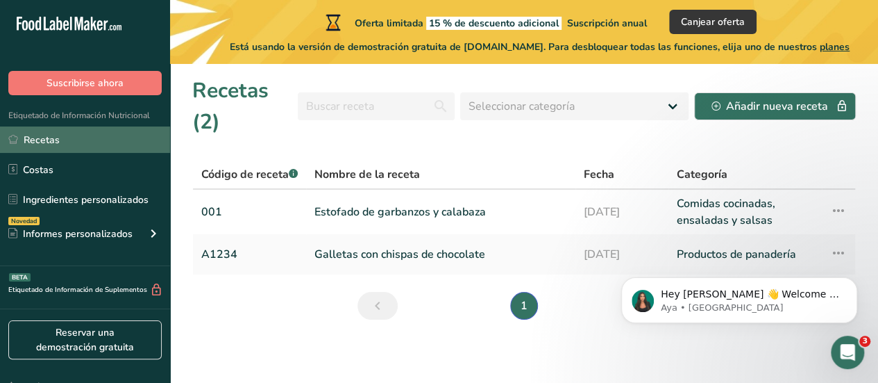
click at [58, 143] on link "Recetas" at bounding box center [85, 139] width 170 height 26
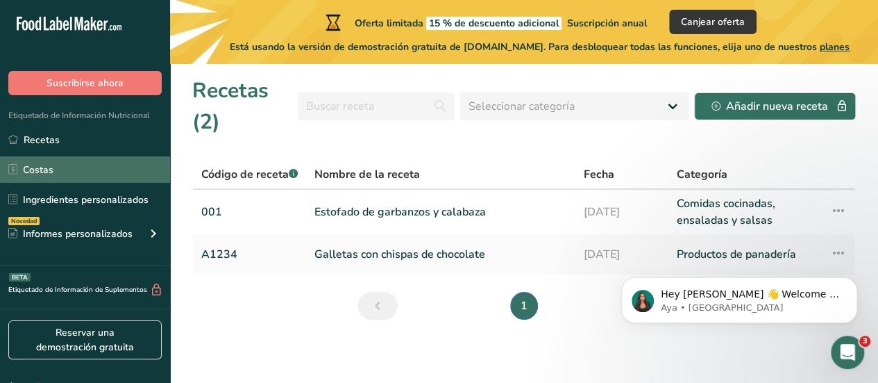
click at [62, 164] on link "Costas" at bounding box center [85, 169] width 170 height 26
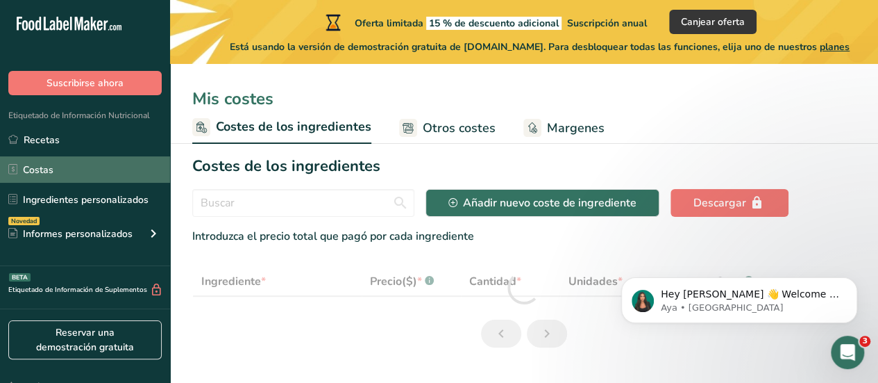
select select "1"
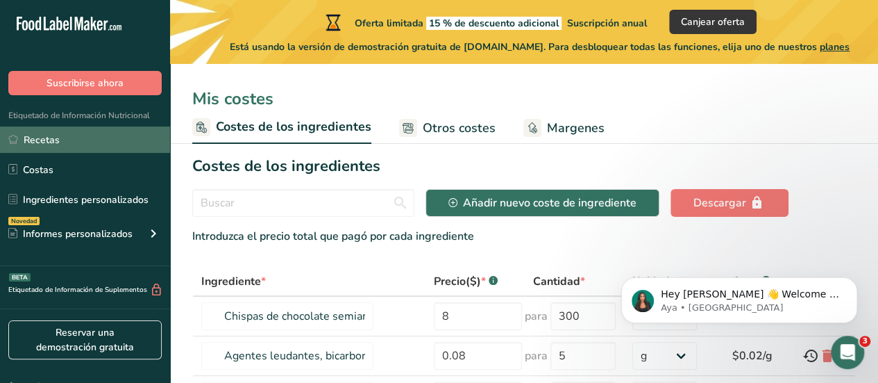
click at [60, 137] on link "Recetas" at bounding box center [85, 139] width 170 height 26
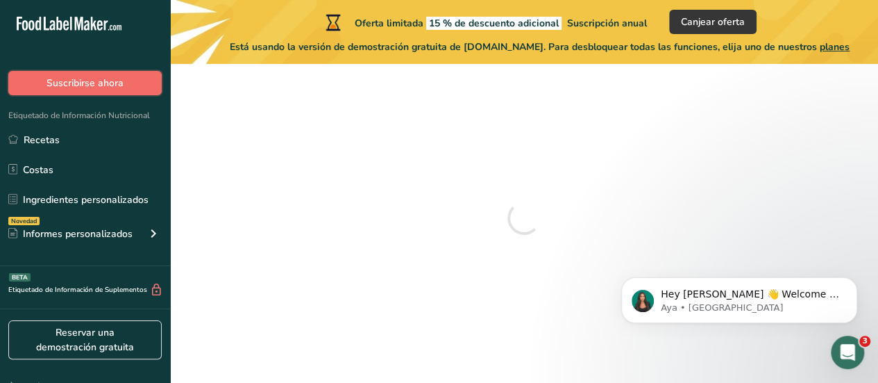
click at [74, 89] on span "Suscribirse ahora" at bounding box center [85, 83] width 77 height 15
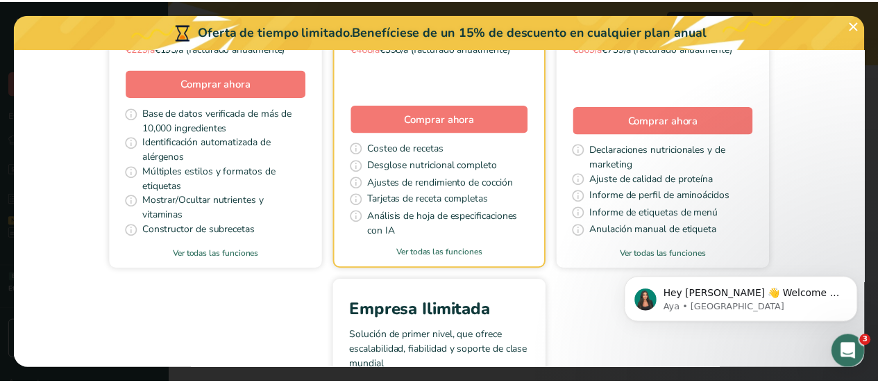
scroll to position [222, 0]
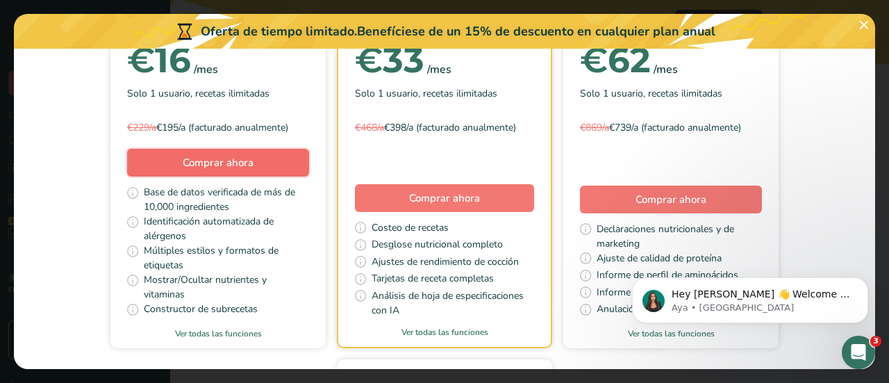
click at [210, 162] on span "Comprar ahora" at bounding box center [218, 163] width 71 height 14
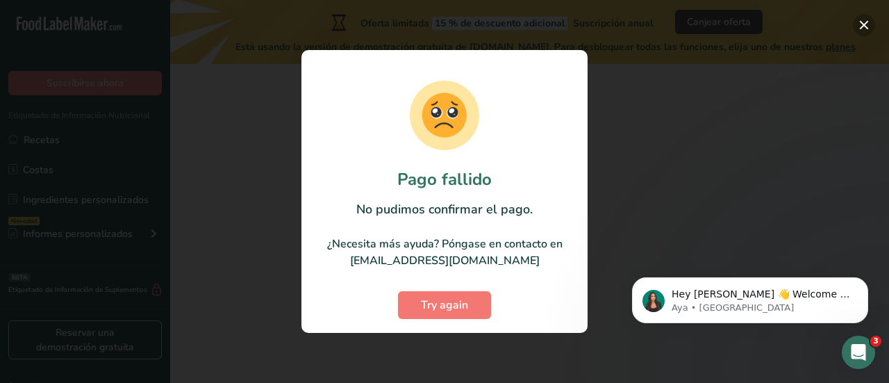
click at [861, 28] on button "button" at bounding box center [864, 25] width 22 height 22
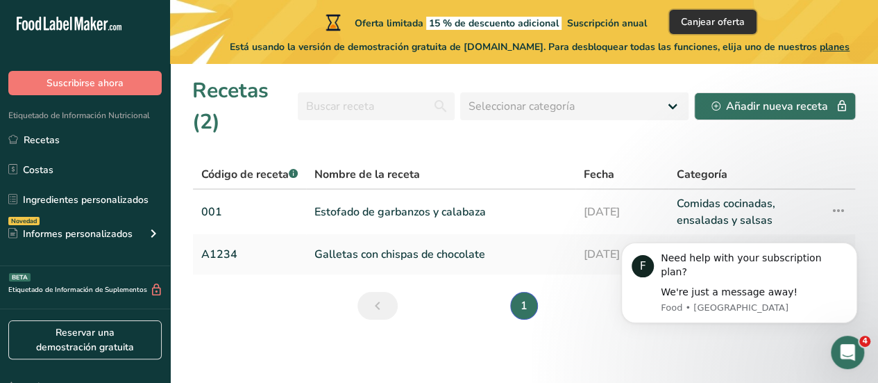
click at [728, 24] on span "Canjear oferta" at bounding box center [713, 22] width 64 height 15
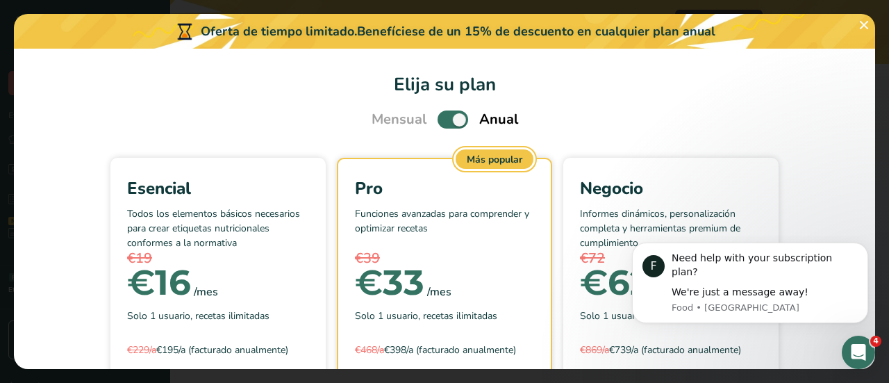
click at [445, 122] on span "Pick Your Pricing Plan Modal" at bounding box center [452, 118] width 31 height 17
click at [445, 122] on input "Pick Your Pricing Plan Modal" at bounding box center [441, 119] width 9 height 9
checkbox input "false"
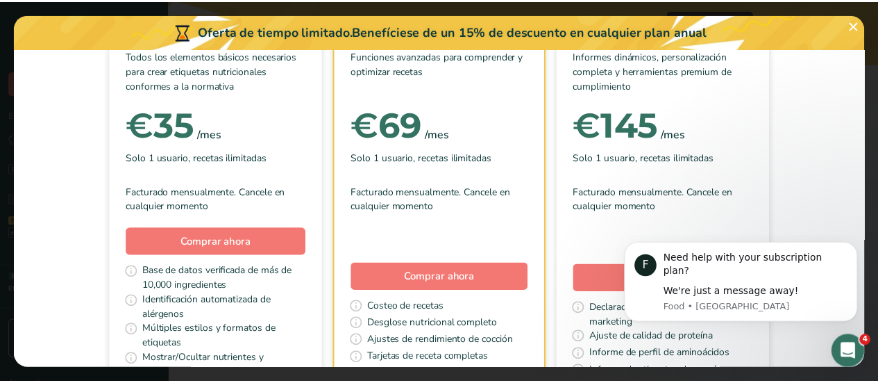
scroll to position [128, 0]
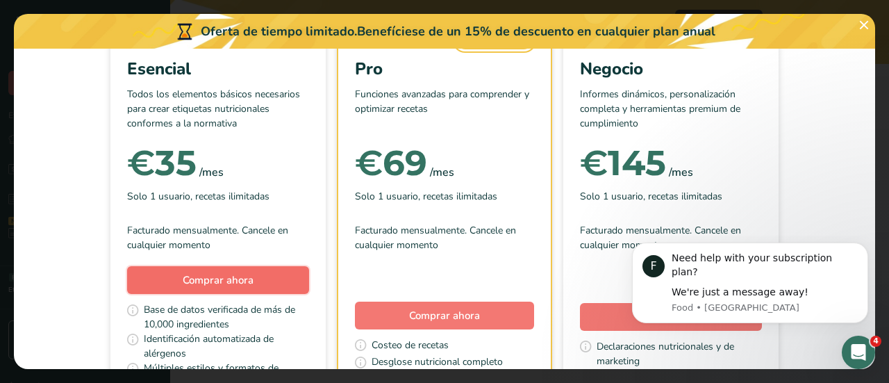
click at [212, 272] on span "Comprar ahora" at bounding box center [218, 280] width 71 height 17
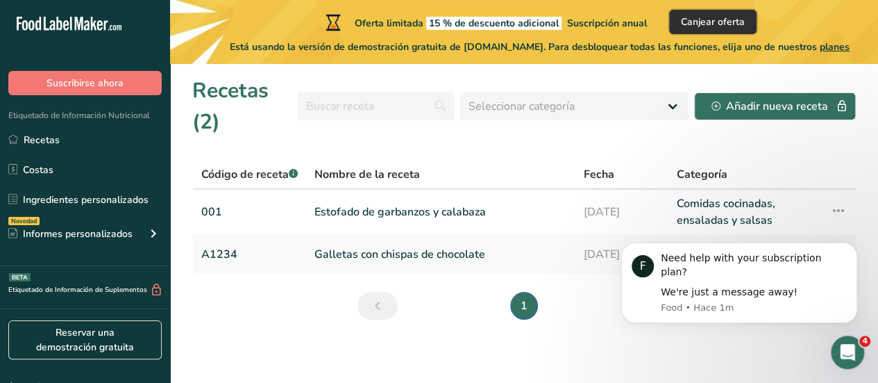
click at [725, 19] on span "Canjear oferta" at bounding box center [713, 22] width 64 height 15
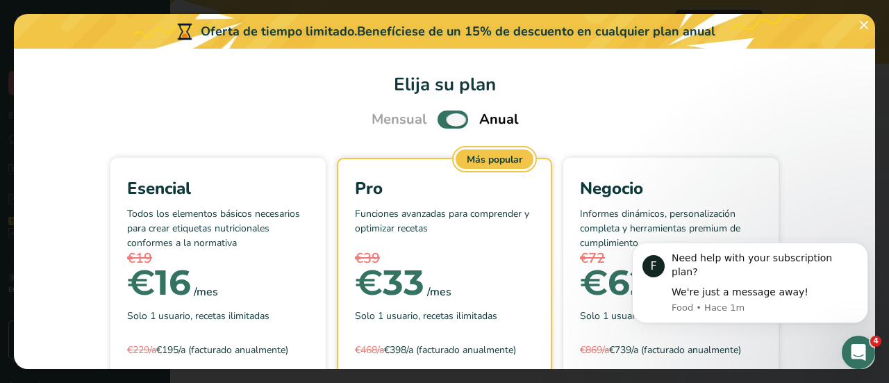
click at [438, 119] on span "Pick Your Pricing Plan Modal" at bounding box center [452, 118] width 31 height 17
click at [438, 119] on input "Pick Your Pricing Plan Modal" at bounding box center [441, 119] width 9 height 9
checkbox input "false"
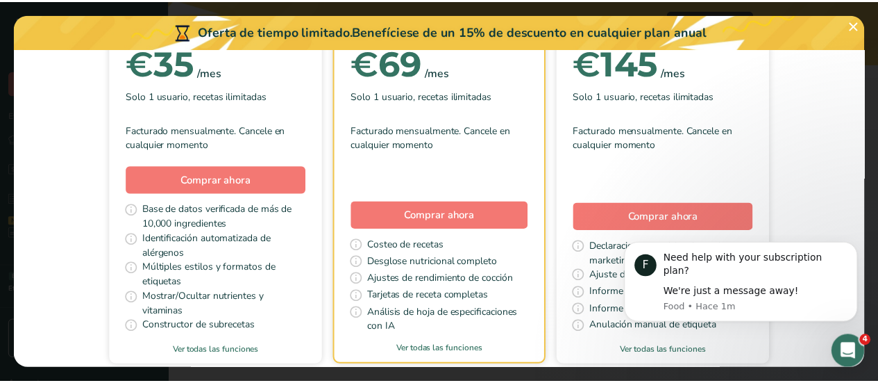
scroll to position [226, 0]
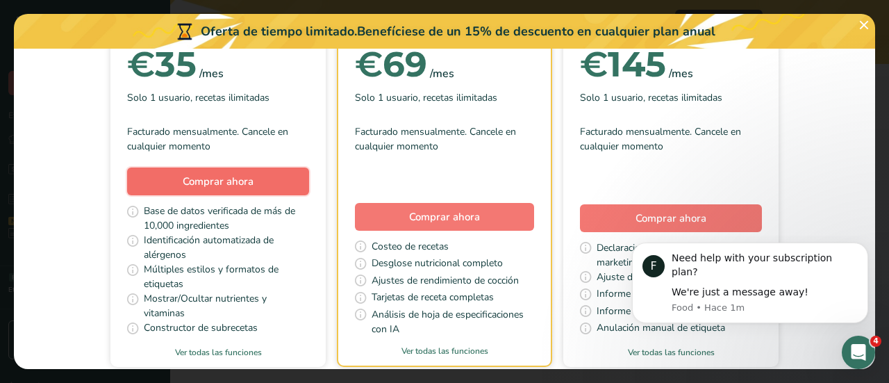
click at [216, 179] on span "Comprar ahora" at bounding box center [218, 181] width 71 height 14
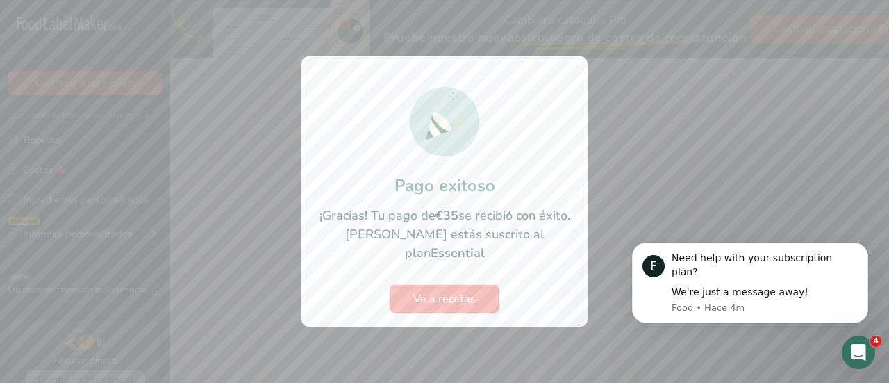
click at [448, 294] on span "Ve a recetas" at bounding box center [444, 298] width 62 height 17
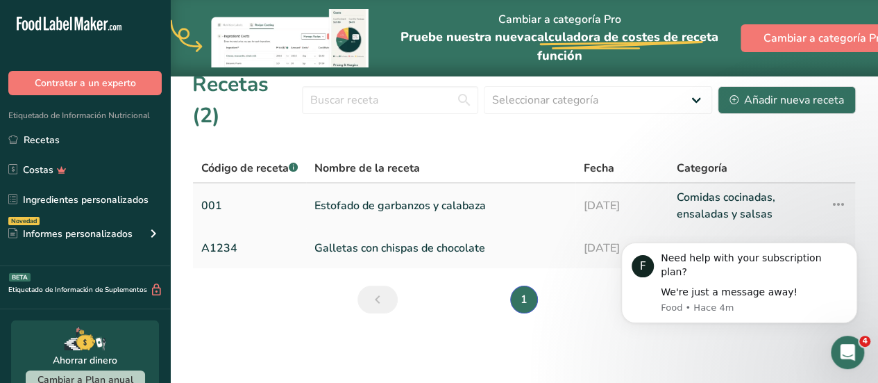
click at [421, 189] on link "Estofado de garbanzos y calabaza" at bounding box center [441, 205] width 253 height 33
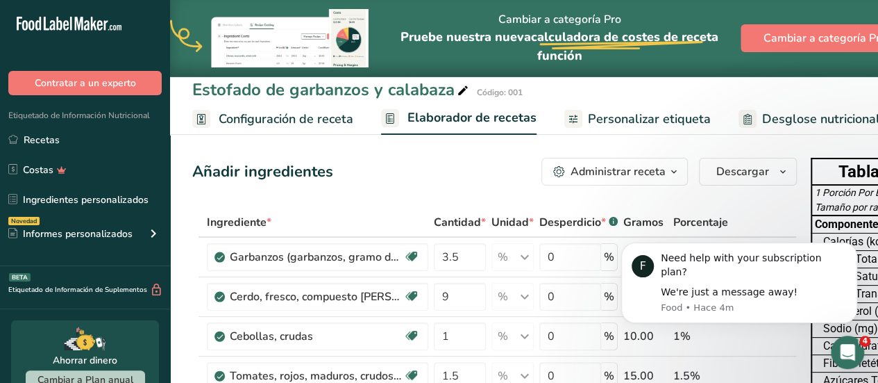
click at [683, 119] on span "Personalizar etiqueta" at bounding box center [649, 119] width 123 height 19
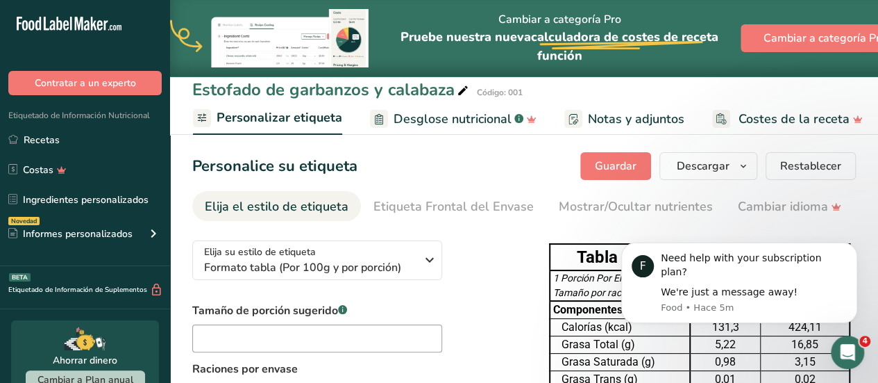
click at [244, 128] on link "Personalizar etiqueta" at bounding box center [267, 118] width 149 height 33
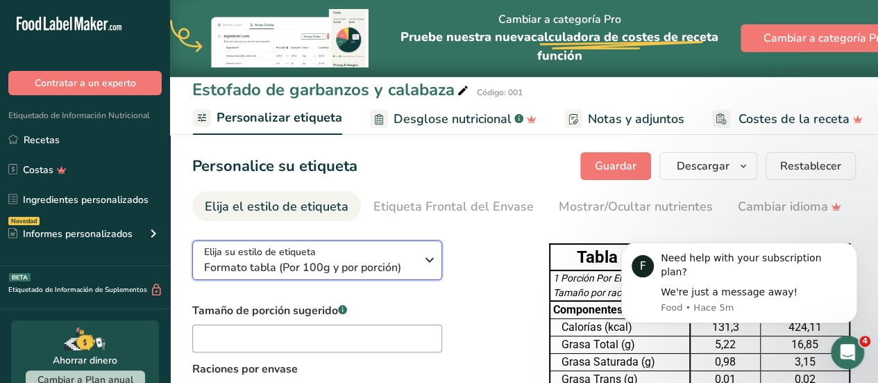
click at [374, 272] on span "Formato tabla (Por 100g y por porción)" at bounding box center [310, 267] width 212 height 17
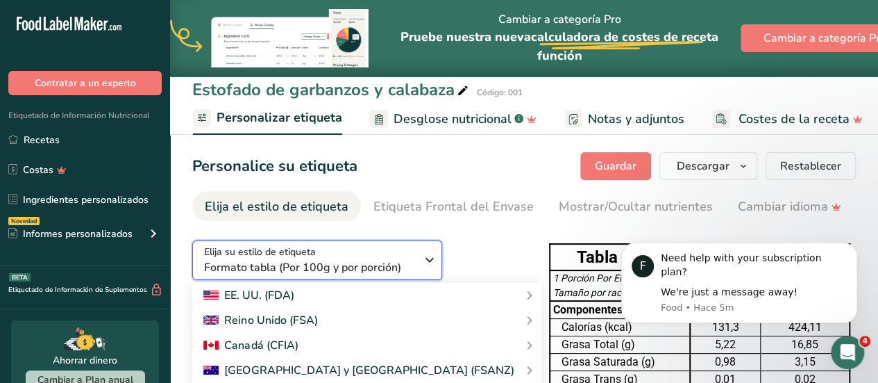
click at [374, 272] on span "Formato tabla (Por 100g y por porción)" at bounding box center [310, 267] width 212 height 17
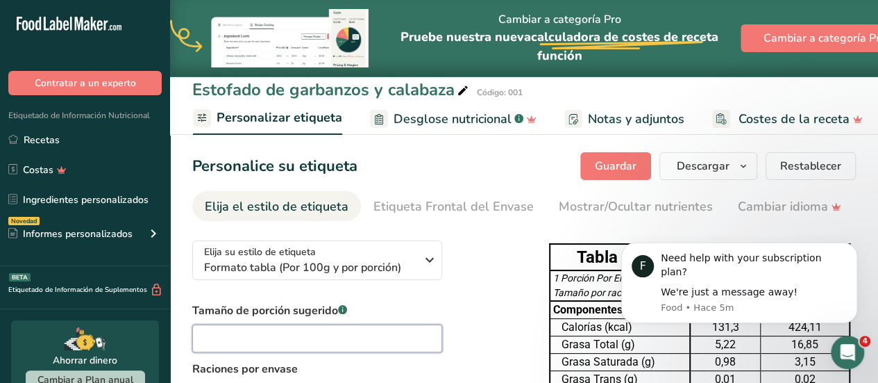
click at [309, 348] on input "text" at bounding box center [317, 338] width 250 height 28
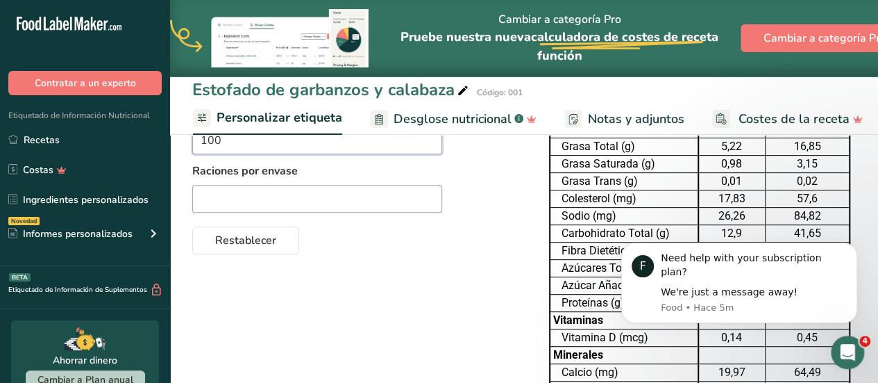
scroll to position [197, 0]
type input "100"
click at [297, 203] on input "text" at bounding box center [317, 199] width 250 height 28
type input "1"
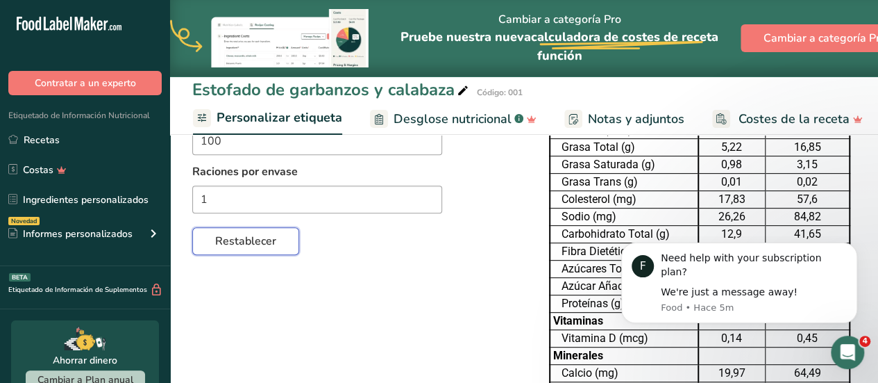
click at [245, 255] on button "Restablecer" at bounding box center [245, 241] width 107 height 28
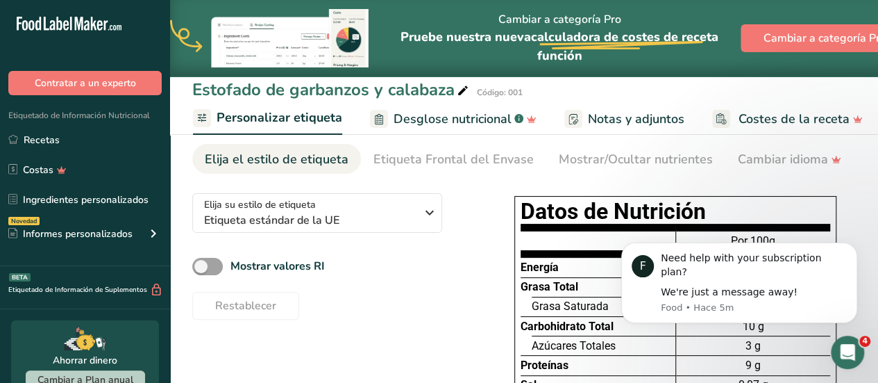
scroll to position [0, 0]
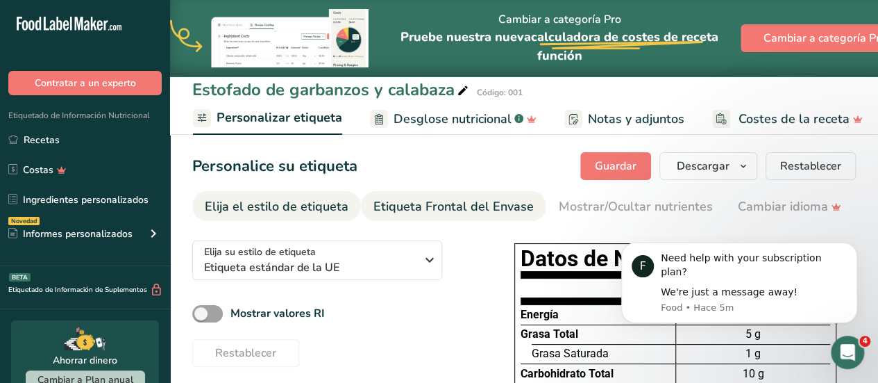
click at [447, 214] on div "Etiqueta Frontal del Envase" at bounding box center [454, 206] width 160 height 19
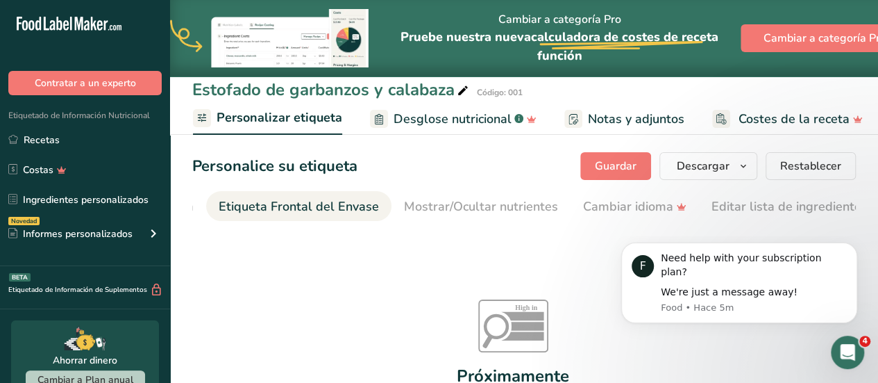
scroll to position [0, 165]
click at [437, 119] on span "Desglose nutricional" at bounding box center [453, 119] width 118 height 19
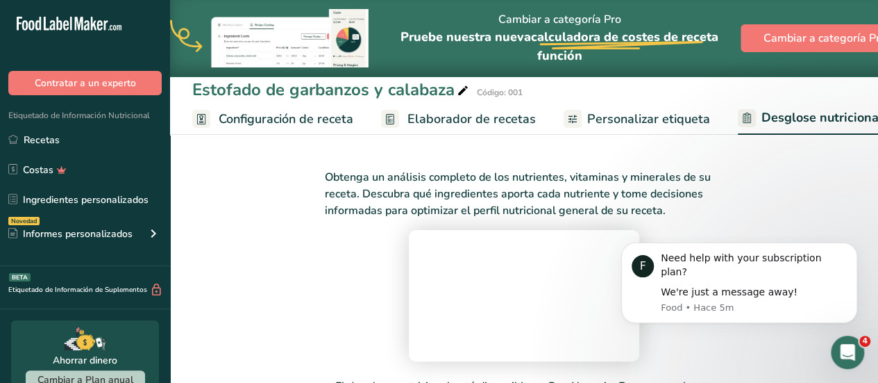
click at [272, 119] on span "Configuración de receta" at bounding box center [286, 119] width 135 height 19
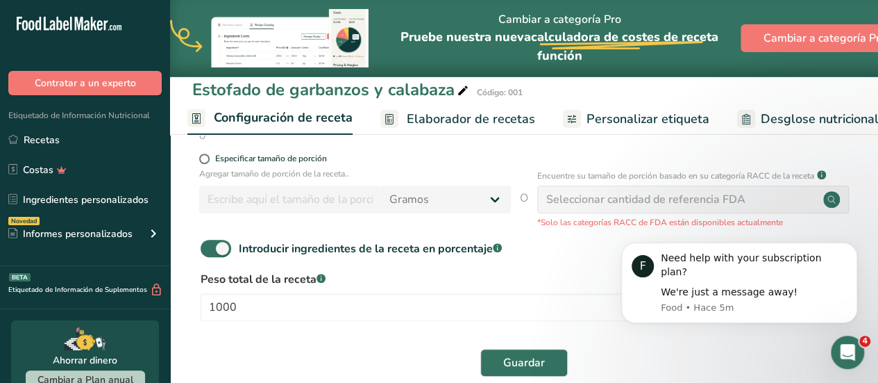
scroll to position [336, 0]
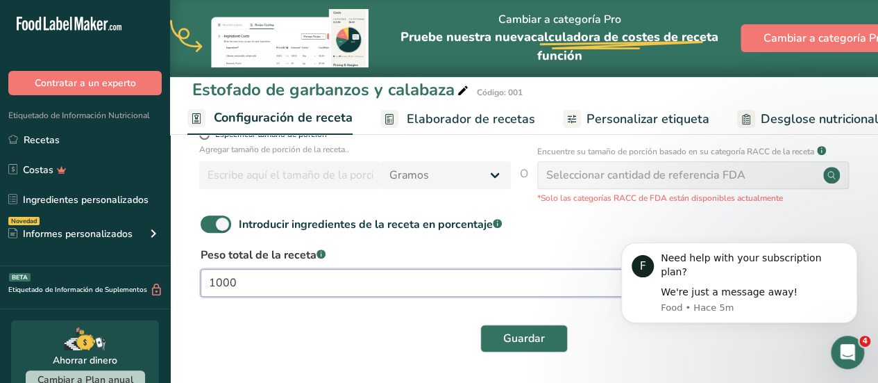
click at [342, 294] on input "1000" at bounding box center [481, 283] width 561 height 28
type input "100"
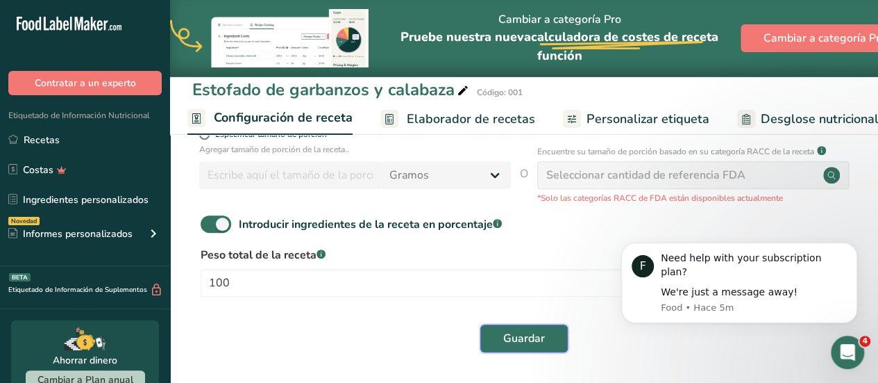
click at [504, 338] on span "Guardar" at bounding box center [524, 338] width 42 height 17
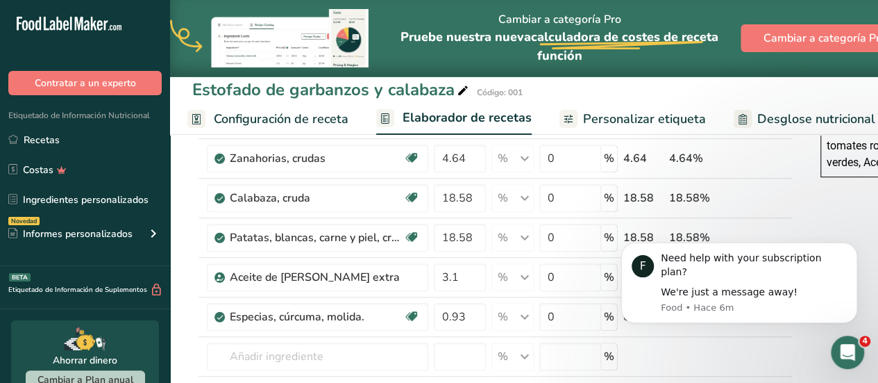
click at [618, 119] on span "Personalizar etiqueta" at bounding box center [644, 119] width 123 height 19
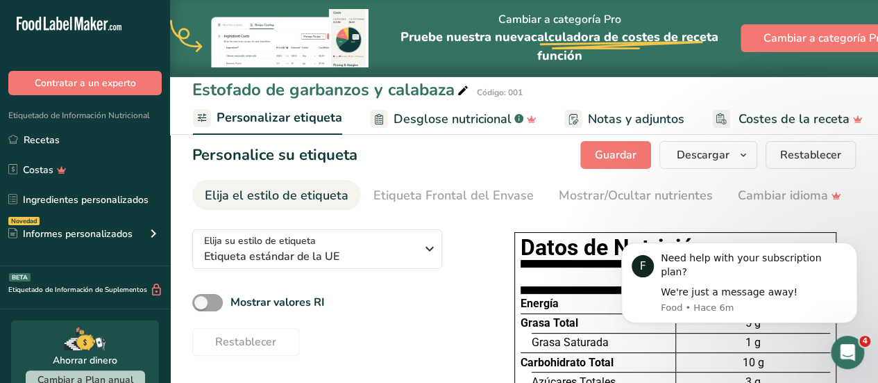
scroll to position [6, 0]
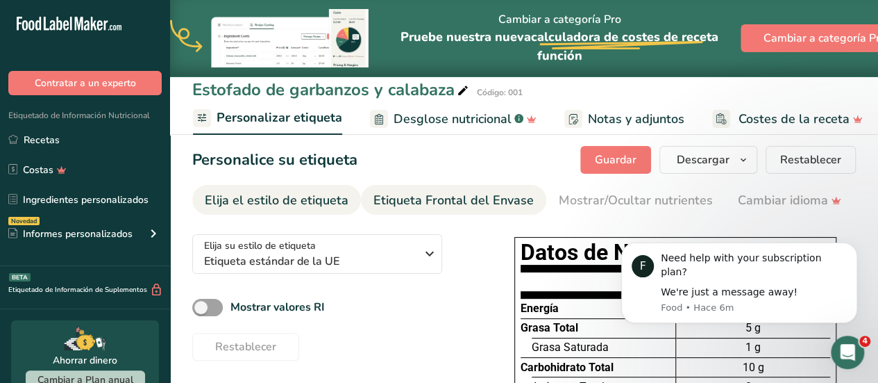
click at [462, 203] on div "Etiqueta Frontal del Envase" at bounding box center [454, 200] width 160 height 19
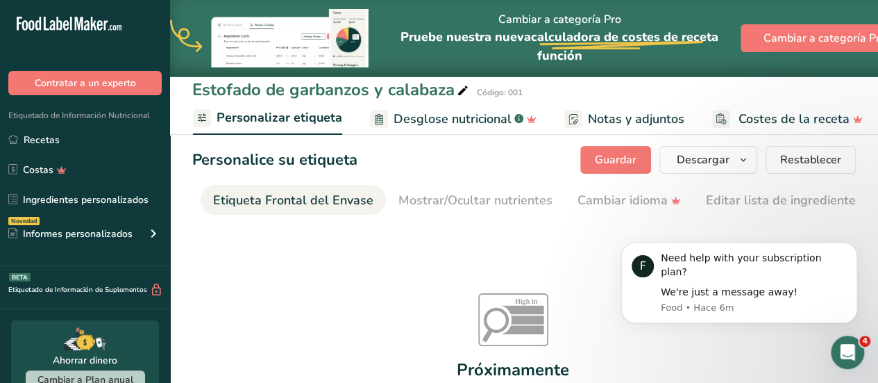
scroll to position [0, 165]
click at [616, 207] on div "Cambiar idioma" at bounding box center [624, 200] width 103 height 19
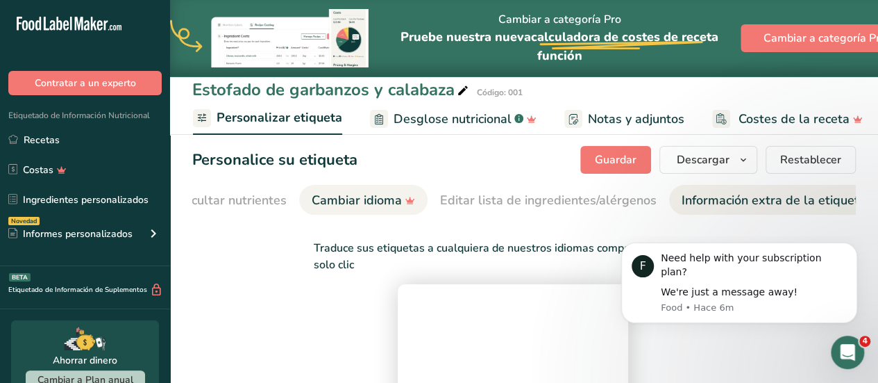
scroll to position [0, 431]
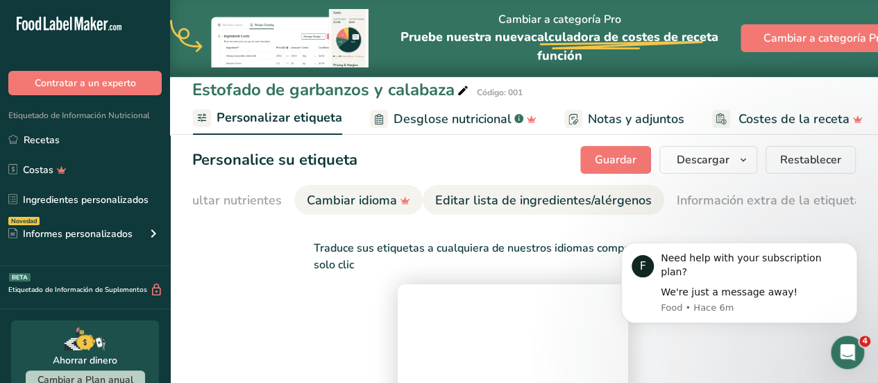
click at [617, 205] on div "Editar lista de ingredientes/alérgenos" at bounding box center [543, 200] width 217 height 19
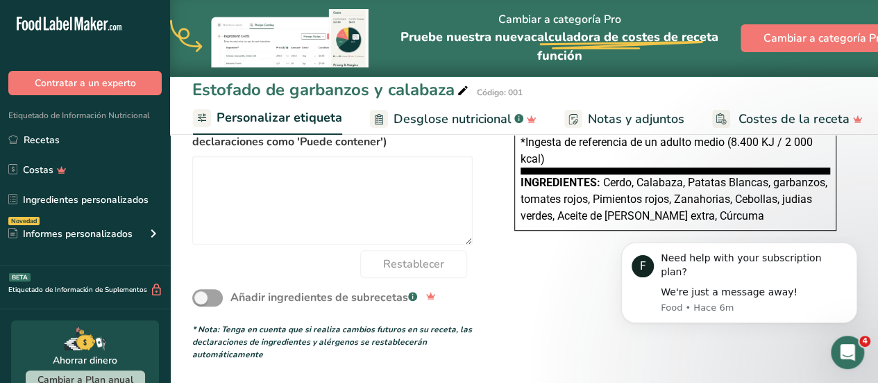
scroll to position [0, 0]
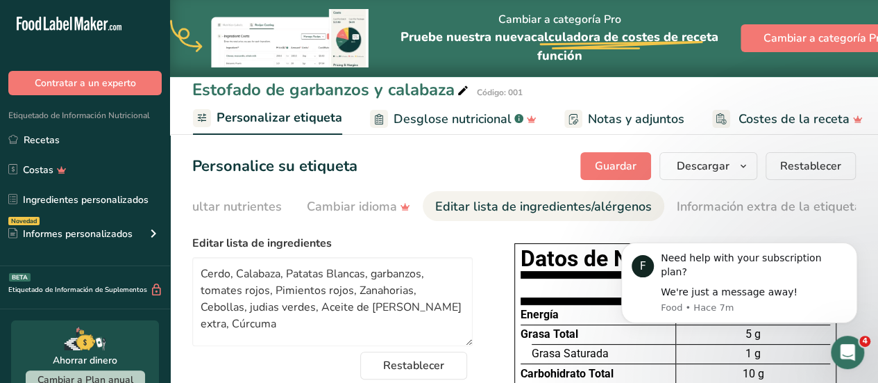
click at [425, 126] on span "Desglose nutricional" at bounding box center [453, 119] width 118 height 19
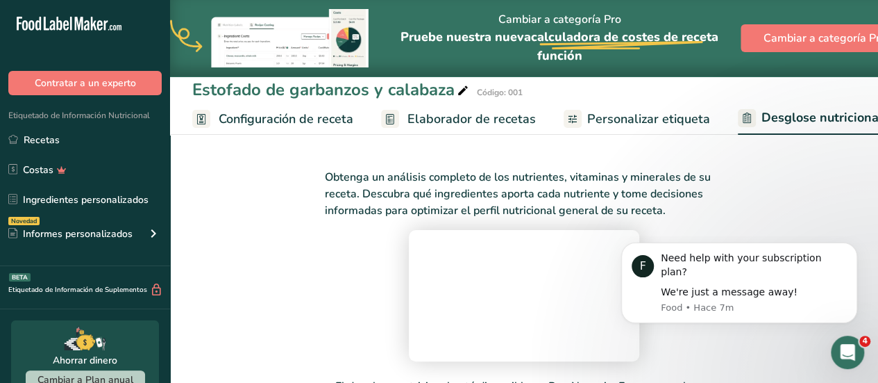
click at [269, 112] on span "Configuración de receta" at bounding box center [286, 119] width 135 height 19
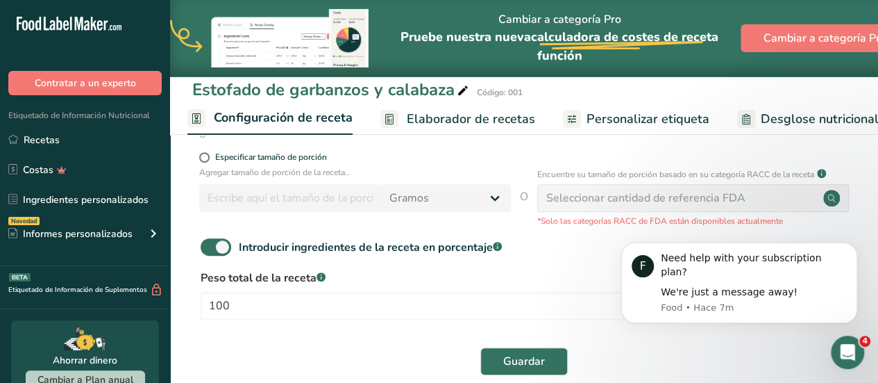
scroll to position [304, 0]
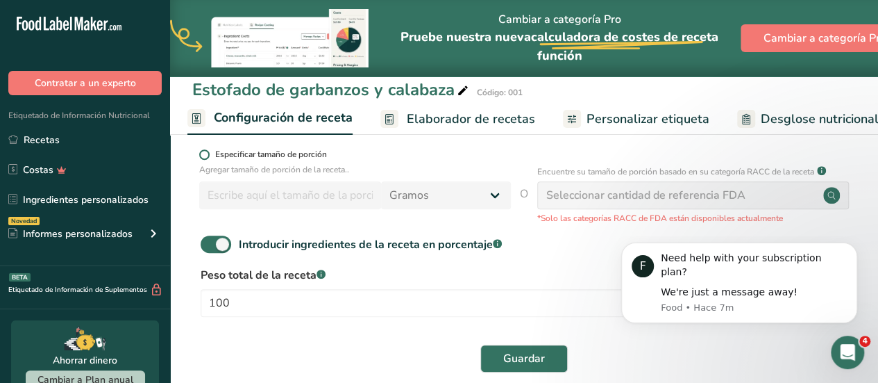
click at [204, 160] on span at bounding box center [204, 154] width 10 height 10
click at [204, 159] on input "Especificar tamaño de porción" at bounding box center [203, 154] width 9 height 9
radio input "true"
radio input "false"
click at [247, 209] on input "number" at bounding box center [290, 195] width 182 height 28
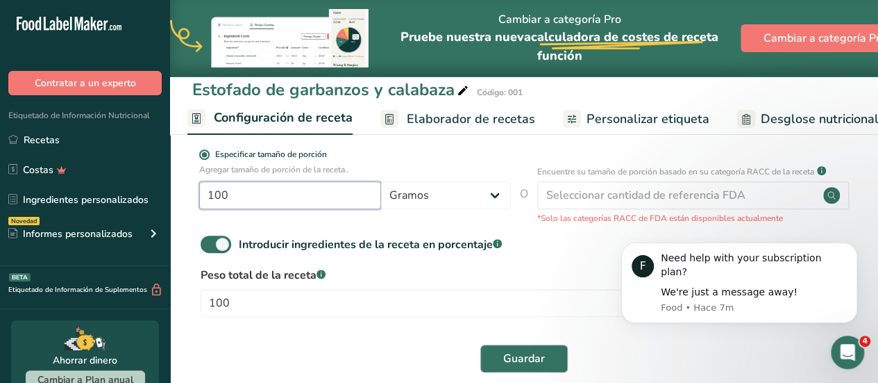
type input "100"
click at [531, 365] on span "Guardar" at bounding box center [524, 358] width 42 height 17
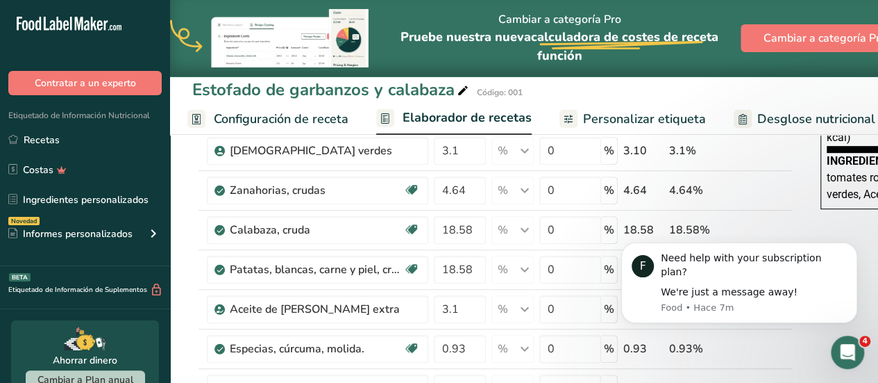
click at [475, 119] on span "Elaborador de recetas" at bounding box center [467, 117] width 129 height 19
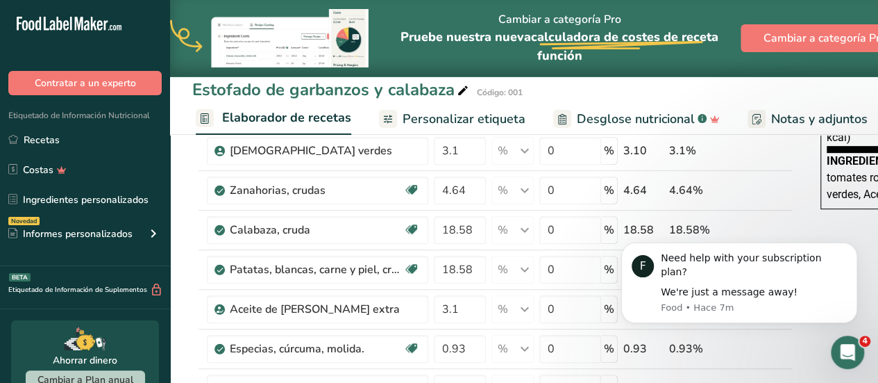
scroll to position [0, 193]
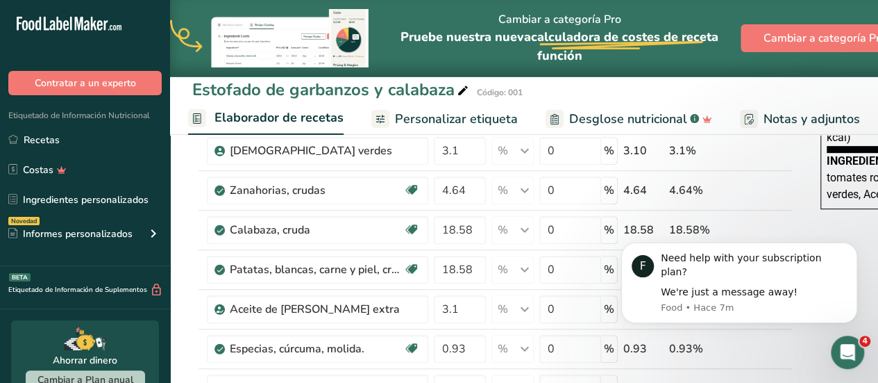
click at [475, 119] on span "Personalizar etiqueta" at bounding box center [456, 119] width 123 height 19
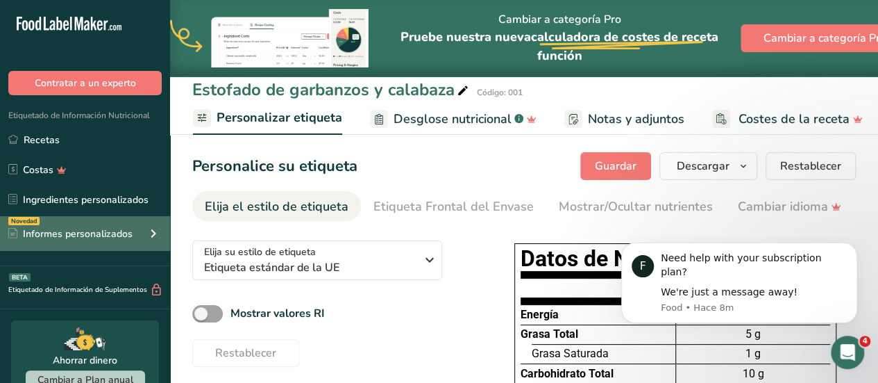
click at [115, 224] on div "Novedad Informes personalizados" at bounding box center [85, 233] width 170 height 35
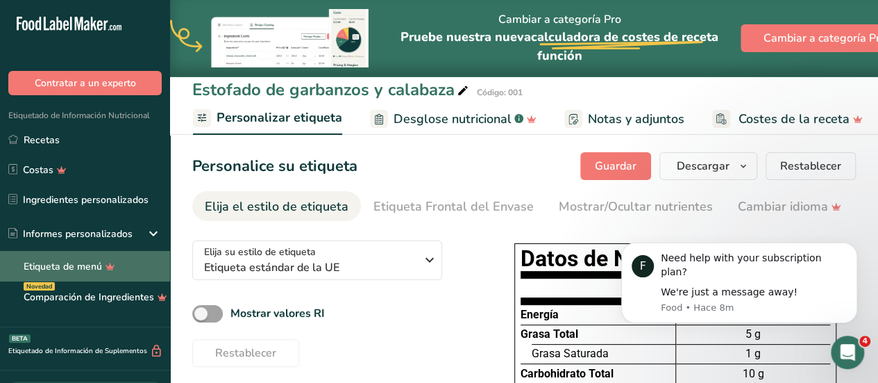
click at [81, 262] on link "Etiqueta de menú" at bounding box center [85, 266] width 170 height 31
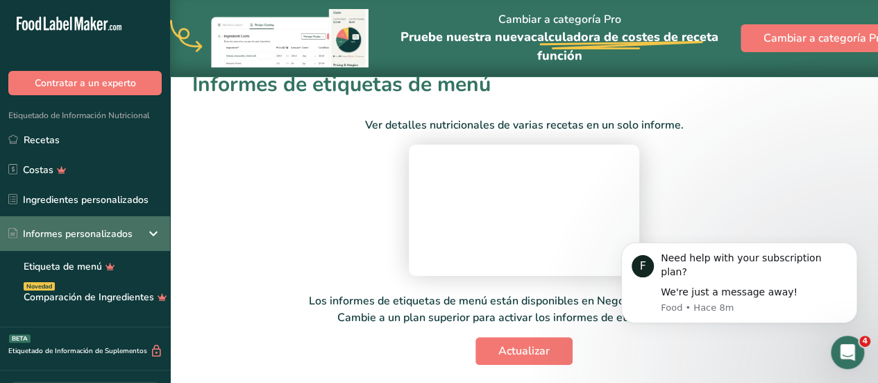
click at [81, 231] on div "Informes personalizados" at bounding box center [70, 233] width 124 height 15
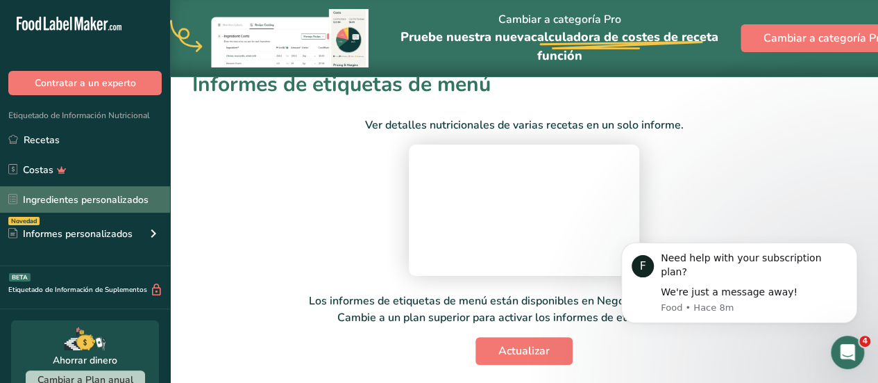
click at [75, 198] on link "Ingredientes personalizados" at bounding box center [85, 199] width 170 height 26
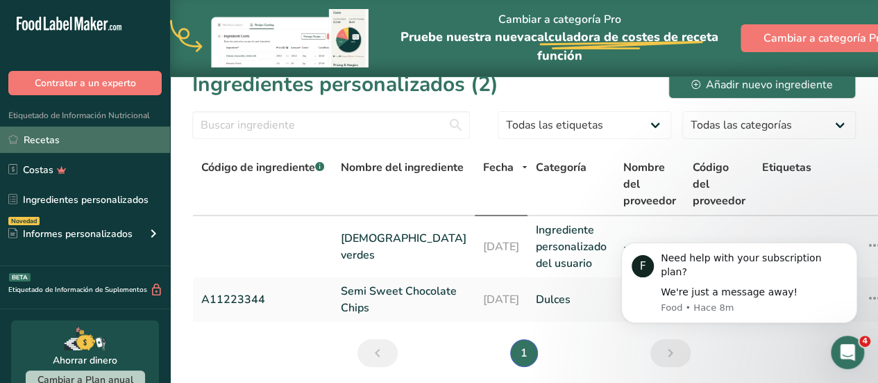
click at [35, 144] on link "Recetas" at bounding box center [85, 139] width 170 height 26
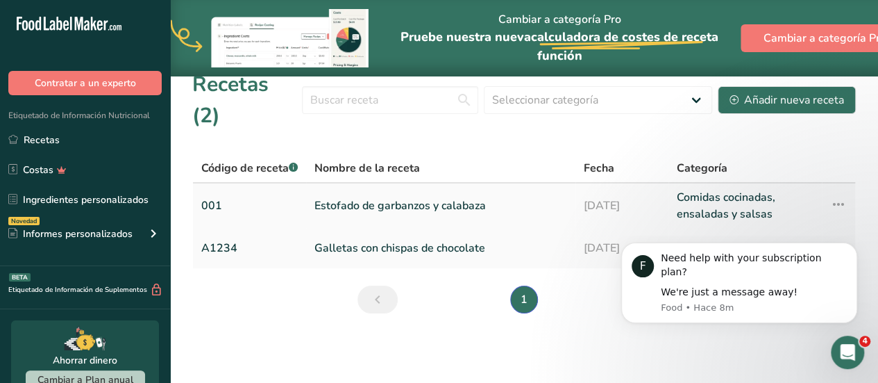
click at [392, 189] on link "Estofado de garbanzos y calabaza" at bounding box center [441, 205] width 253 height 33
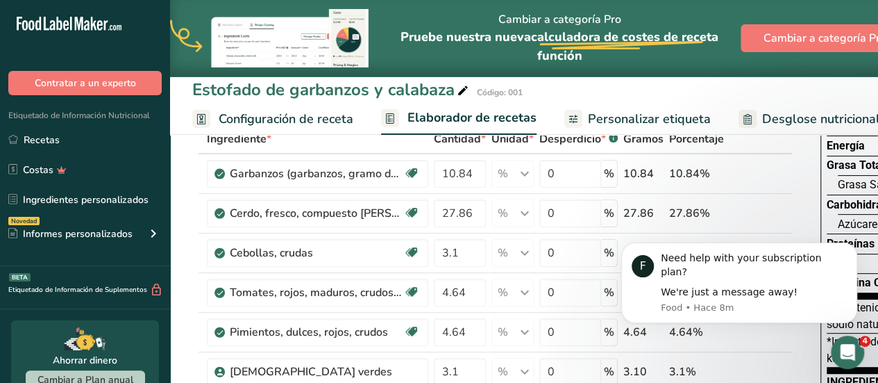
scroll to position [35, 0]
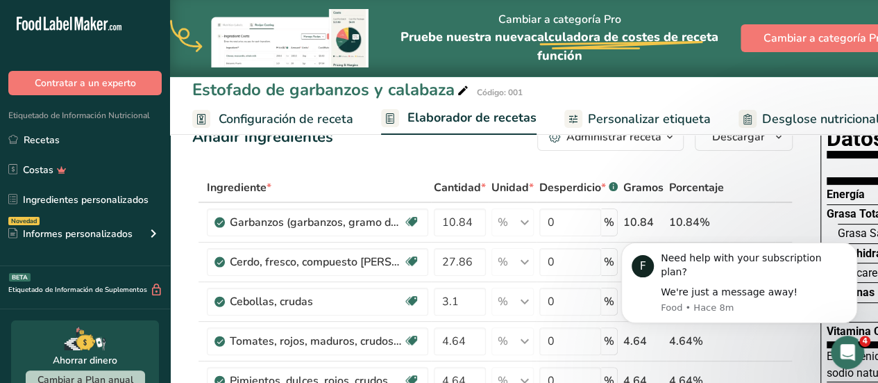
click at [664, 117] on span "Personalizar etiqueta" at bounding box center [649, 119] width 123 height 19
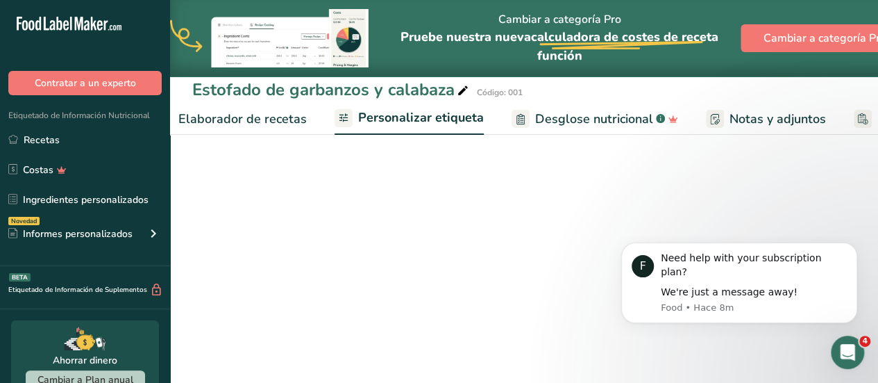
scroll to position [0, 371]
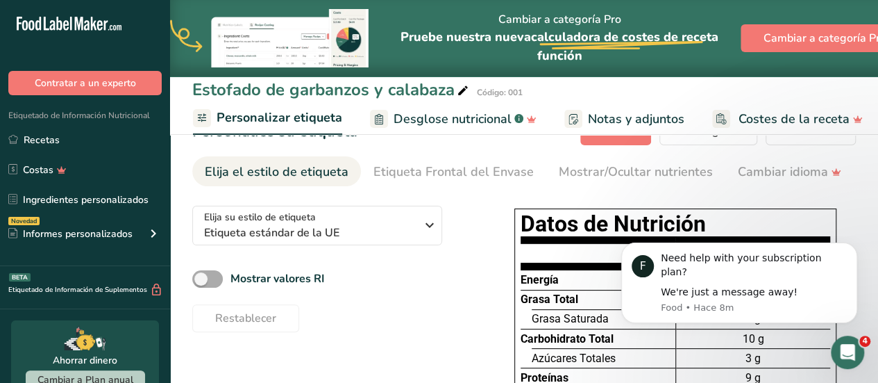
click at [210, 283] on span at bounding box center [207, 278] width 31 height 17
click at [201, 283] on input "Mostrar valores RI" at bounding box center [196, 278] width 9 height 9
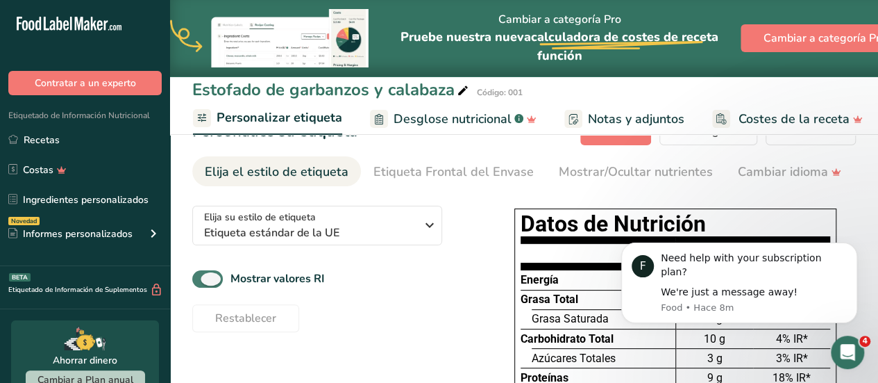
click at [210, 283] on span at bounding box center [207, 278] width 31 height 17
click at [201, 283] on input "Mostrar valores RI" at bounding box center [196, 278] width 9 height 9
checkbox input "false"
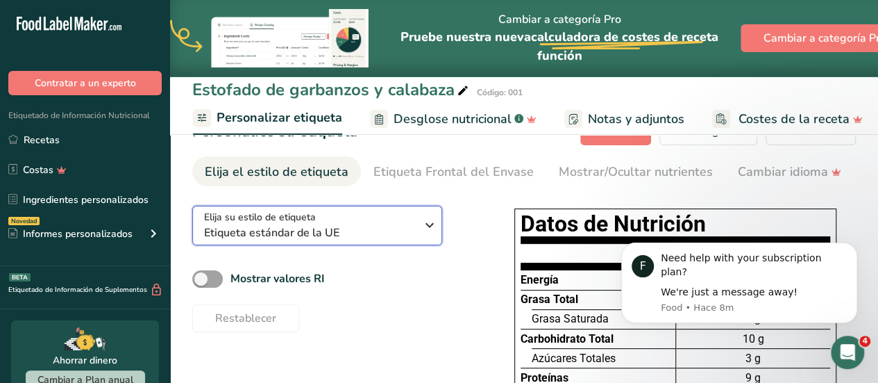
click at [362, 227] on span "Etiqueta estándar de la UE" at bounding box center [310, 232] width 212 height 17
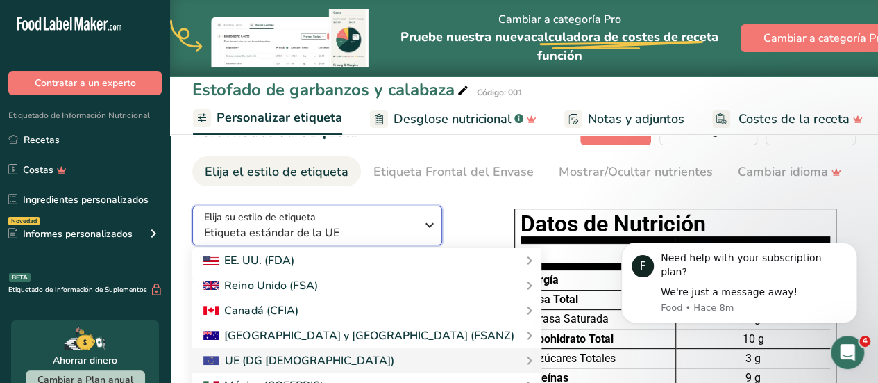
click at [362, 227] on span "Etiqueta estándar de la UE" at bounding box center [310, 232] width 212 height 17
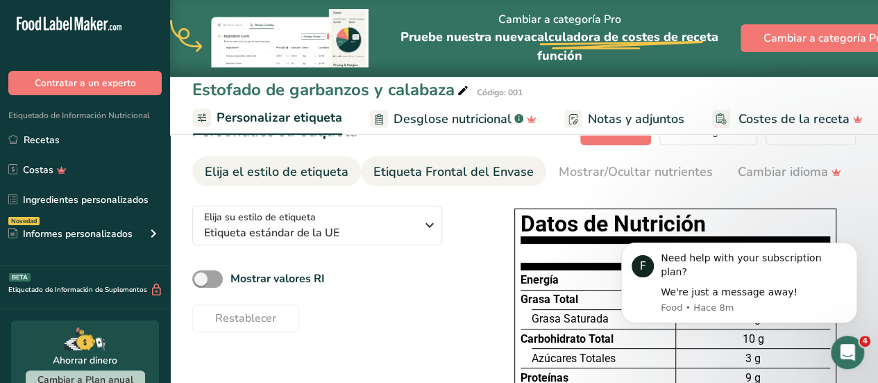
click at [465, 168] on div "Etiqueta Frontal del Envase" at bounding box center [454, 171] width 160 height 19
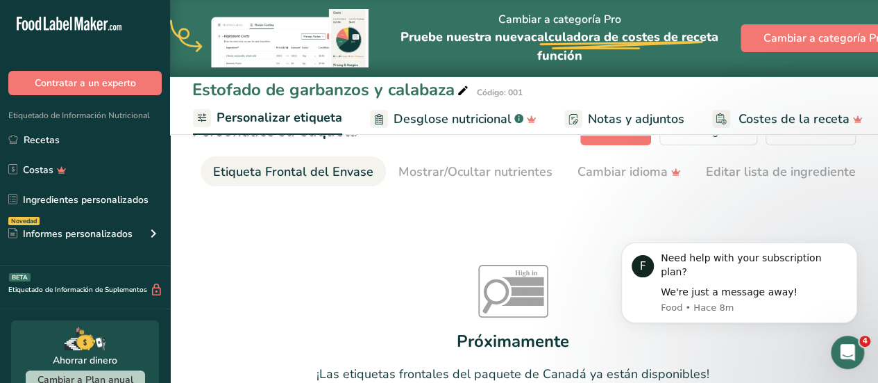
scroll to position [0, 165]
click at [465, 168] on div "Mostrar/Ocultar nutrientes" at bounding box center [471, 171] width 154 height 19
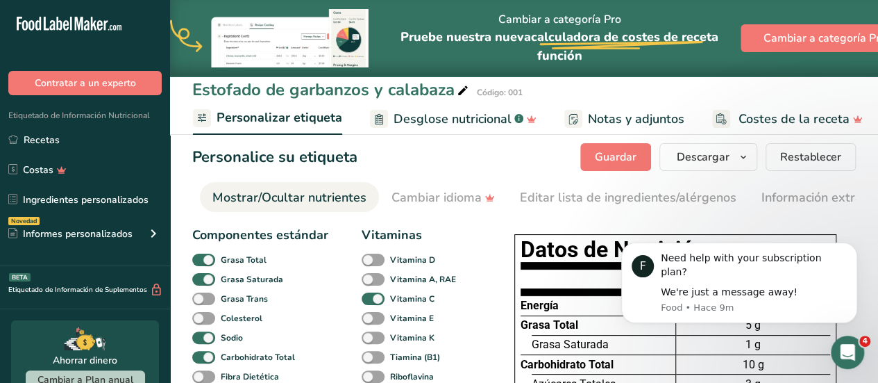
scroll to position [0, 0]
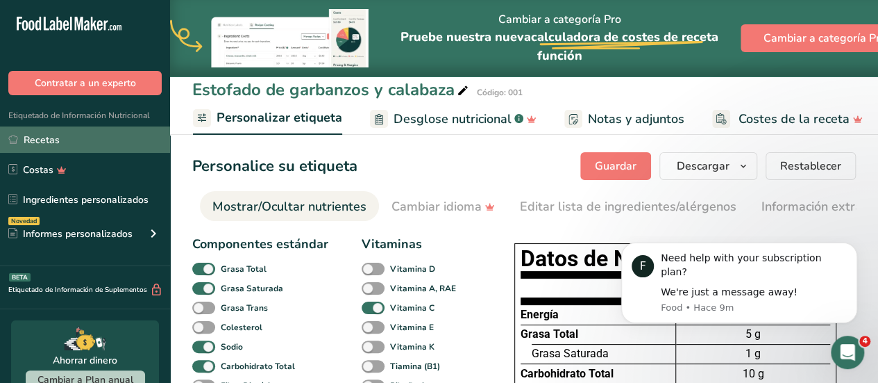
click at [51, 132] on link "Recetas" at bounding box center [85, 139] width 170 height 26
